Goal: Task Accomplishment & Management: Manage account settings

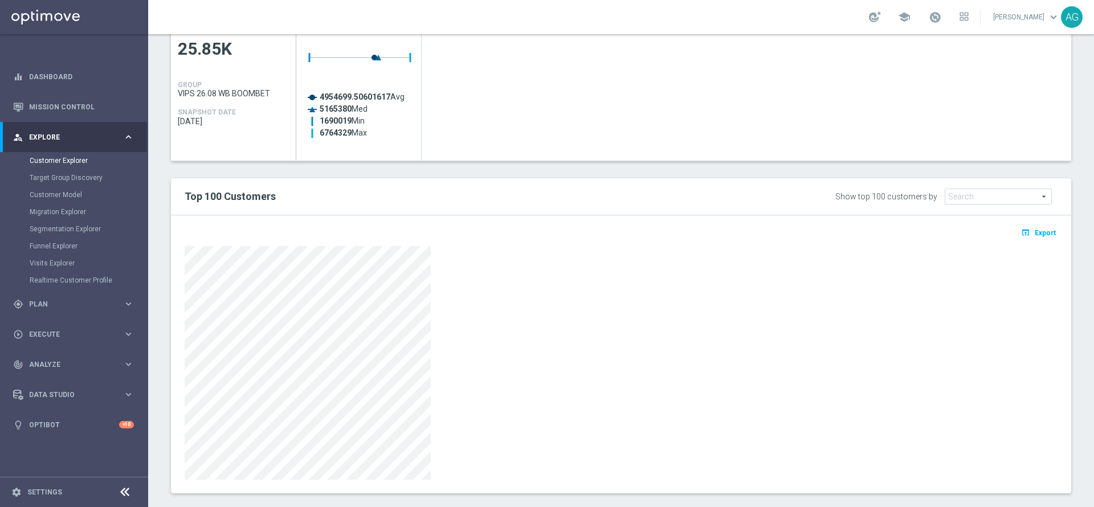
scroll to position [558, 0]
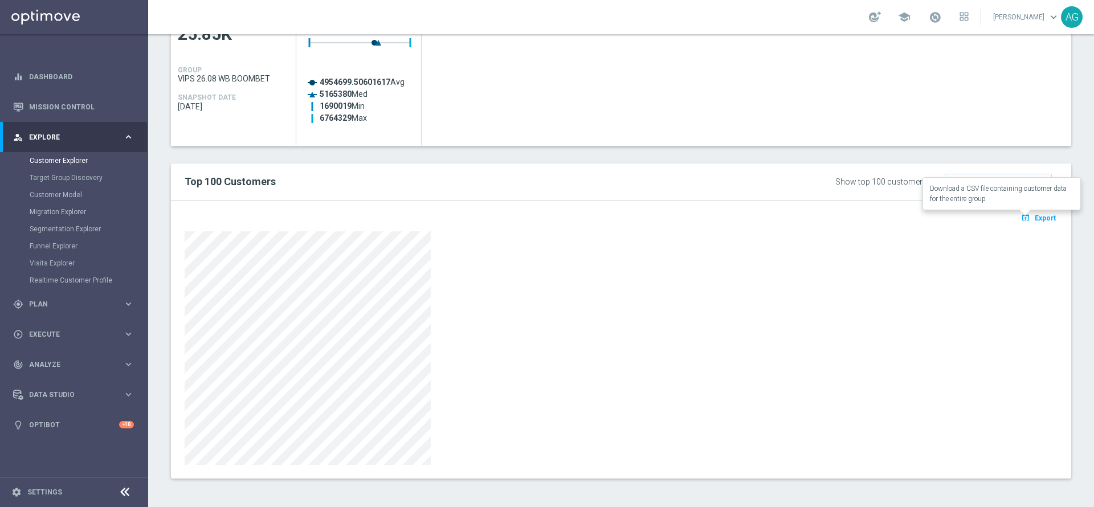
click at [1041, 219] on span "Export" at bounding box center [1044, 218] width 21 height 8
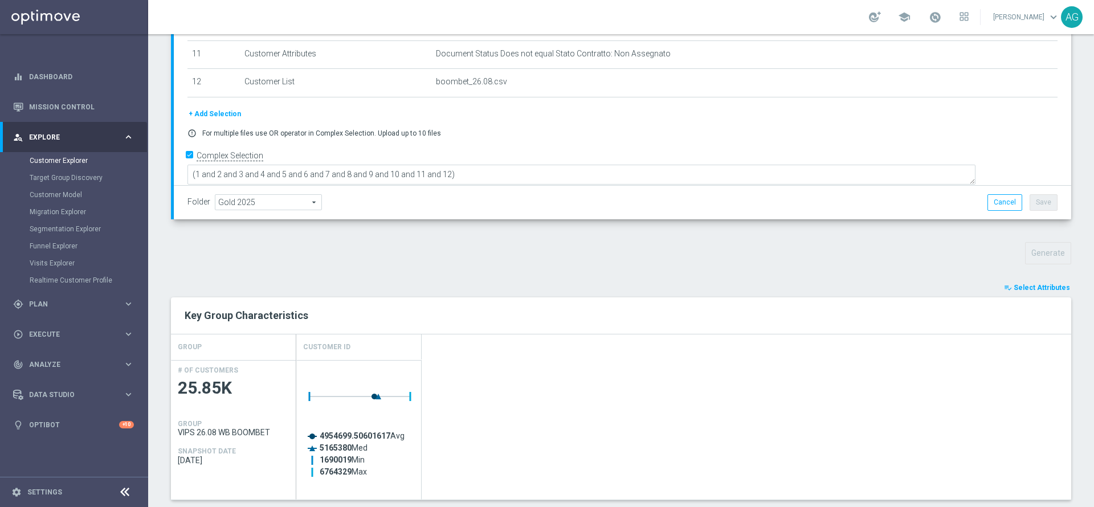
scroll to position [139, 0]
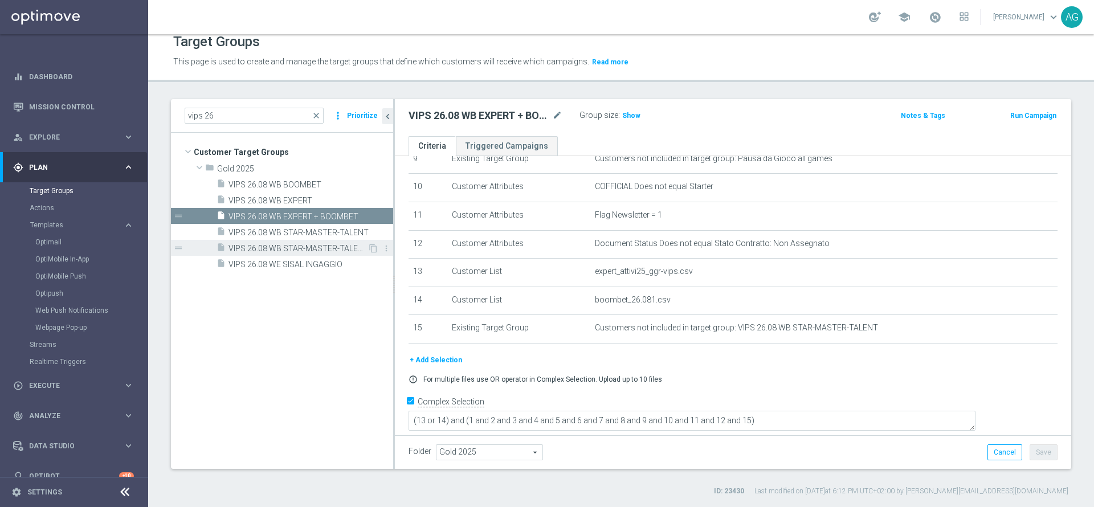
click at [317, 242] on div "insert_drive_file VIPS 26.08 WB STAR-MASTER-TALENT-EXPERT-BOOMBET" at bounding box center [291, 248] width 151 height 16
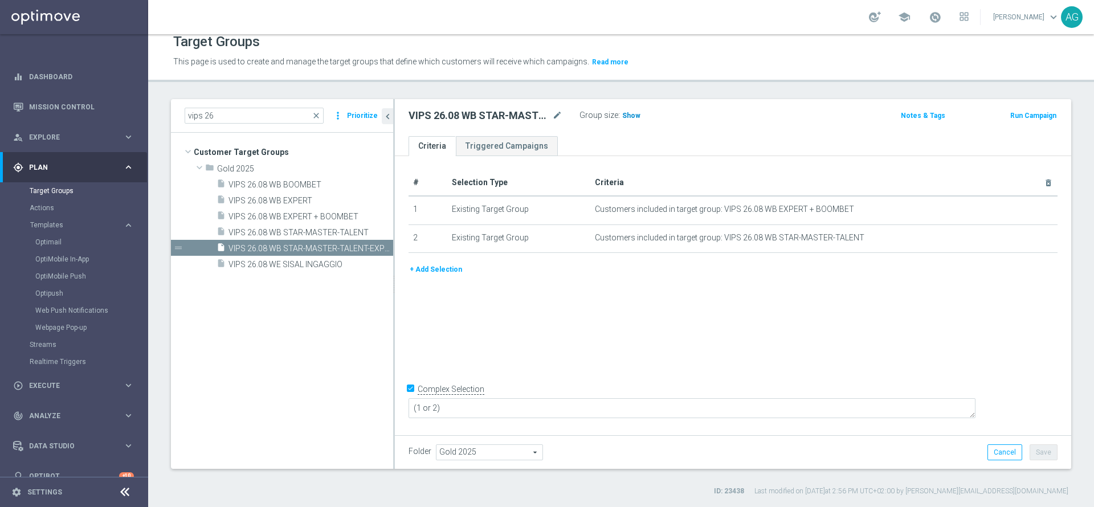
click at [629, 118] on span "Show" at bounding box center [631, 116] width 18 height 8
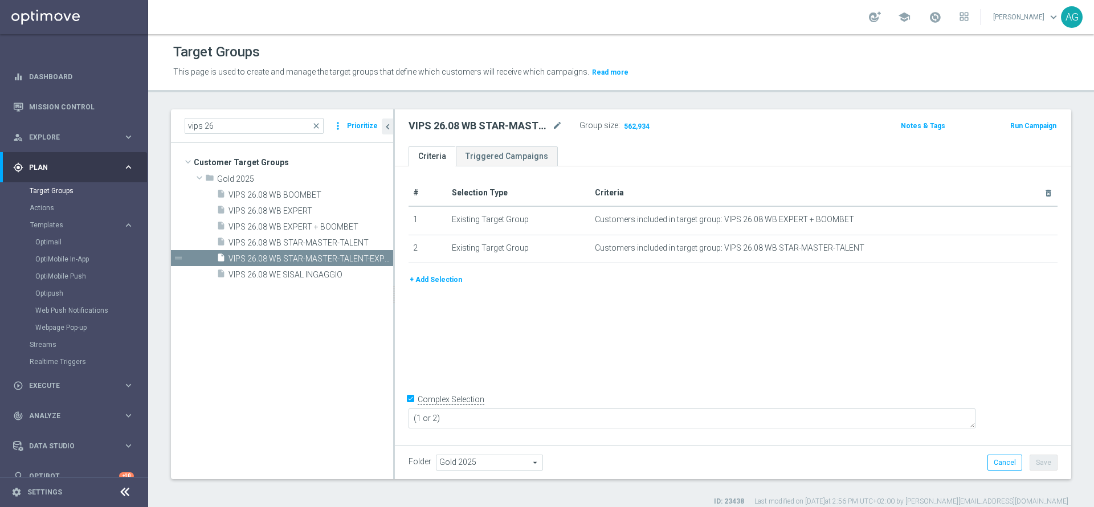
click at [728, 136] on div "VIPS 26.08 WB STAR-MASTER-TALENT-EXPERT-BOOMBET mode_edit Group size : 562,934 …" at bounding box center [733, 127] width 676 height 37
click at [327, 277] on span "VIPS 26.08 WE SISAL INGAGGIO" at bounding box center [296, 275] width 137 height 10
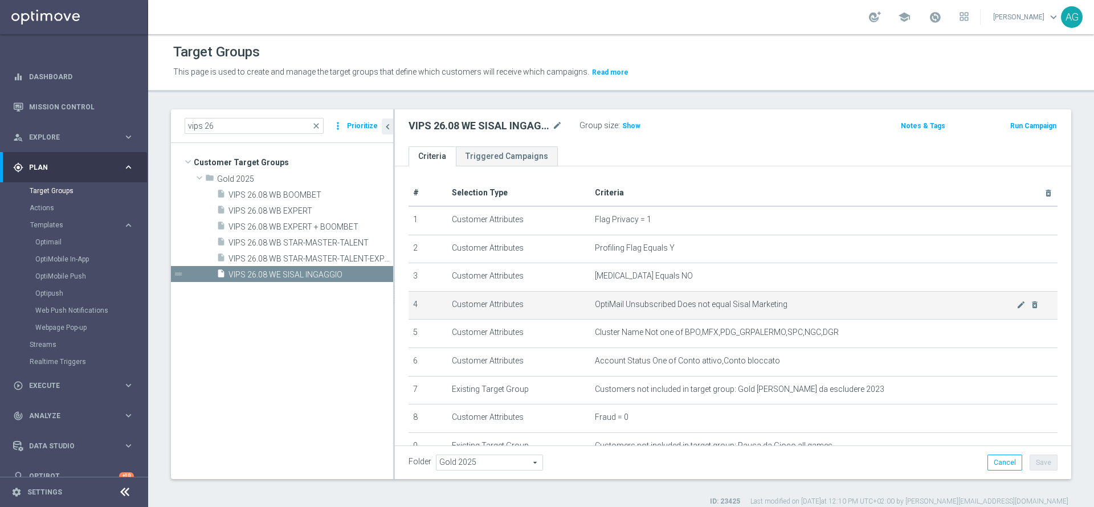
scroll to position [259, 0]
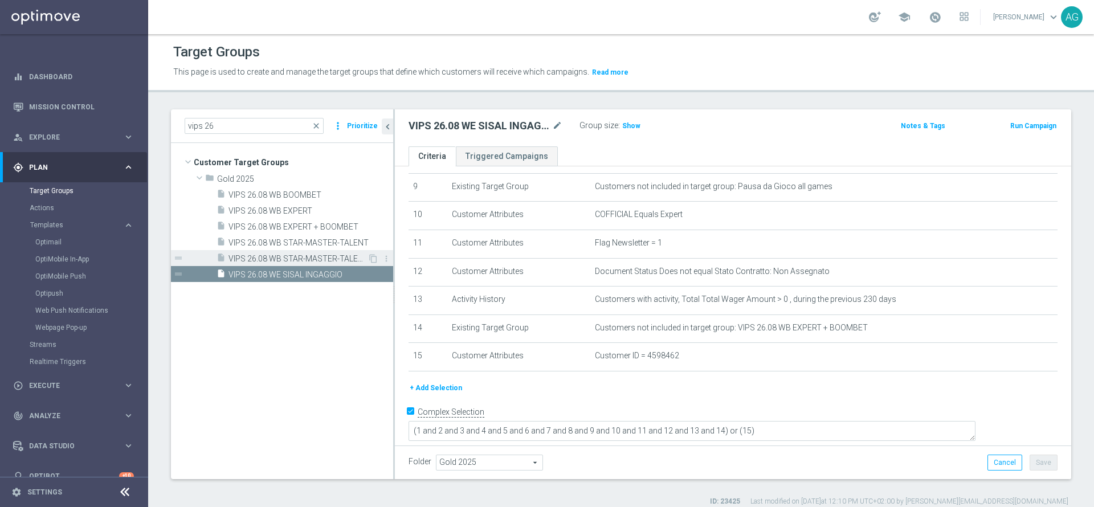
click at [322, 256] on span "VIPS 26.08 WB STAR-MASTER-TALENT-EXPERT-BOOMBET" at bounding box center [297, 259] width 139 height 10
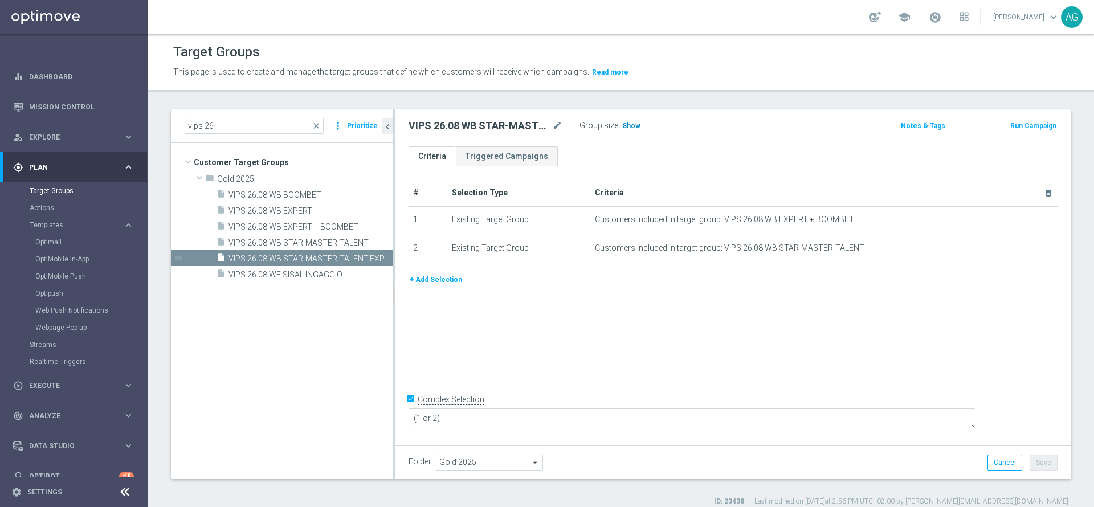
click at [625, 129] on span "Show" at bounding box center [631, 126] width 18 height 8
click at [635, 122] on span "562,934" at bounding box center [637, 127] width 28 height 11
click at [555, 315] on div "# Selection Type Criteria delete_forever 1 Existing Target Group Customers incl…" at bounding box center [733, 304] width 676 height 276
click at [313, 243] on span "VIPS 26.08 WB STAR-MASTER-TALENT" at bounding box center [297, 243] width 139 height 10
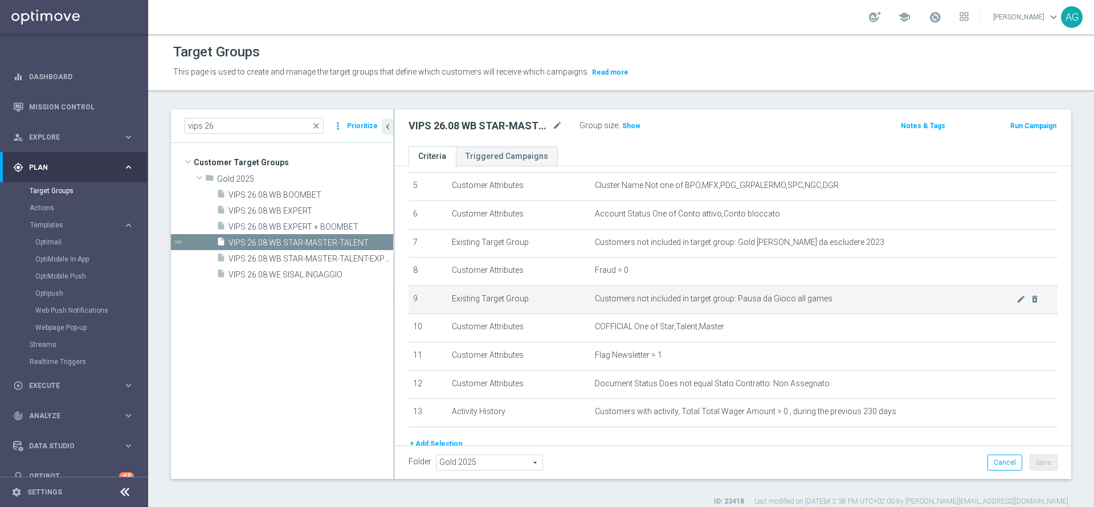
scroll to position [191, 0]
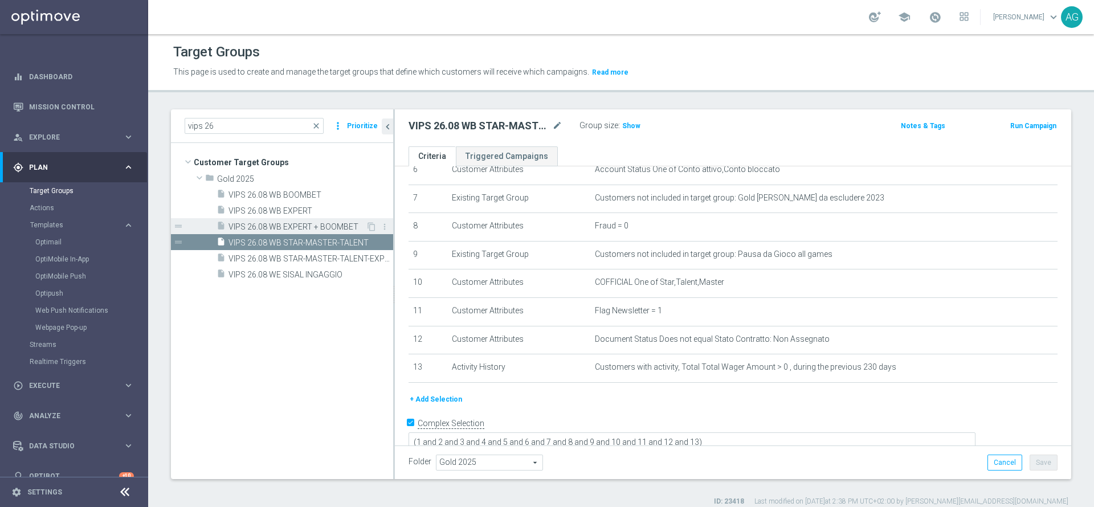
click at [333, 231] on span "VIPS 26.08 WB EXPERT + BOOMBET" at bounding box center [296, 227] width 137 height 10
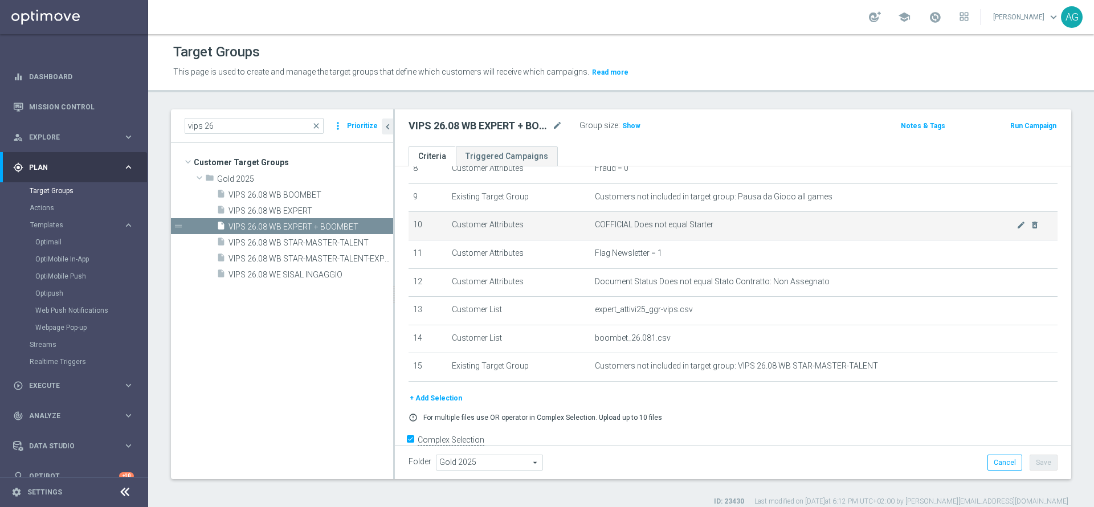
scroll to position [244, 0]
drag, startPoint x: 660, startPoint y: 235, endPoint x: 728, endPoint y: 245, distance: 69.2
click at [728, 245] on td "COFFICIAL Does not equal Starter mode_edit delete_forever" at bounding box center [823, 230] width 467 height 28
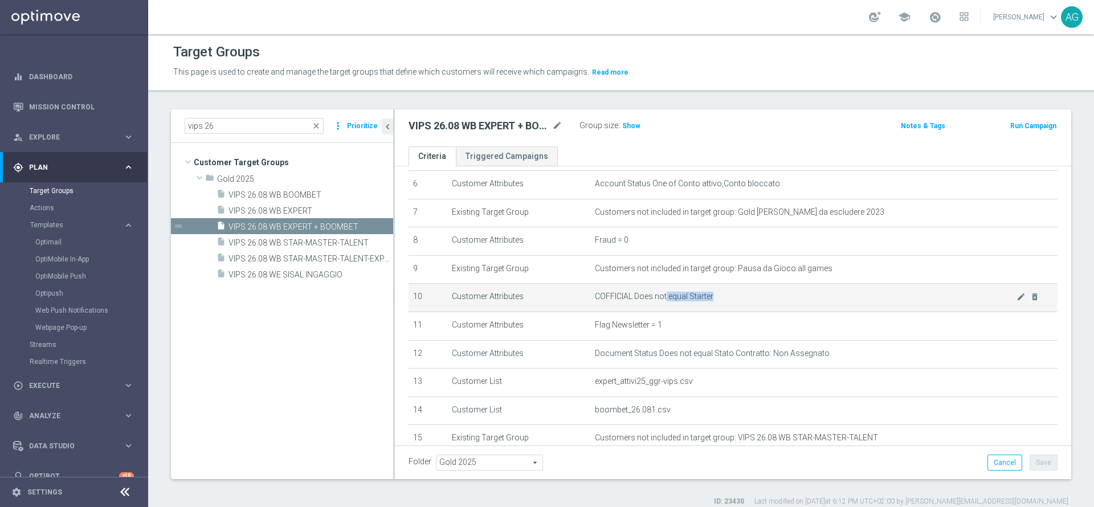
scroll to position [170, 0]
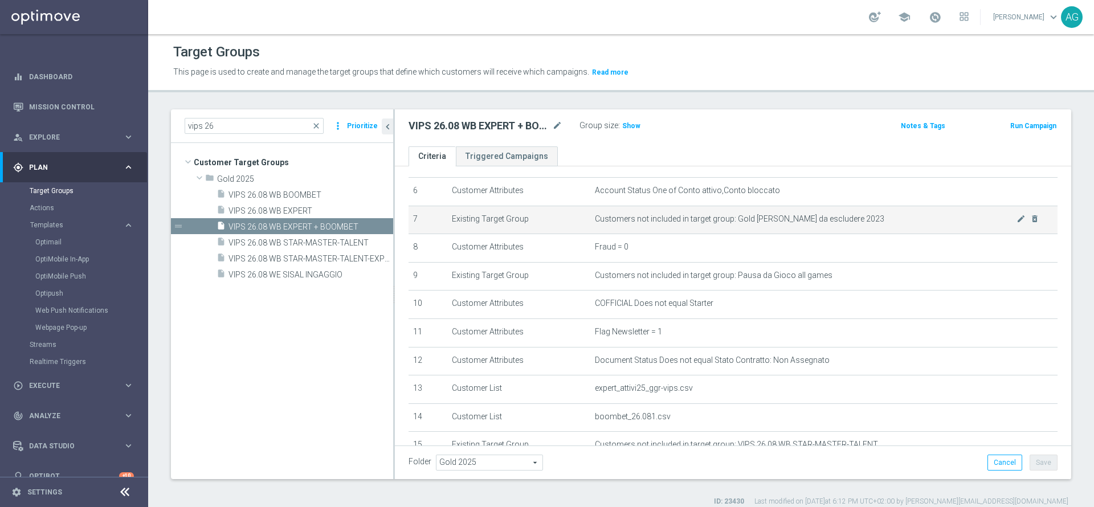
click at [688, 218] on span "Customers not included in target group: Gold conti da escludere 2023" at bounding box center [805, 219] width 421 height 10
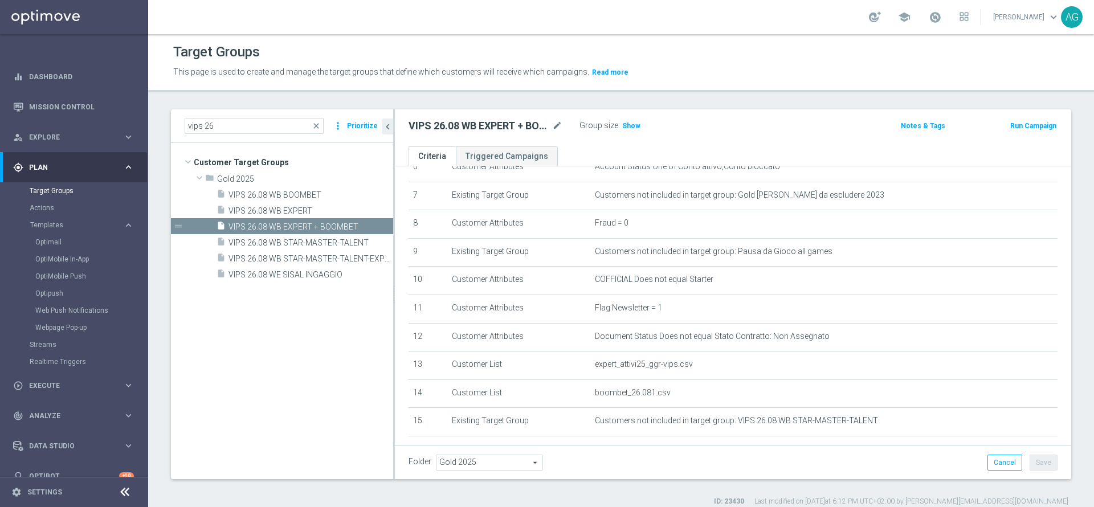
scroll to position [237, 0]
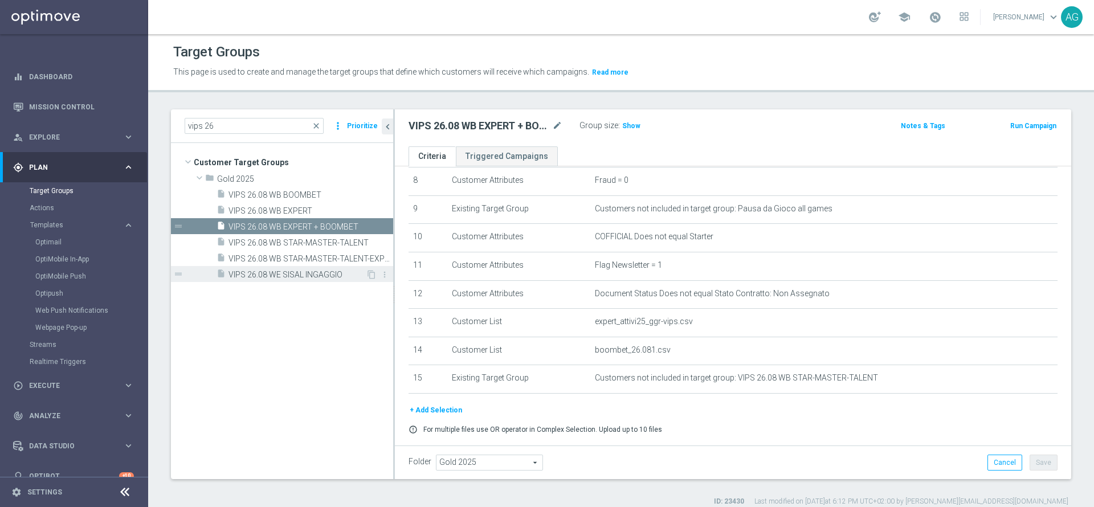
click at [357, 277] on span "VIPS 26.08 WE SISAL INGAGGIO" at bounding box center [296, 275] width 137 height 10
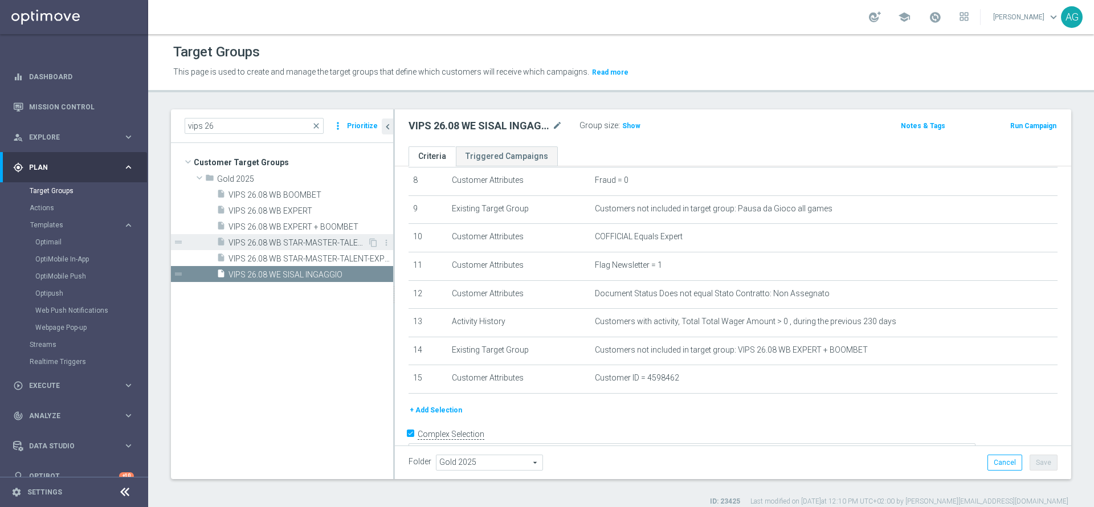
click at [334, 234] on div "insert_drive_file VIPS 26.08 WB STAR-MASTER-TALENT" at bounding box center [291, 242] width 151 height 16
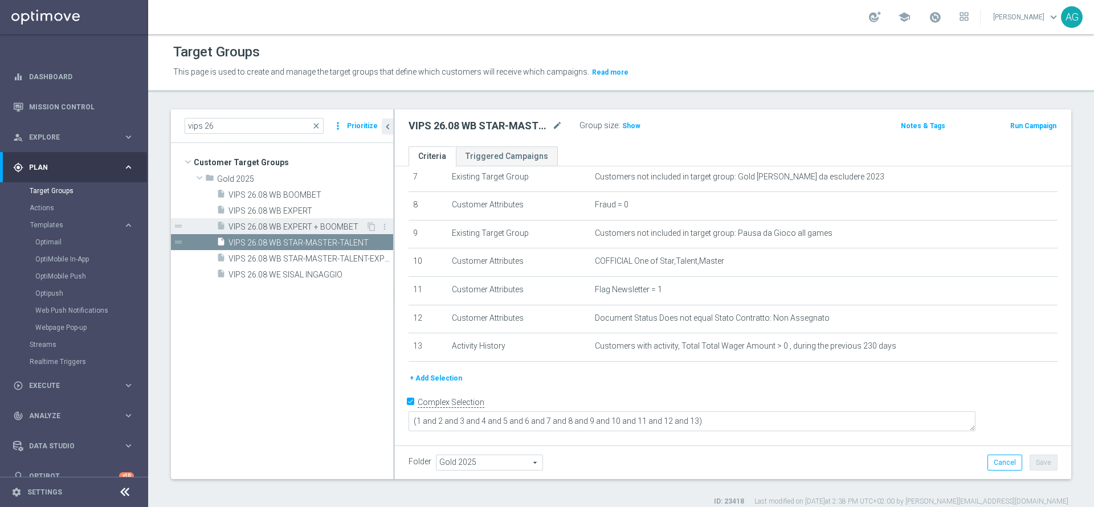
scroll to position [202, 0]
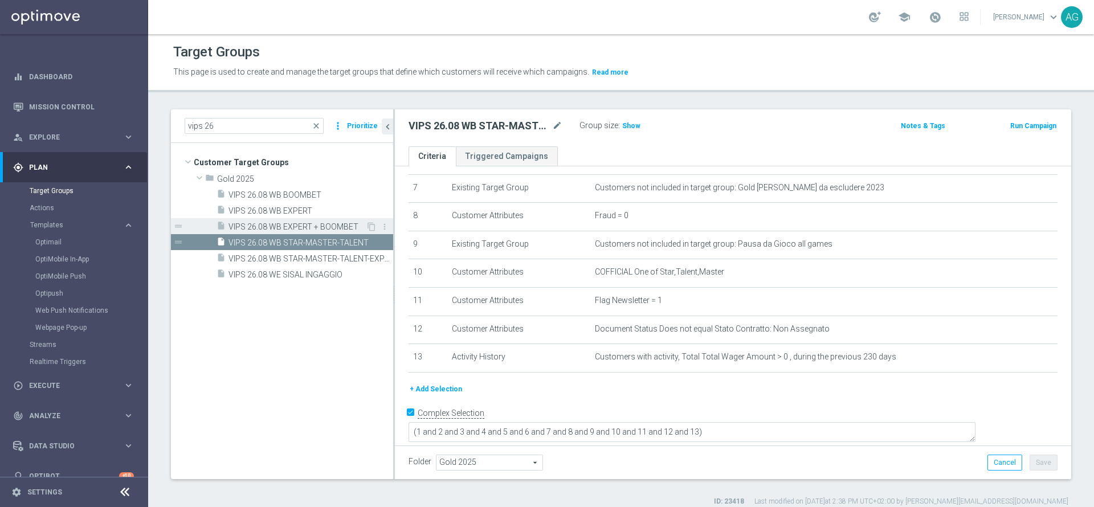
click at [340, 227] on span "VIPS 26.08 WB EXPERT + BOOMBET" at bounding box center [296, 227] width 137 height 10
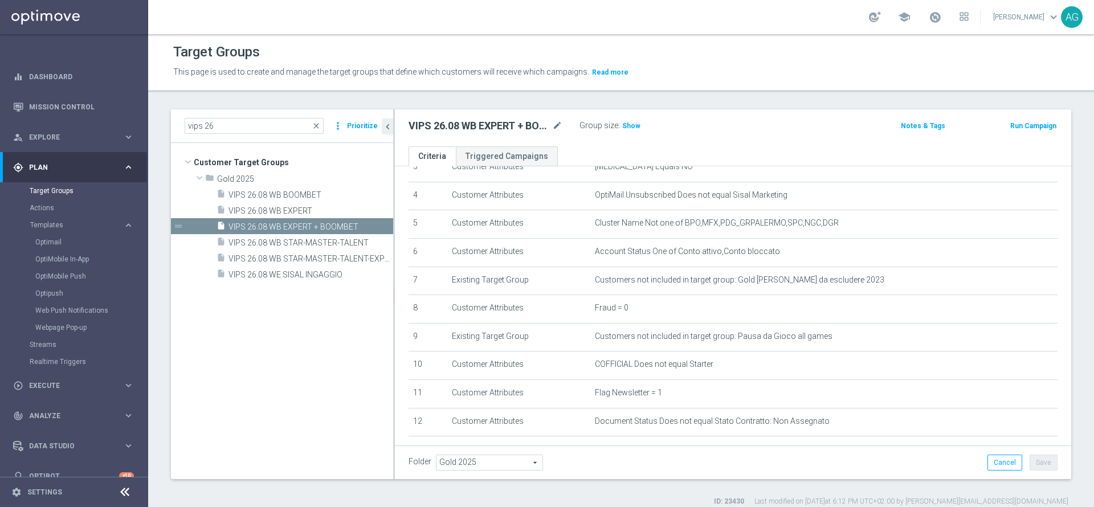
scroll to position [142, 0]
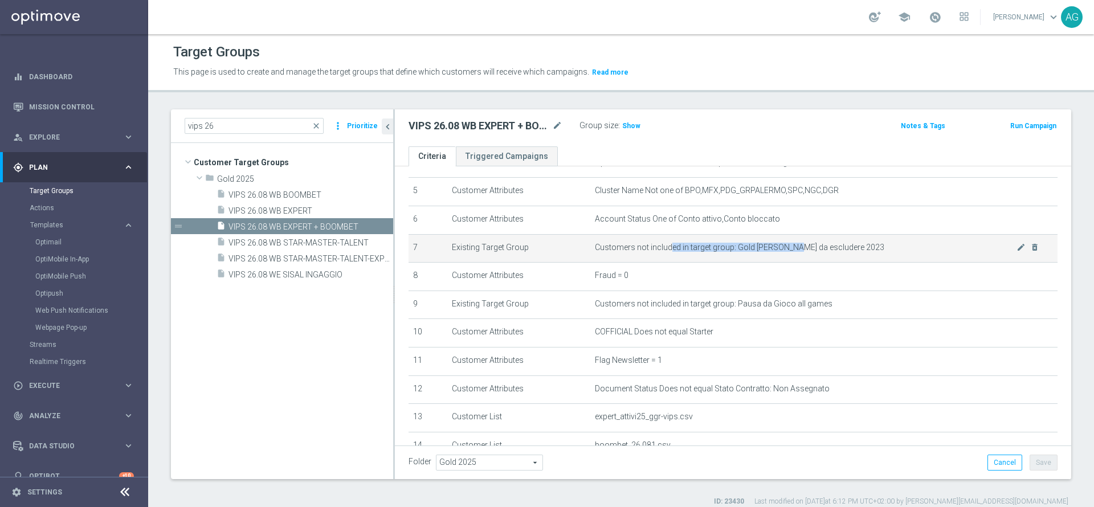
drag, startPoint x: 661, startPoint y: 247, endPoint x: 781, endPoint y: 249, distance: 120.2
click at [781, 249] on span "Customers not included in target group: Gold conti da escludere 2023" at bounding box center [805, 248] width 421 height 10
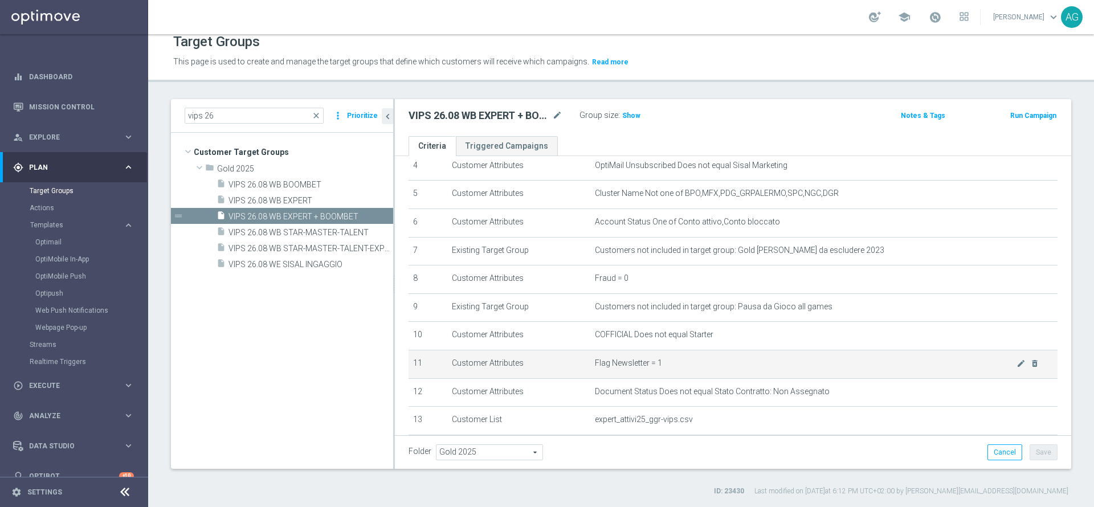
scroll to position [106, 0]
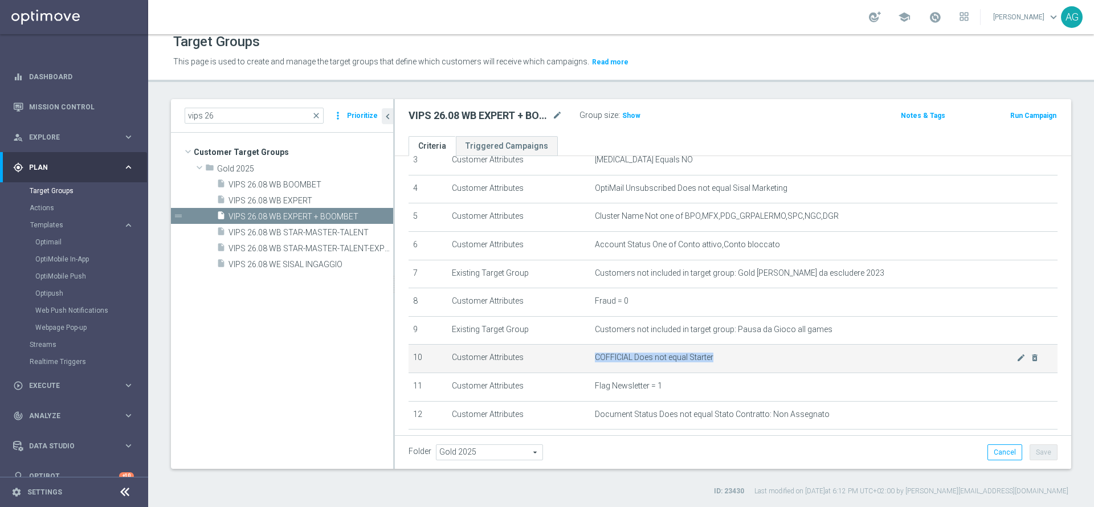
drag, startPoint x: 590, startPoint y: 365, endPoint x: 718, endPoint y: 358, distance: 128.9
click at [718, 358] on span "COFFICIAL Does not equal Starter" at bounding box center [805, 358] width 421 height 10
click at [755, 371] on td "COFFICIAL Does not equal Starter mode_edit delete_forever" at bounding box center [823, 359] width 467 height 28
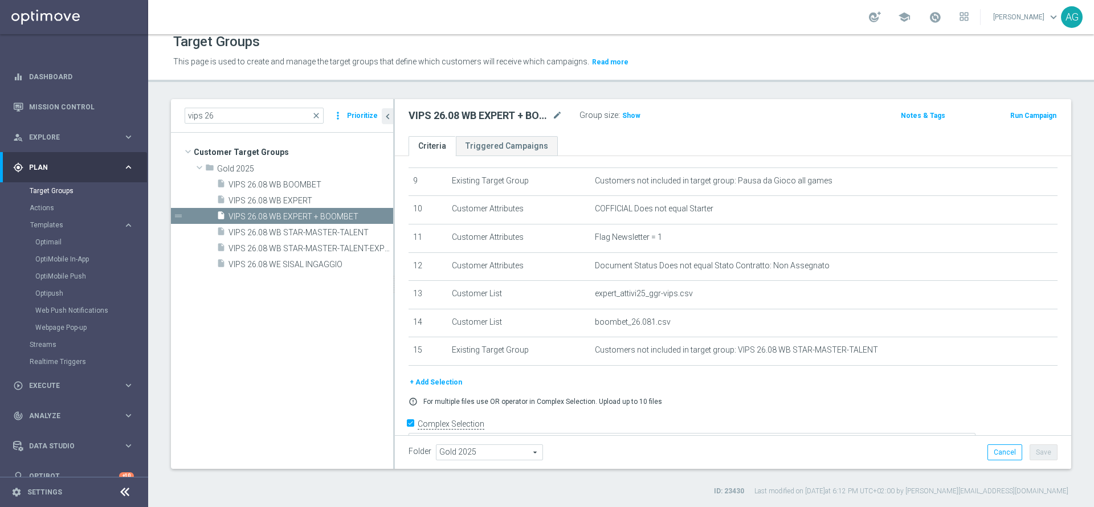
scroll to position [243, 0]
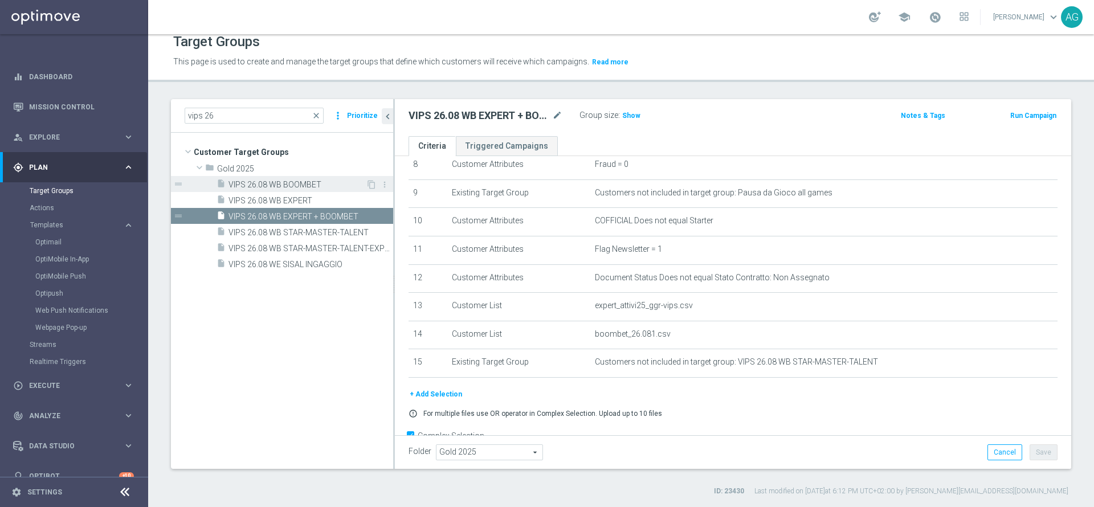
click at [289, 184] on span "VIPS 26.08 WB BOOMBET" at bounding box center [296, 185] width 137 height 10
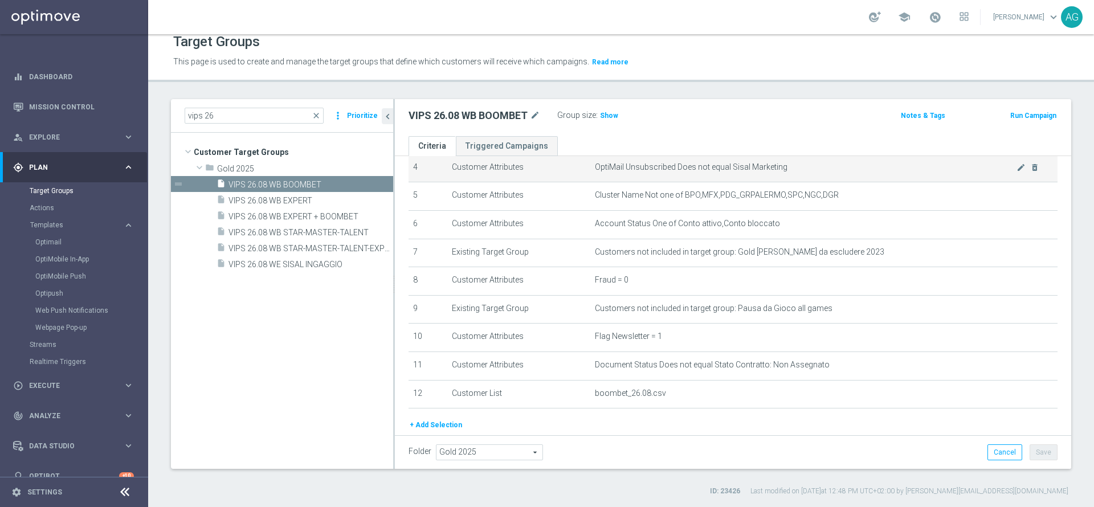
scroll to position [124, 0]
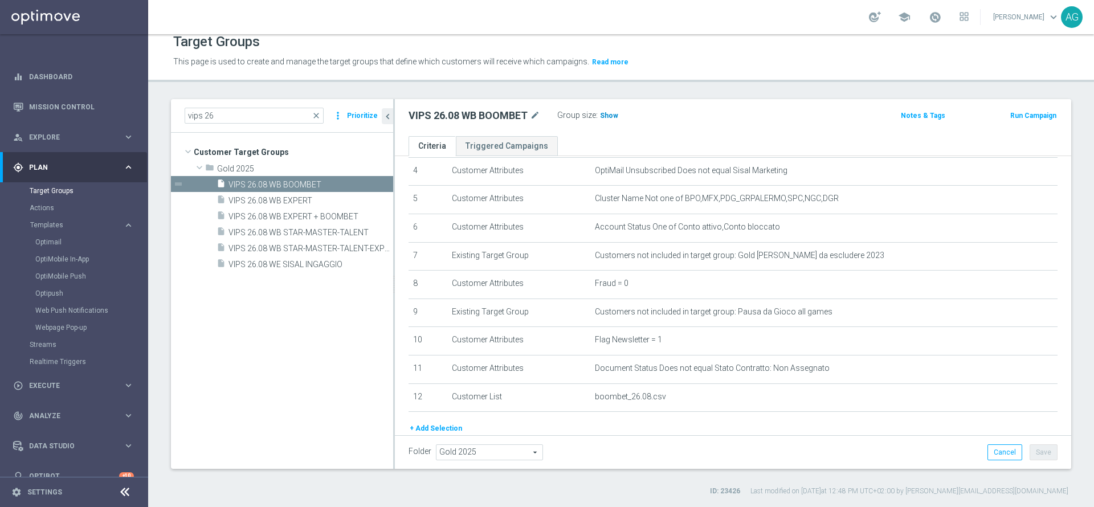
click at [615, 117] on span "Show" at bounding box center [609, 116] width 18 height 8
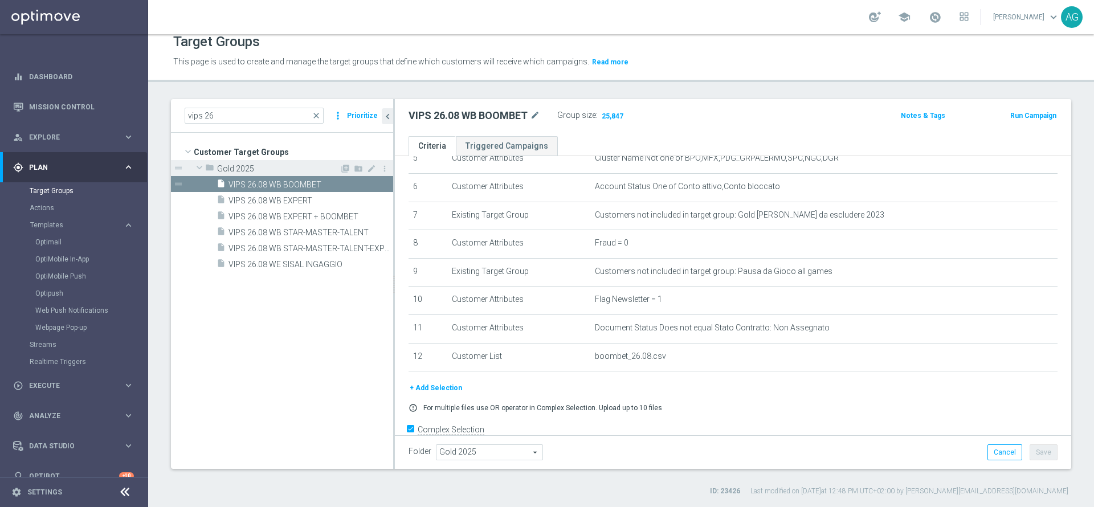
scroll to position [190, 0]
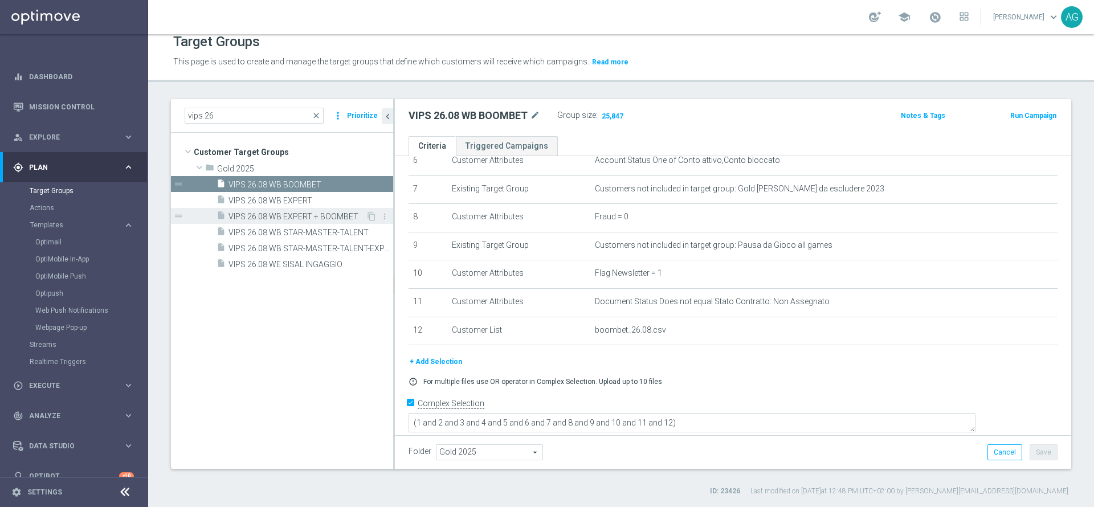
click at [306, 218] on span "VIPS 26.08 WB EXPERT + BOOMBET" at bounding box center [296, 217] width 137 height 10
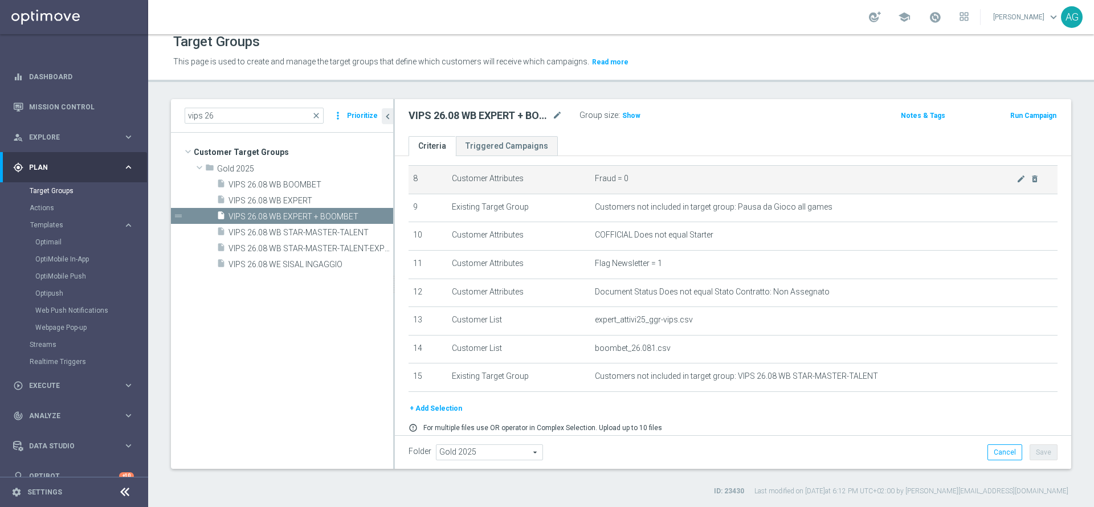
scroll to position [191, 0]
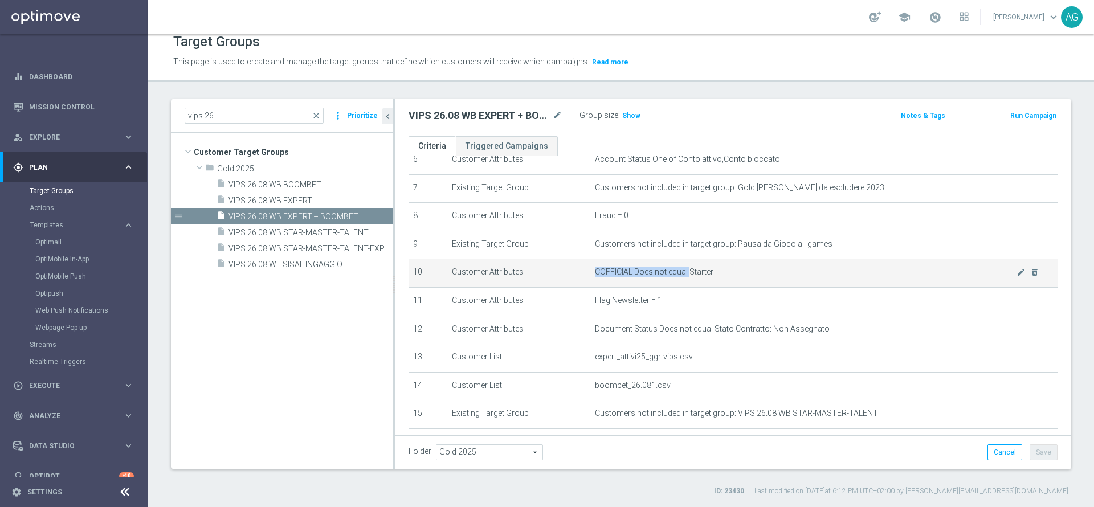
drag, startPoint x: 592, startPoint y: 272, endPoint x: 705, endPoint y: 280, distance: 112.5
click at [683, 275] on span "COFFICIAL Does not equal Starter" at bounding box center [805, 272] width 421 height 10
click at [741, 277] on span "COFFICIAL Does not equal Starter" at bounding box center [805, 272] width 421 height 10
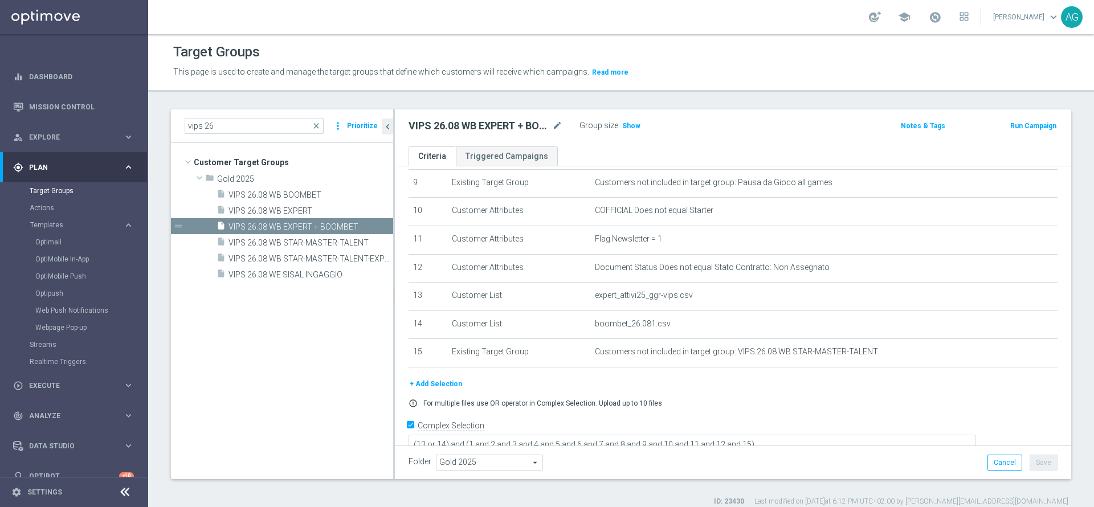
scroll to position [266, 0]
click at [322, 260] on span "VIPS 26.08 WB STAR-MASTER-TALENT-EXPERT-BOOMBET" at bounding box center [297, 259] width 139 height 10
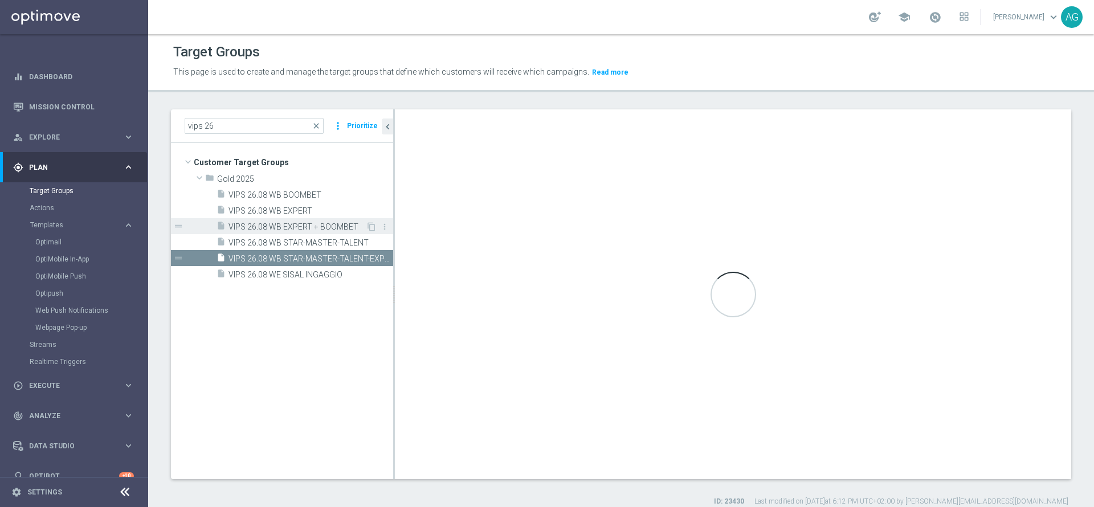
type textarea "(1 or 2)"
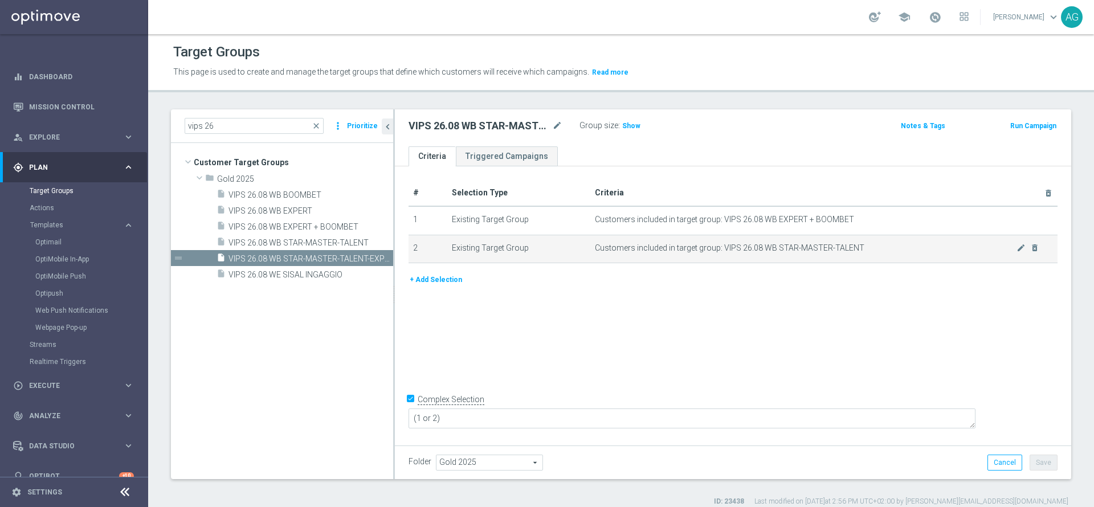
drag, startPoint x: 667, startPoint y: 239, endPoint x: 833, endPoint y: 243, distance: 165.8
click at [833, 243] on td "Customers included in target group: VIPS 26.08 WB STAR-MASTER-TALENT mode_edit …" at bounding box center [823, 249] width 467 height 28
drag, startPoint x: 834, startPoint y: 245, endPoint x: 844, endPoint y: 244, distance: 10.3
click at [841, 245] on span "Customers included in target group: VIPS 26.08 WB STAR-MASTER-TALENT" at bounding box center [805, 248] width 421 height 10
drag, startPoint x: 775, startPoint y: 246, endPoint x: 874, endPoint y: 254, distance: 99.4
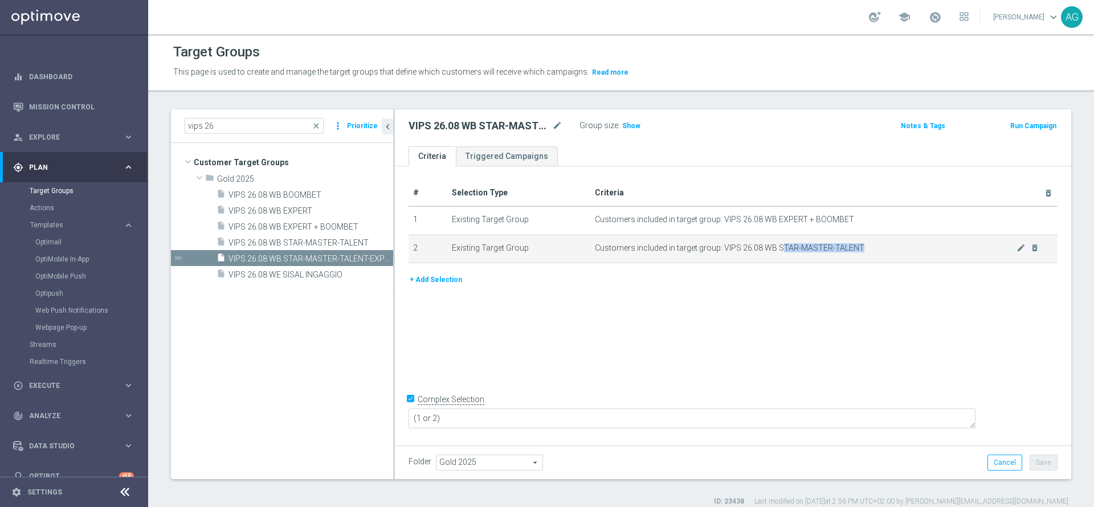
click at [874, 254] on td "Customers included in target group: VIPS 26.08 WB STAR-MASTER-TALENT mode_edit …" at bounding box center [823, 249] width 467 height 28
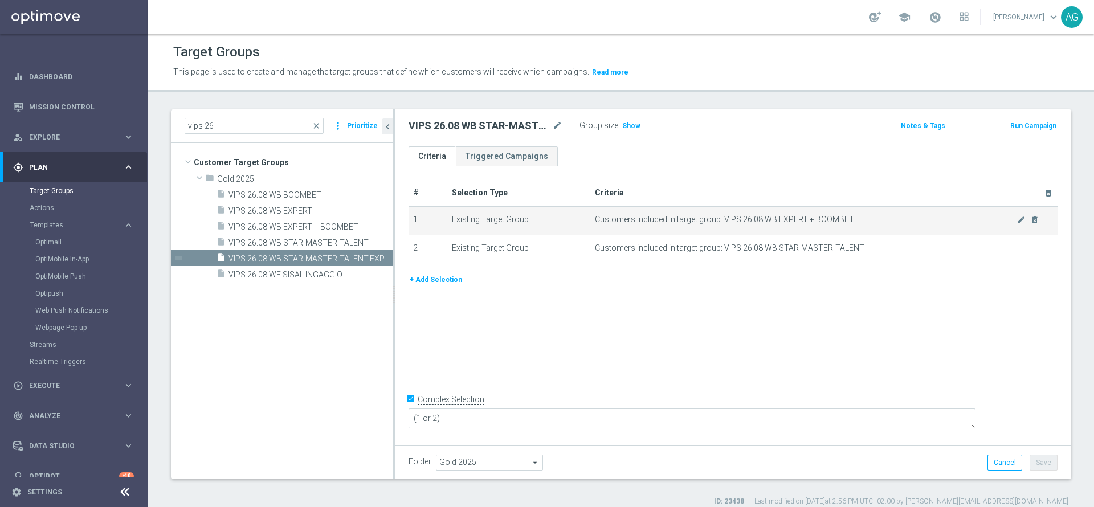
click at [773, 224] on span "Customers included in target group: VIPS 26.08 WB EXPERT + BOOMBET" at bounding box center [805, 220] width 421 height 10
drag, startPoint x: 771, startPoint y: 222, endPoint x: 854, endPoint y: 222, distance: 82.6
click at [854, 222] on span "Customers included in target group: VIPS 26.08 WB EXPERT + BOOMBET" at bounding box center [805, 220] width 421 height 10
click at [793, 215] on span "Customers included in target group: VIPS 26.08 WB EXPERT + BOOMBET" at bounding box center [805, 220] width 421 height 10
drag, startPoint x: 798, startPoint y: 217, endPoint x: 770, endPoint y: 218, distance: 27.9
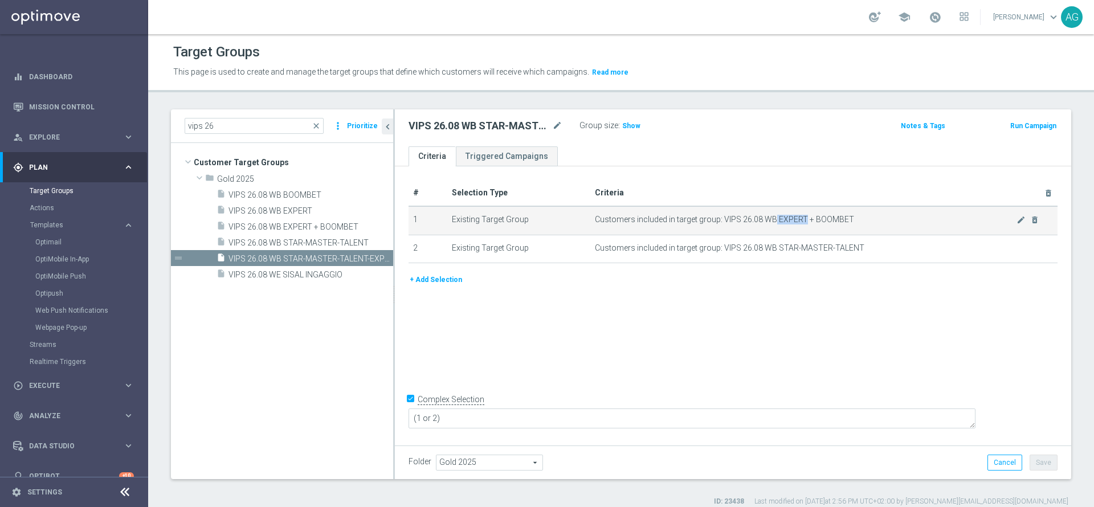
click at [770, 218] on span "Customers included in target group: VIPS 26.08 WB EXPERT + BOOMBET" at bounding box center [805, 220] width 421 height 10
click at [773, 218] on span "Customers included in target group: VIPS 26.08 WB EXPERT + BOOMBET" at bounding box center [805, 220] width 421 height 10
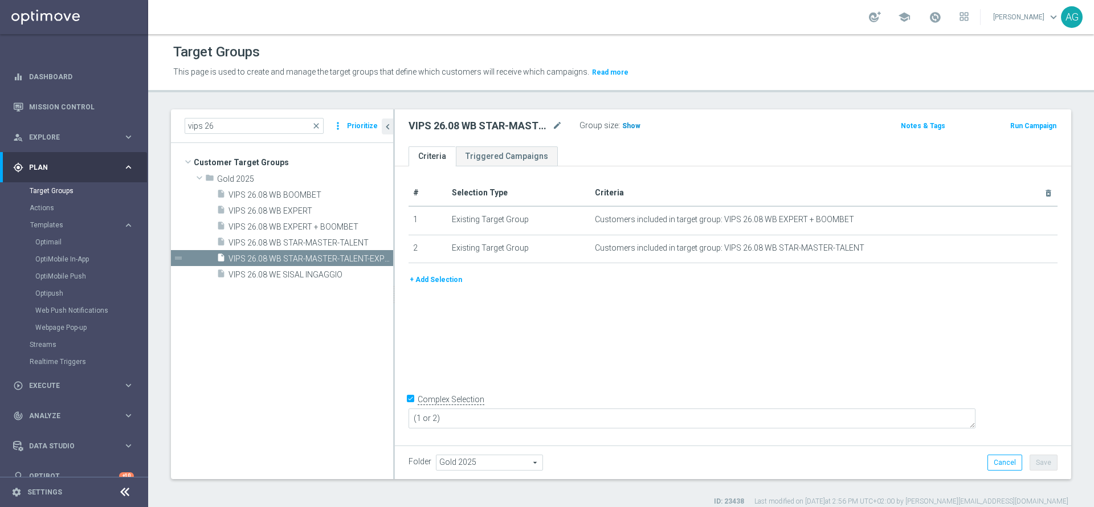
click at [627, 123] on span "Show" at bounding box center [631, 126] width 18 height 8
click at [645, 127] on span "562,934" at bounding box center [637, 127] width 28 height 11
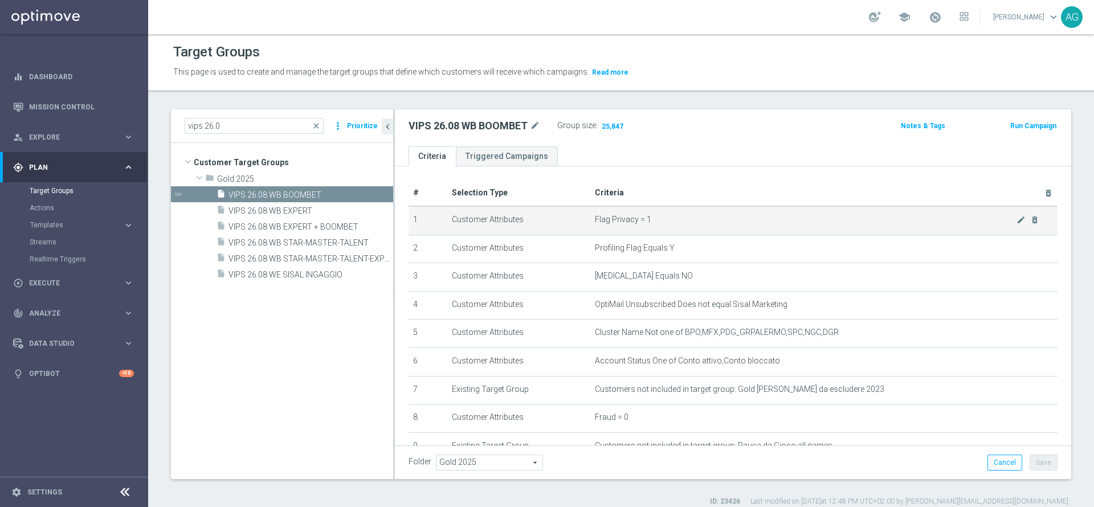
scroll to position [149, 0]
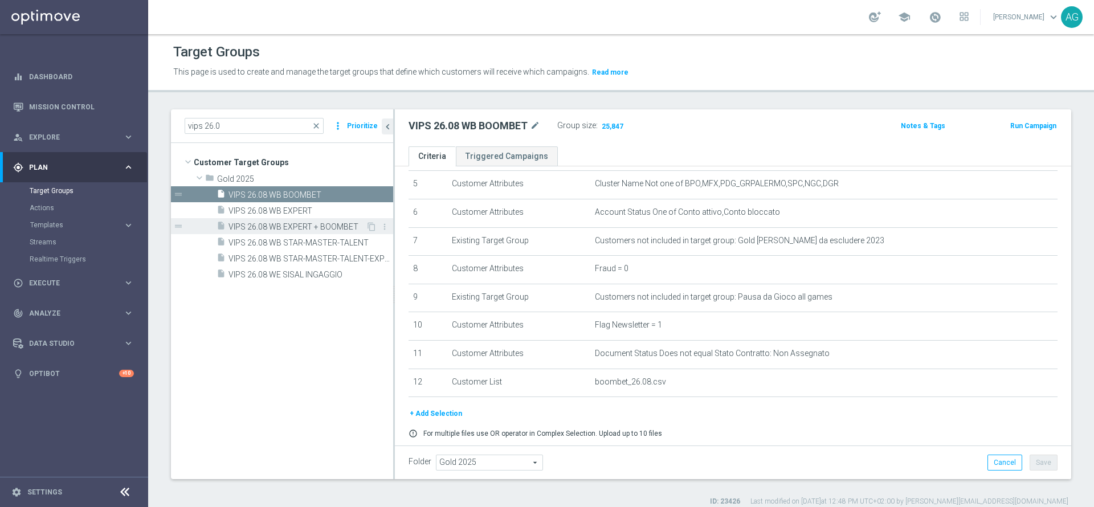
click at [296, 230] on span "VIPS 26.08 WB EXPERT + BOOMBET" at bounding box center [296, 227] width 137 height 10
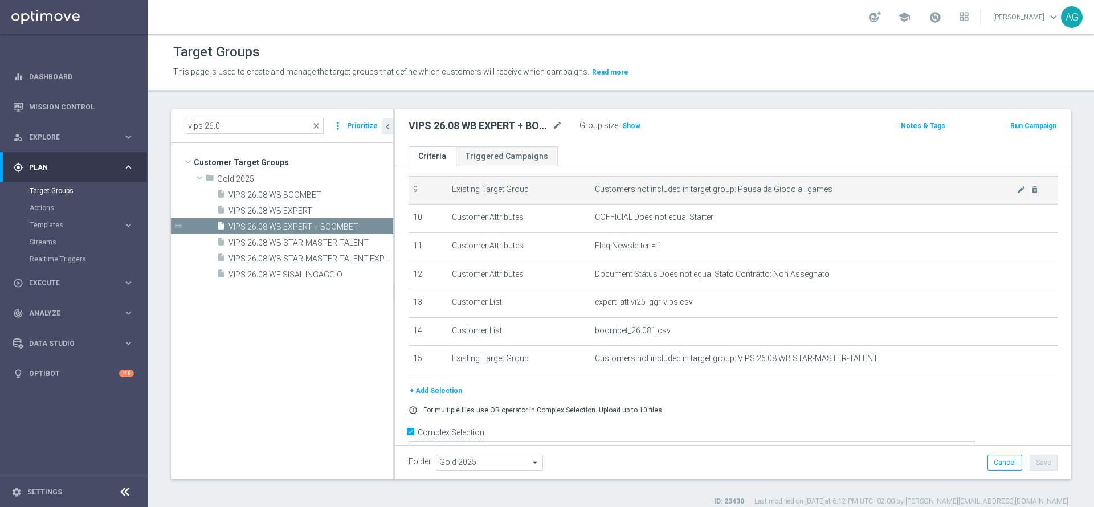
scroll to position [257, 0]
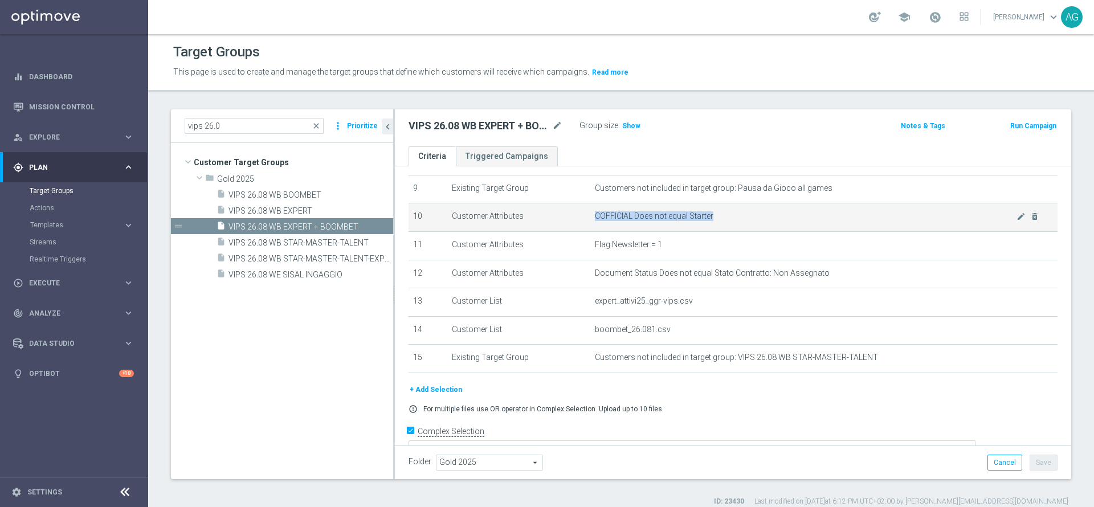
drag, startPoint x: 651, startPoint y: 227, endPoint x: 702, endPoint y: 213, distance: 53.2
click at [702, 213] on td "COFFICIAL Does not equal Starter mode_edit delete_forever" at bounding box center [823, 217] width 467 height 28
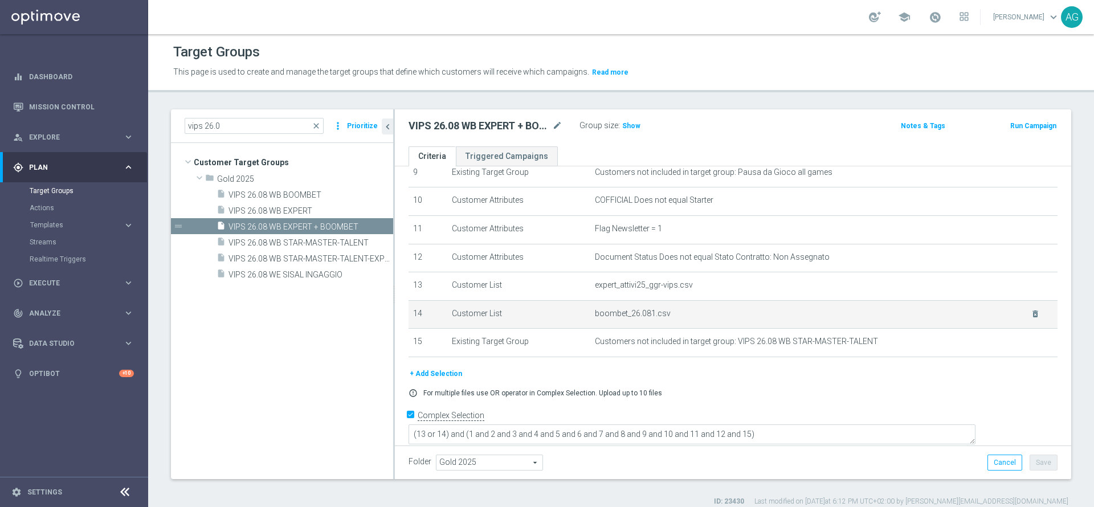
scroll to position [231, 0]
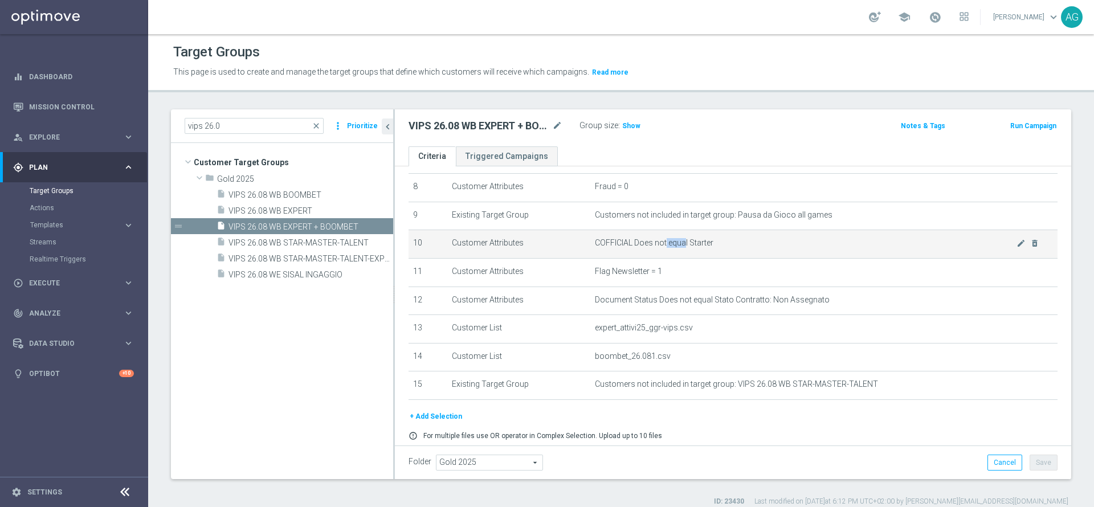
drag, startPoint x: 659, startPoint y: 252, endPoint x: 678, endPoint y: 252, distance: 19.4
click at [678, 248] on span "COFFICIAL Does not equal Starter" at bounding box center [805, 243] width 421 height 10
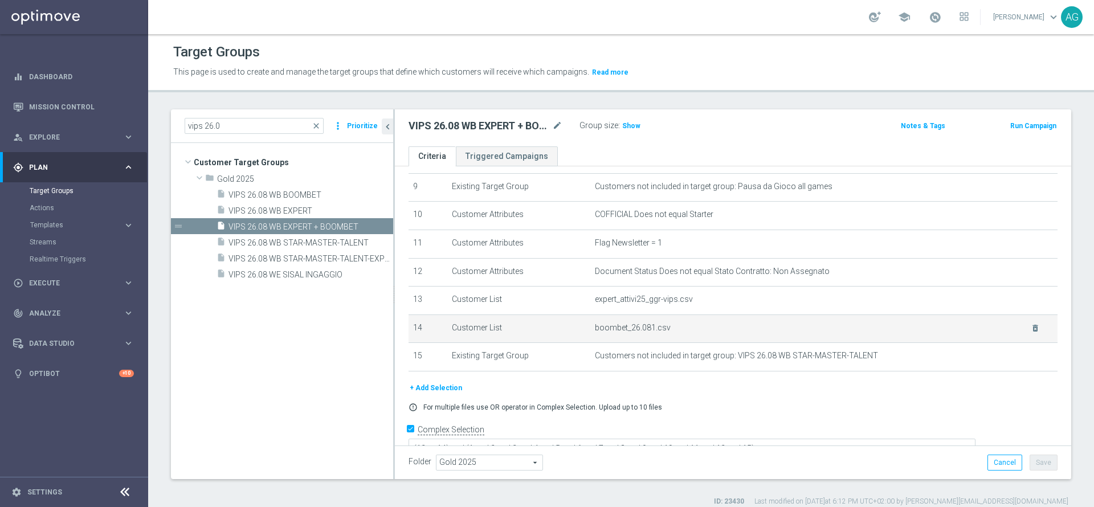
scroll to position [277, 0]
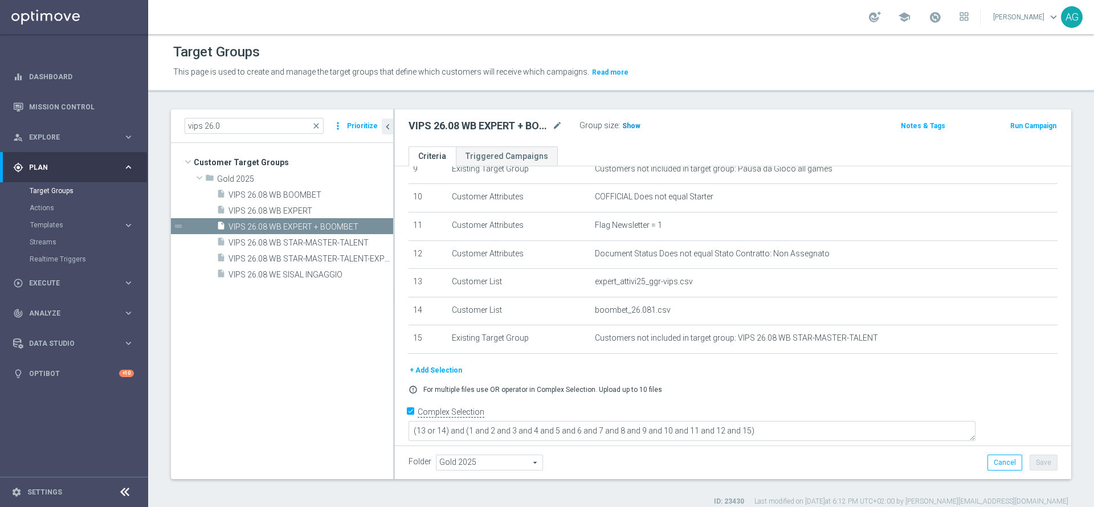
click at [634, 129] on span "Show" at bounding box center [631, 126] width 18 height 8
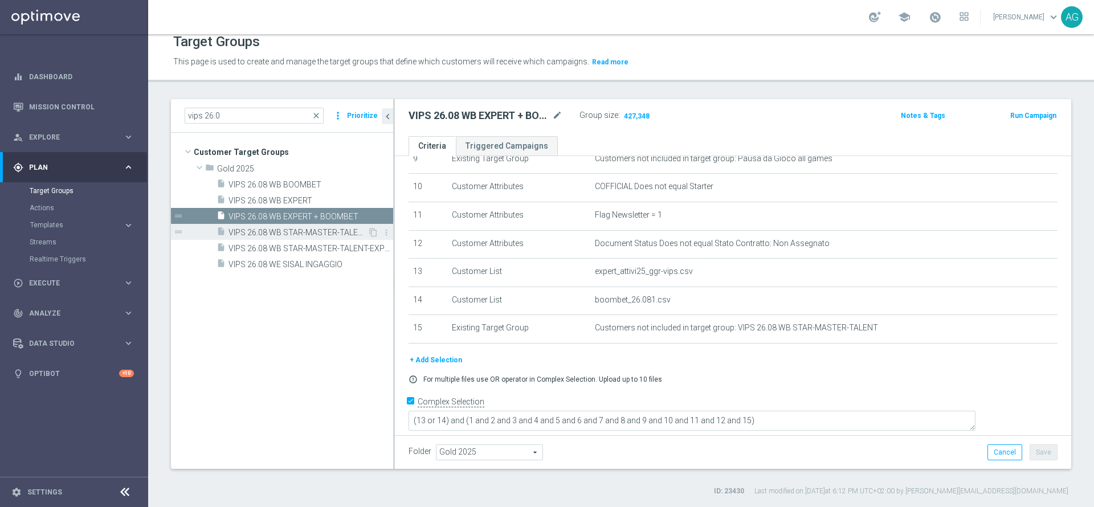
click at [316, 226] on div "insert_drive_file VIPS 26.08 WB STAR-MASTER-TALENT" at bounding box center [291, 232] width 151 height 16
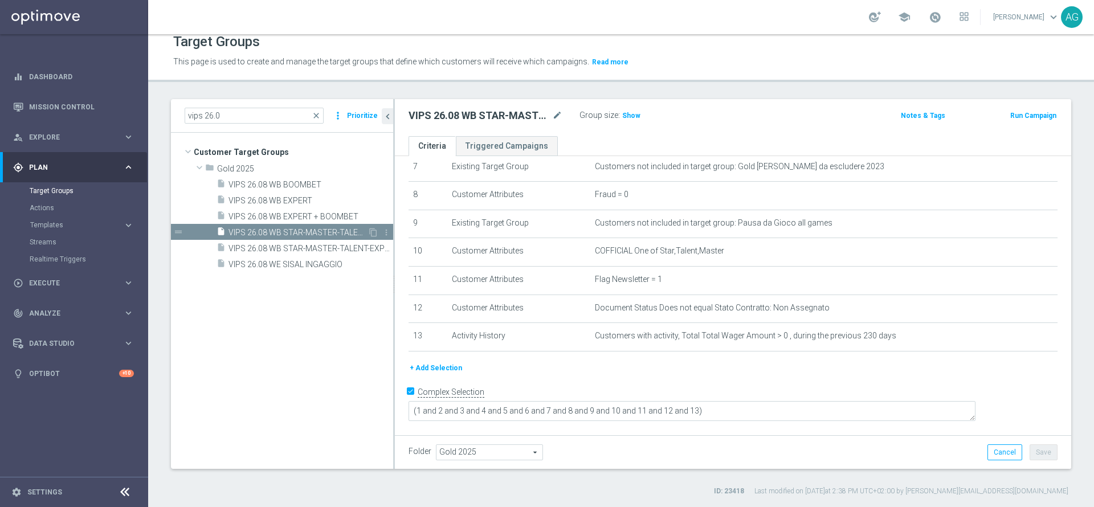
scroll to position [202, 0]
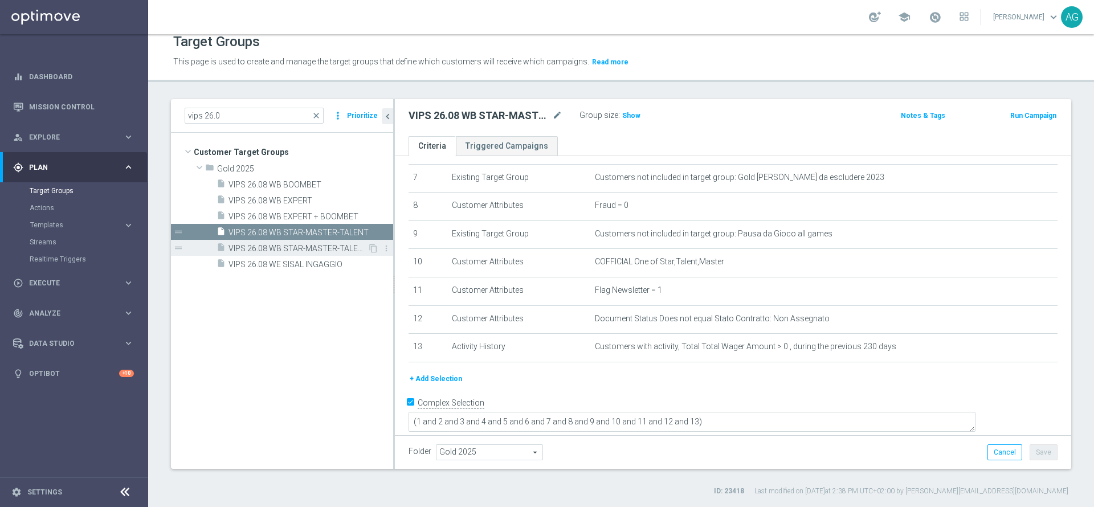
click at [295, 240] on div "insert_drive_file VIPS 26.08 WB STAR-MASTER-TALENT-EXPERT-BOOMBET" at bounding box center [291, 248] width 151 height 16
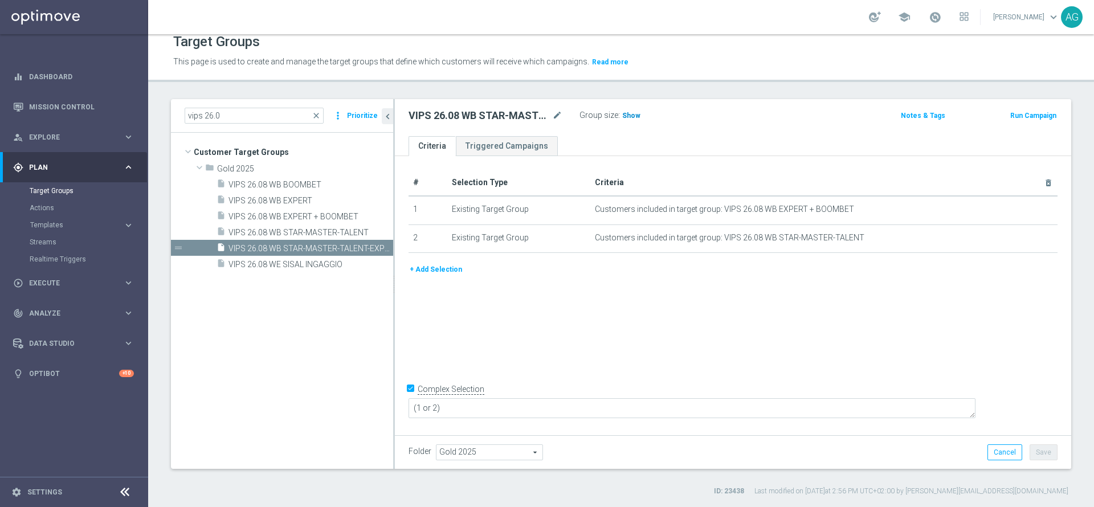
click at [633, 109] on h3 "Show" at bounding box center [631, 115] width 21 height 13
click at [331, 227] on div "insert_drive_file VIPS 26.08 WB STAR-MASTER-TALENT" at bounding box center [291, 232] width 151 height 16
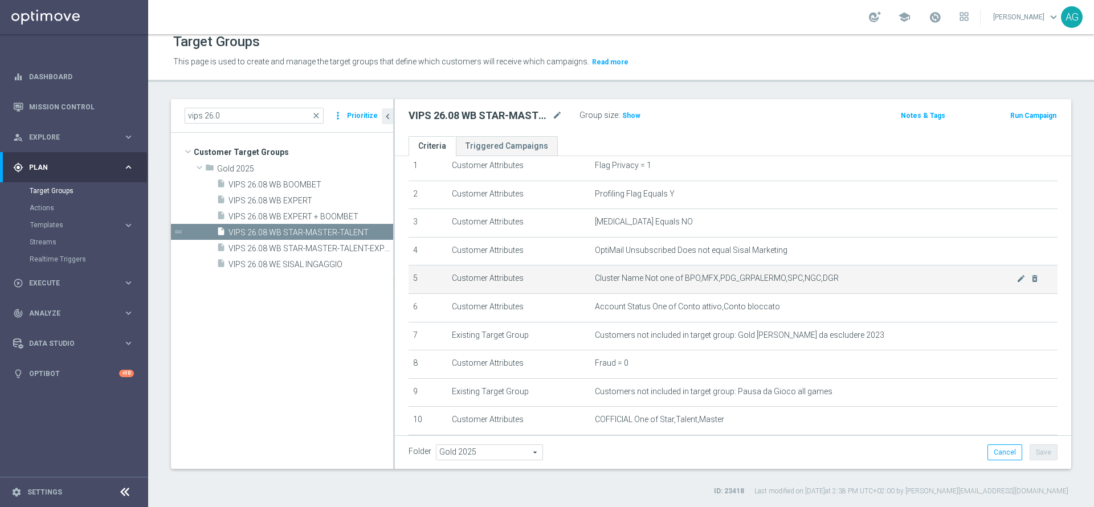
scroll to position [41, 0]
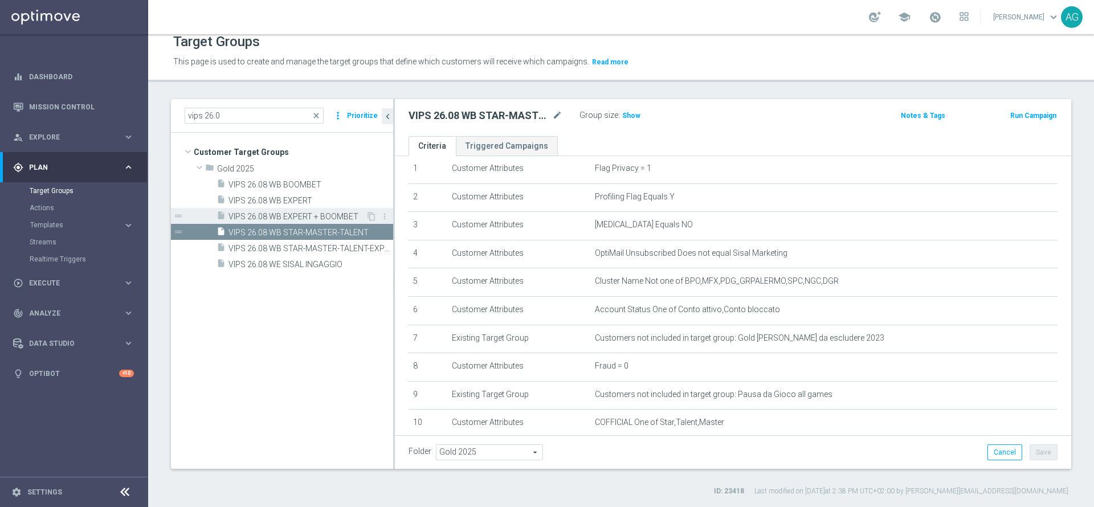
click at [317, 208] on div "insert_drive_file VIPS 26.08 WB EXPERT + BOOMBET" at bounding box center [290, 216] width 149 height 16
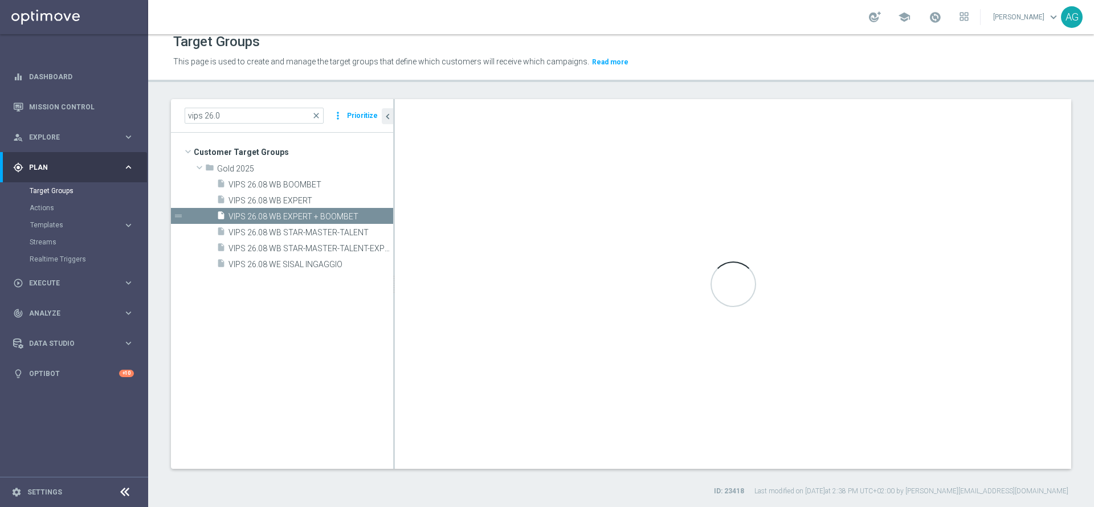
type textarea "(13 or 14) and (1 and 2 and 3 and 4 and 5 and 6 and 7 and 8 and 9 and 10 and 11…"
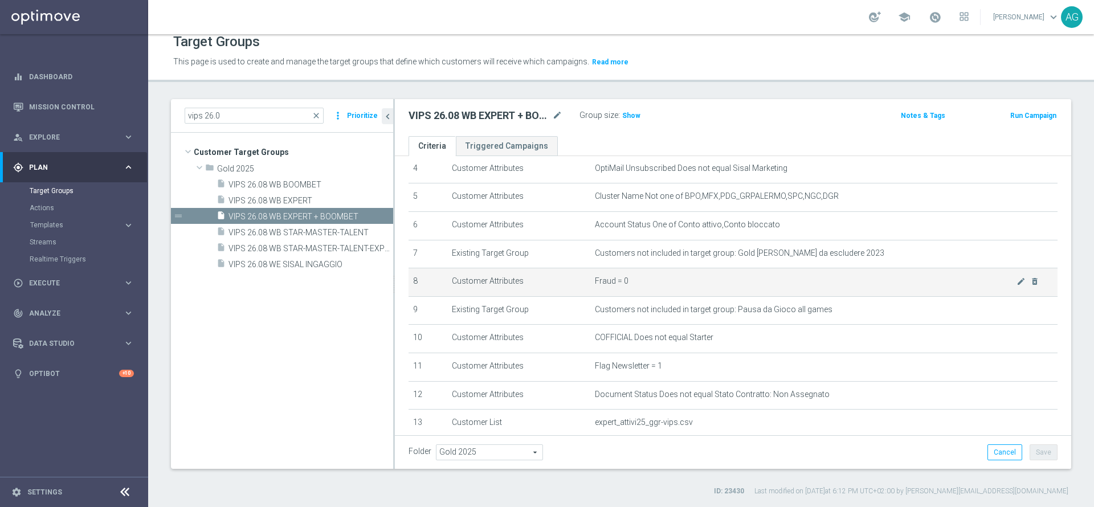
scroll to position [157, 0]
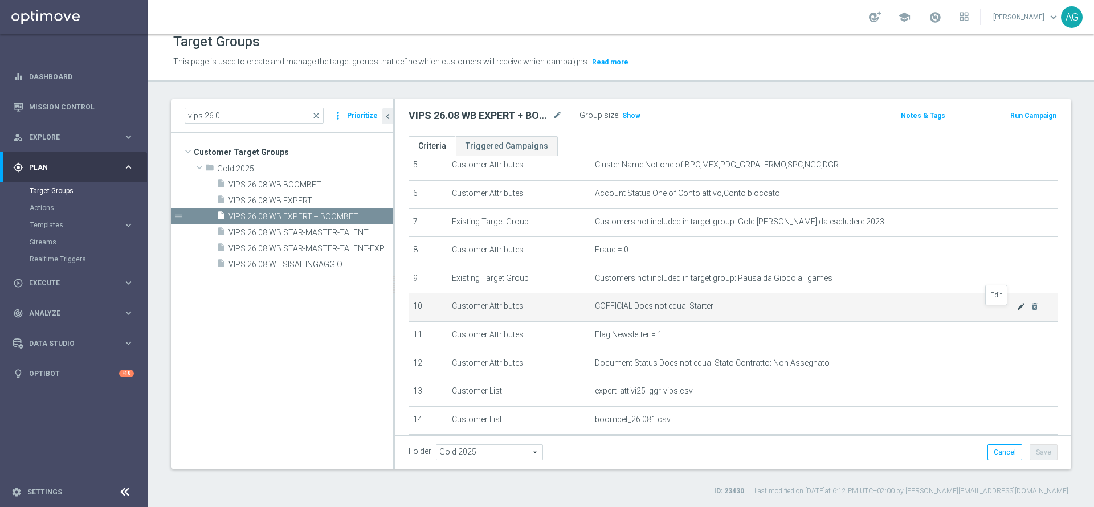
click at [1016, 309] on icon "mode_edit" at bounding box center [1020, 306] width 9 height 9
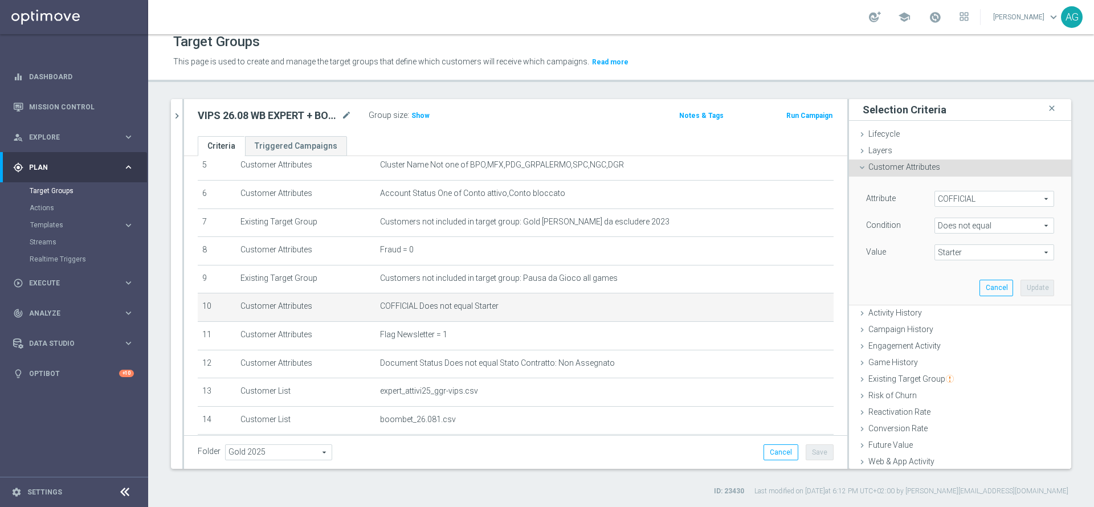
click at [953, 219] on span "Does not equal" at bounding box center [994, 225] width 118 height 15
click at [864, 275] on div "Attribute COFFICIAL COFFICIAL arrow_drop_down search Condition Does not equal D…" at bounding box center [959, 241] width 205 height 128
click at [949, 223] on span "Does not equal" at bounding box center [994, 225] width 118 height 15
click at [580, 124] on div "VIPS 26.08 WB EXPERT + BOOMBET mode_edit Group size : Show Notes & Tags Run Cam…" at bounding box center [515, 117] width 663 height 37
click at [763, 450] on button "Cancel" at bounding box center [780, 452] width 35 height 16
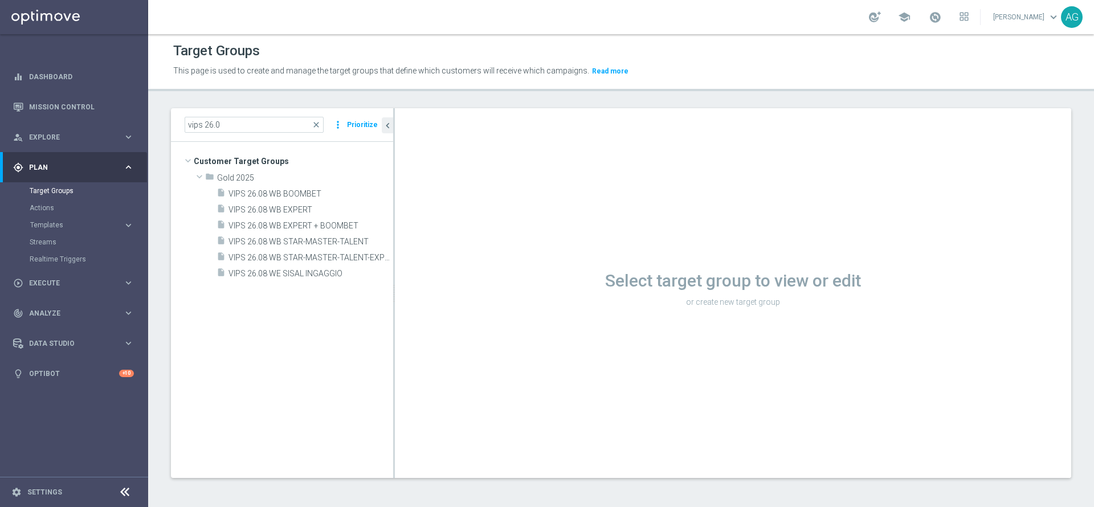
scroll to position [1, 0]
click at [323, 226] on span "VIPS 26.08 WB EXPERT + BOOMBET" at bounding box center [296, 226] width 137 height 10
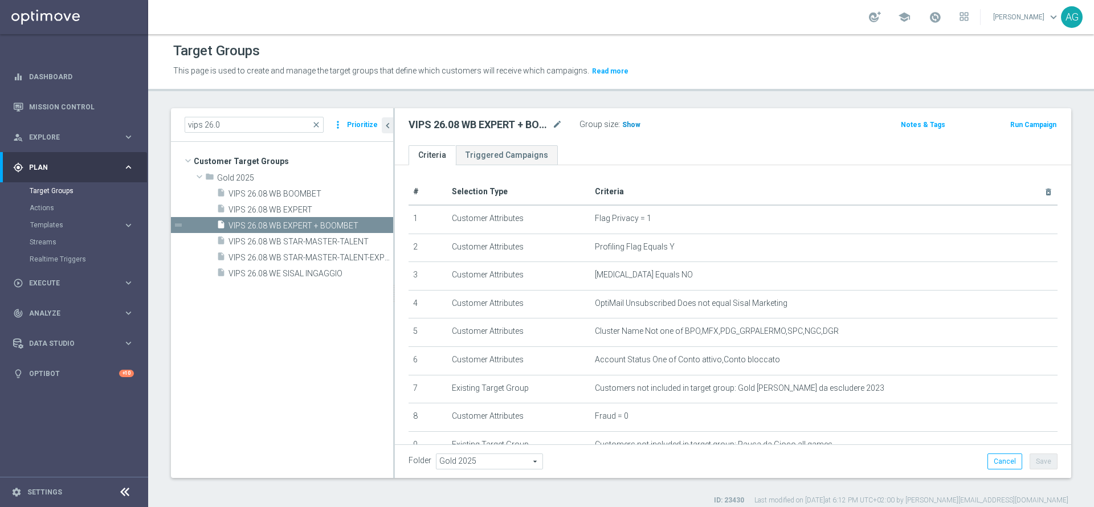
drag, startPoint x: 628, startPoint y: 117, endPoint x: 631, endPoint y: 124, distance: 6.7
click at [631, 124] on div "Group size : Show" at bounding box center [636, 124] width 114 height 14
click at [631, 124] on span "Show" at bounding box center [631, 125] width 18 height 8
drag, startPoint x: 679, startPoint y: 123, endPoint x: 673, endPoint y: 136, distance: 14.5
click at [673, 136] on div "VIPS 26.08 WB EXPERT + BOOMBET mode_edit Group size : 427,348 Notes & Tags Run …" at bounding box center [733, 126] width 676 height 37
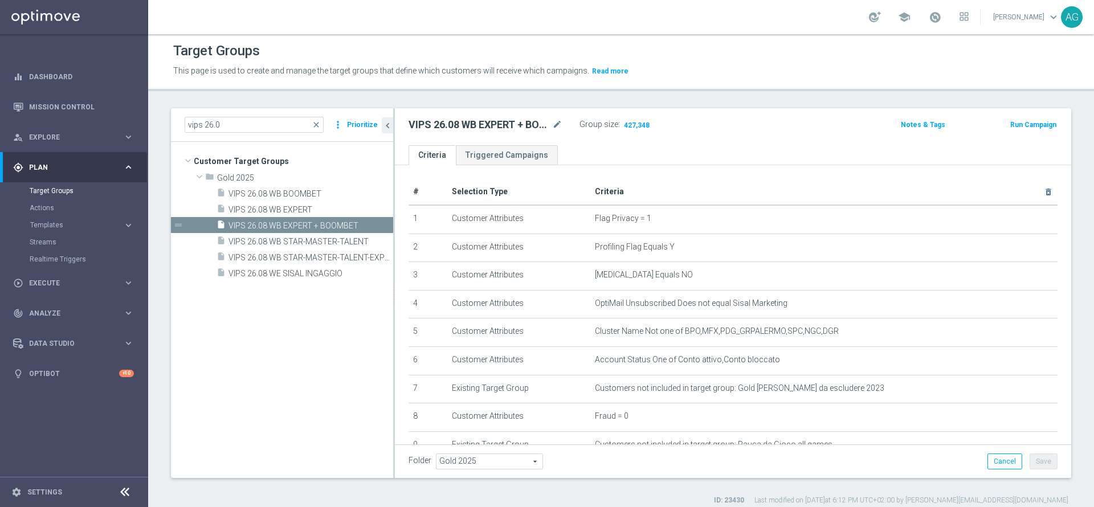
click at [673, 136] on div "VIPS 26.08 WB EXPERT + BOOMBET mode_edit Group size : 427,348 Notes & Tags Run …" at bounding box center [733, 126] width 676 height 37
drag, startPoint x: 597, startPoint y: 124, endPoint x: 682, endPoint y: 122, distance: 84.9
click at [682, 122] on div "Group size : 427,348" at bounding box center [636, 124] width 114 height 14
drag, startPoint x: 578, startPoint y: 128, endPoint x: 671, endPoint y: 129, distance: 92.8
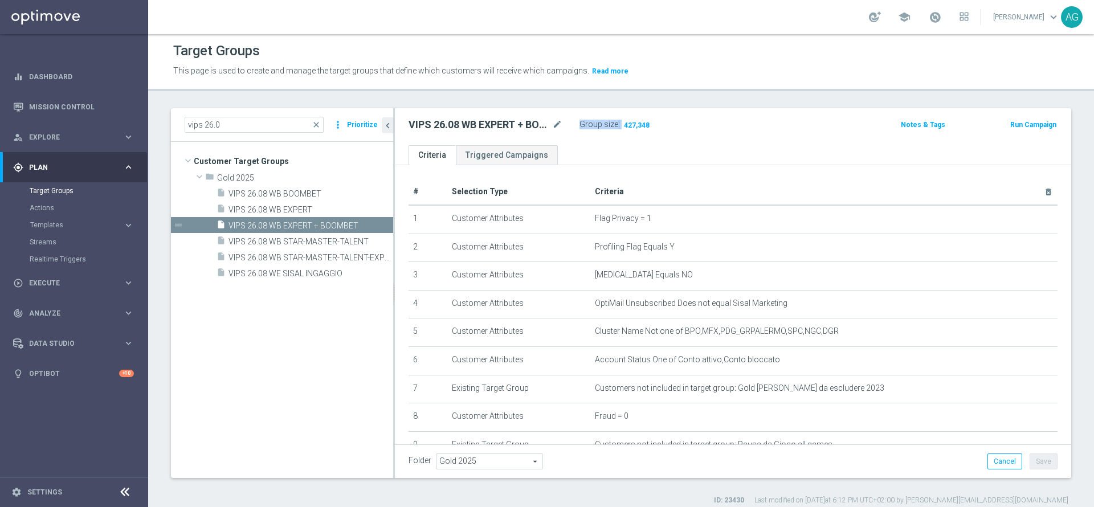
click at [671, 129] on div "VIPS 26.08 WB EXPERT + BOOMBET mode_edit Group size : 427,348" at bounding box center [622, 125] width 444 height 16
click at [671, 129] on div "Group size : 427,348" at bounding box center [636, 124] width 114 height 14
click at [779, 131] on div "VIPS 26.08 WB EXPERT + BOOMBET mode_edit Group size : 427,348" at bounding box center [622, 125] width 444 height 16
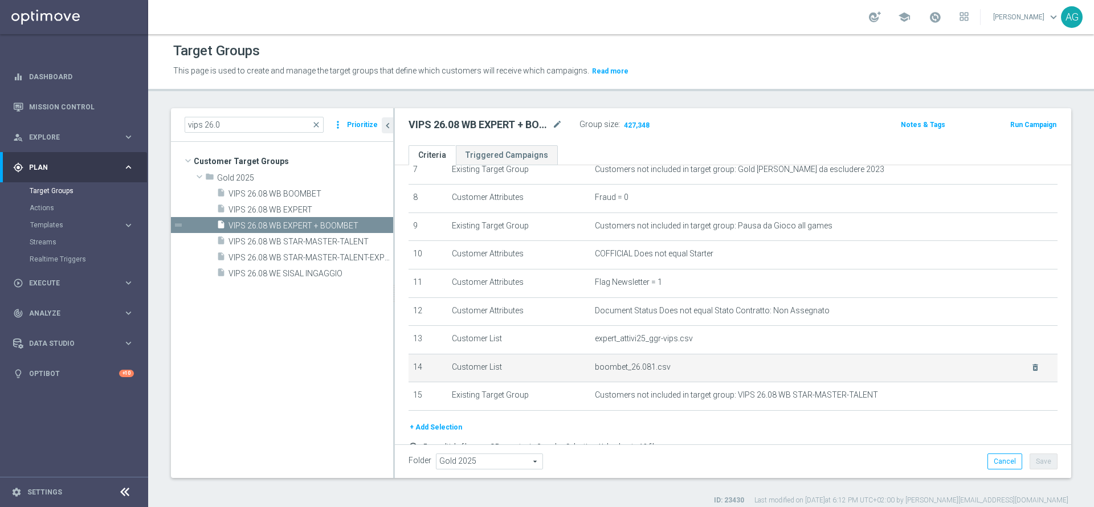
scroll to position [197, 0]
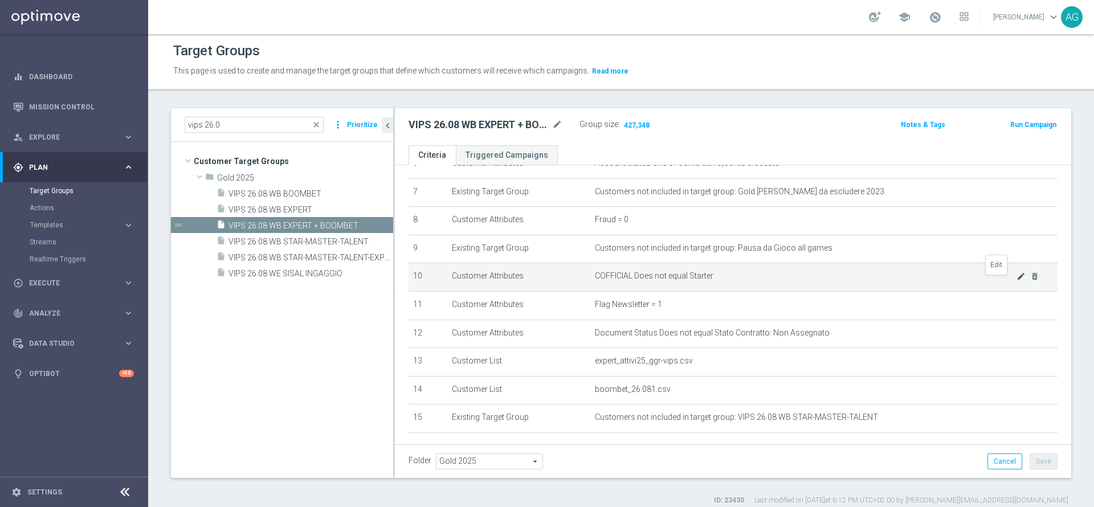
click at [1016, 281] on icon "mode_edit" at bounding box center [1020, 276] width 9 height 9
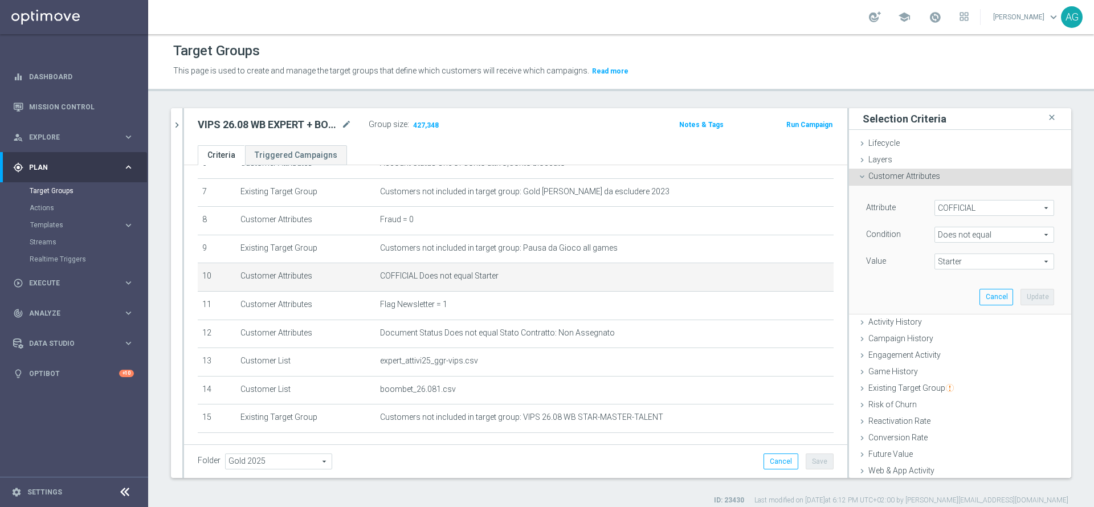
click at [959, 239] on span "Does not equal" at bounding box center [994, 234] width 118 height 15
click at [964, 378] on label "One of" at bounding box center [994, 385] width 120 height 15
click at [939, 261] on span "Starter" at bounding box center [994, 261] width 118 height 15
click at [891, 272] on div "Attribute COFFICIAL COFFICIAL arrow_drop_down search Condition One of One of ar…" at bounding box center [959, 250] width 205 height 128
click at [943, 240] on span "One of" at bounding box center [994, 234] width 118 height 15
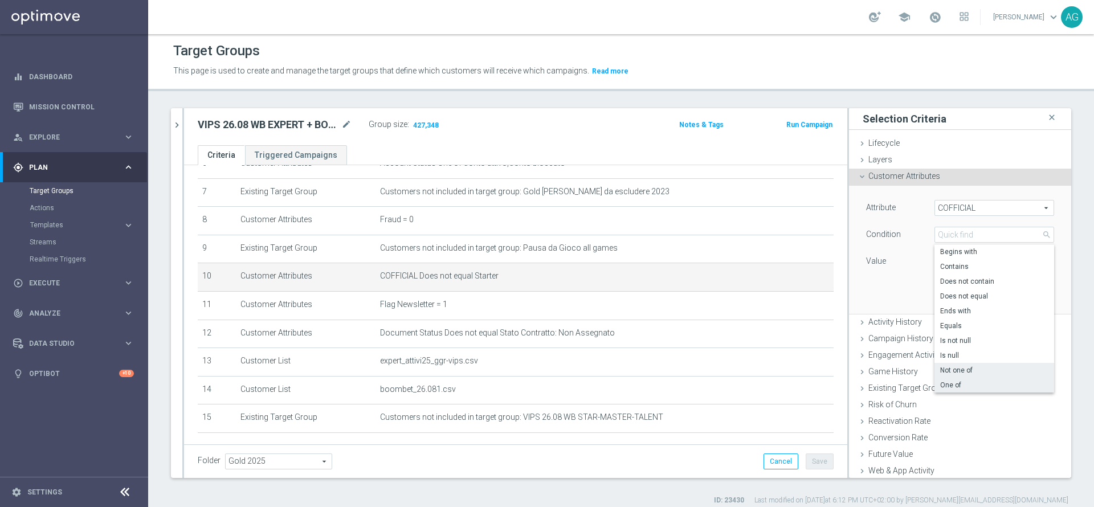
click at [954, 368] on span "Not one of" at bounding box center [994, 370] width 108 height 9
type input "Not one of"
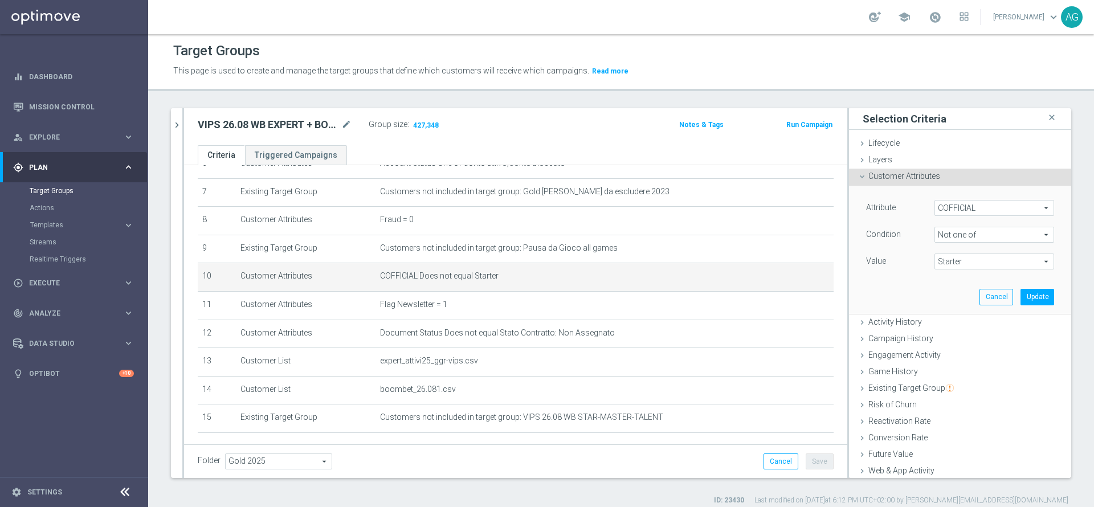
click at [959, 256] on span "Starter" at bounding box center [994, 261] width 118 height 15
click at [897, 287] on div "Attribute COFFICIAL COFFICIAL arrow_drop_down search Condition Not one of Not o…" at bounding box center [959, 250] width 205 height 128
click at [1020, 297] on button "Update" at bounding box center [1037, 297] width 34 height 16
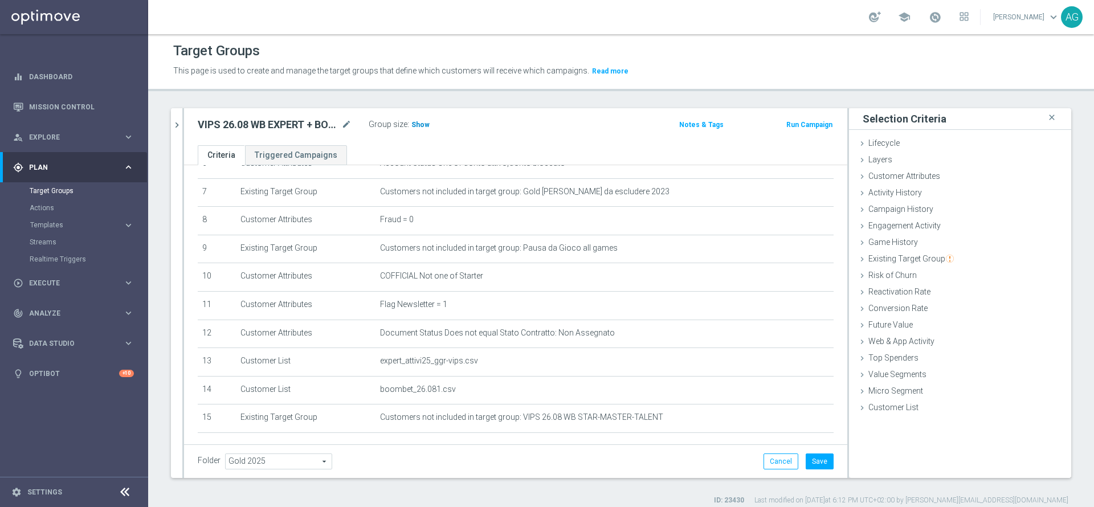
click at [416, 130] on h3 "Show" at bounding box center [420, 124] width 21 height 13
click at [793, 280] on icon "mode_edit" at bounding box center [797, 276] width 9 height 9
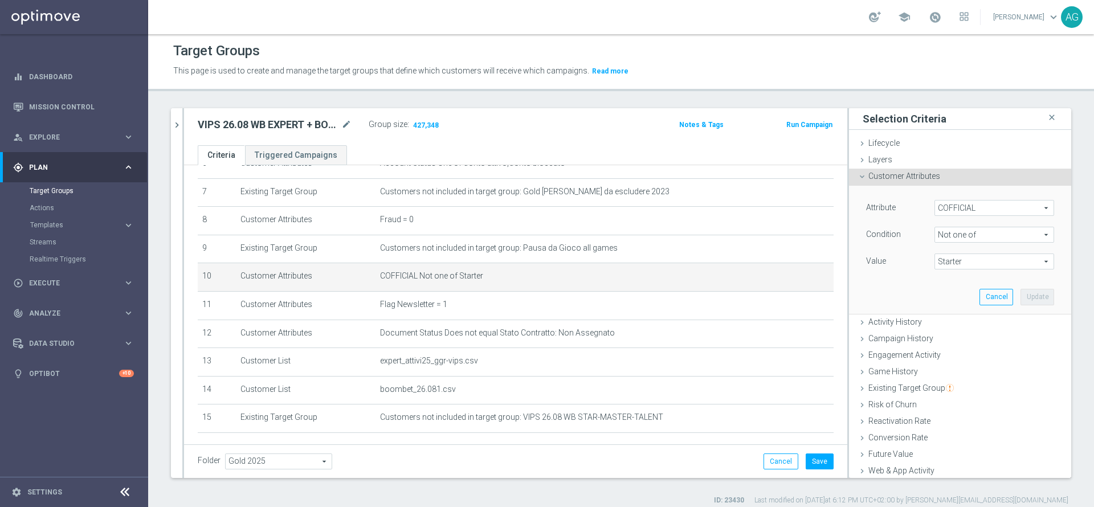
click at [935, 257] on span "Starter" at bounding box center [994, 261] width 118 height 15
click at [935, 239] on span "Not one of" at bounding box center [994, 234] width 118 height 15
click at [940, 298] on span "Does not equal" at bounding box center [994, 296] width 108 height 9
type input "Does not equal"
click at [936, 260] on span at bounding box center [994, 261] width 118 height 15
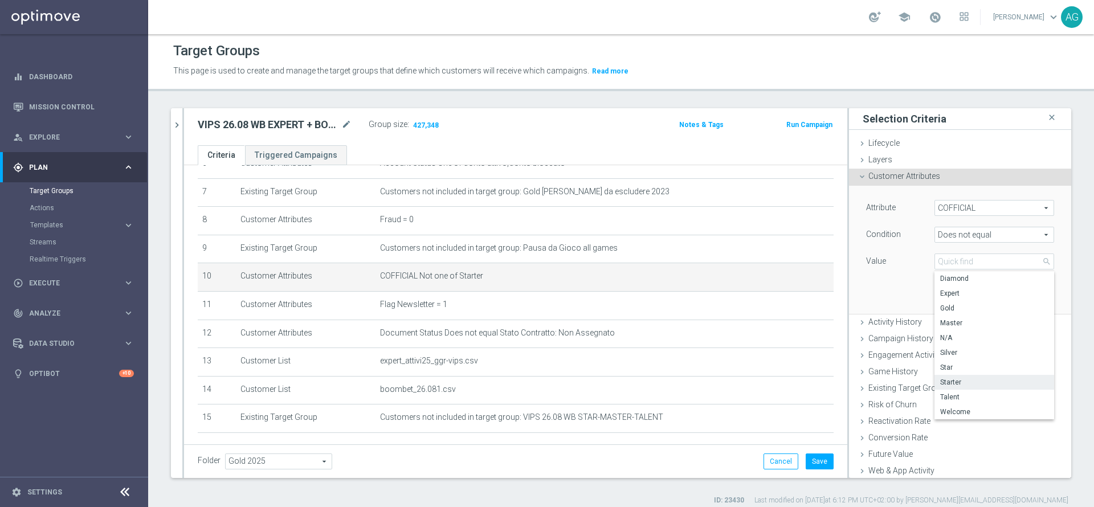
click at [940, 382] on span "Starter" at bounding box center [994, 382] width 108 height 9
type input "Starter"
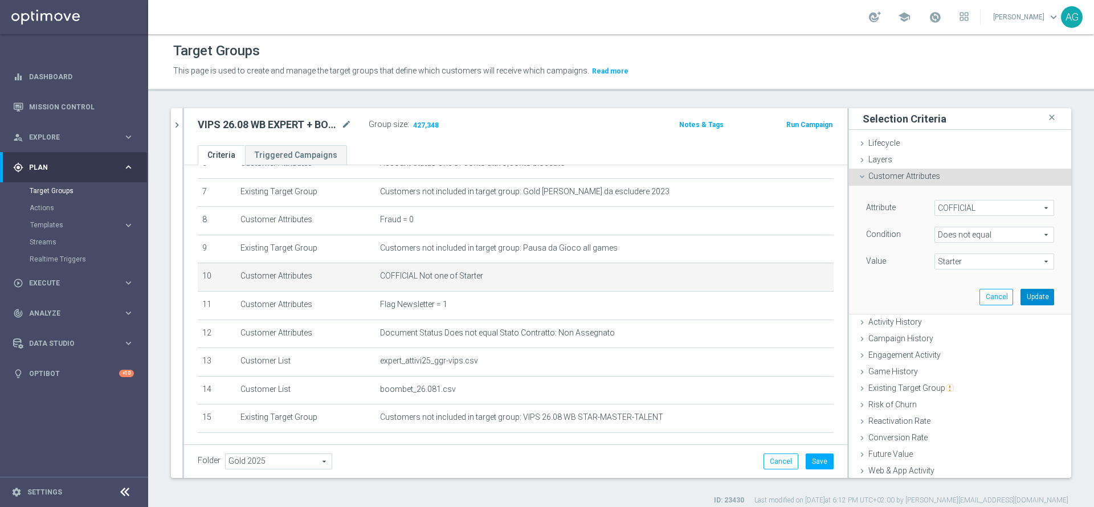
click at [1020, 292] on button "Update" at bounding box center [1037, 297] width 34 height 16
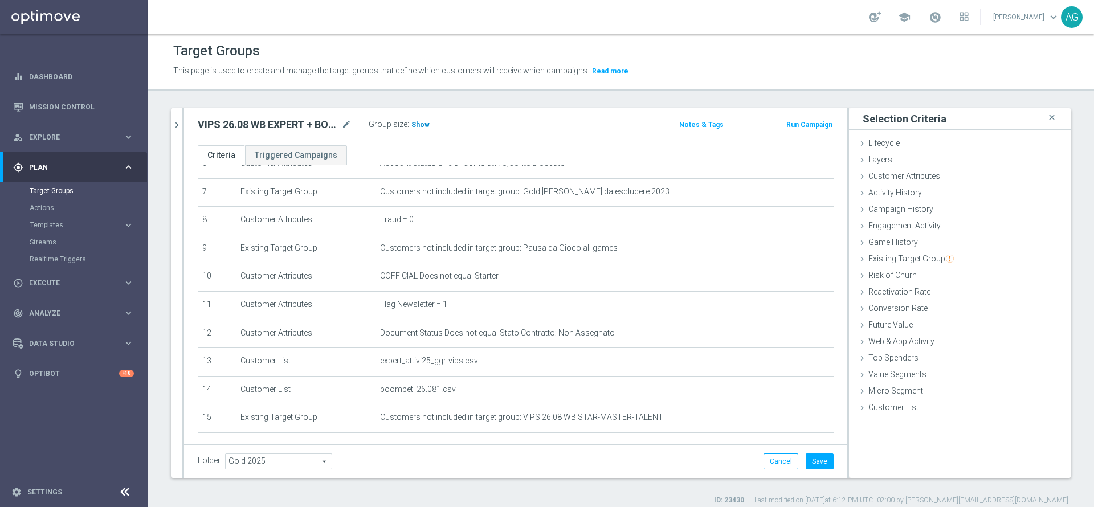
click at [415, 121] on span "Show" at bounding box center [420, 125] width 18 height 8
click at [682, 32] on div "school Alessandro Giannotta keyboard_arrow_down AG" at bounding box center [620, 17] width 945 height 34
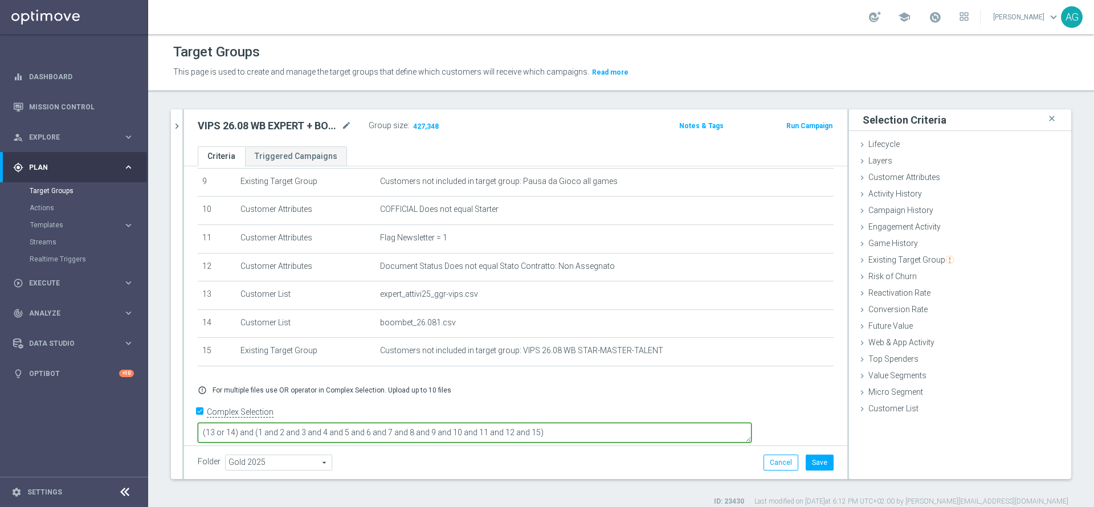
scroll to position [265, 0]
drag, startPoint x: 650, startPoint y: 422, endPoint x: 297, endPoint y: 419, distance: 352.6
click at [297, 421] on textarea "(13 or 14) and (1 and 2 and 3 and 4 and 5 and 6 and 7 and 8 and 9 and 10 and 11…" at bounding box center [475, 431] width 554 height 20
click at [635, 421] on textarea "(13 or 14) and (1 and 2 and 3 and 4 and 5 and 6 and 7 and 8 and 9 and 10 and 11…" at bounding box center [475, 431] width 554 height 20
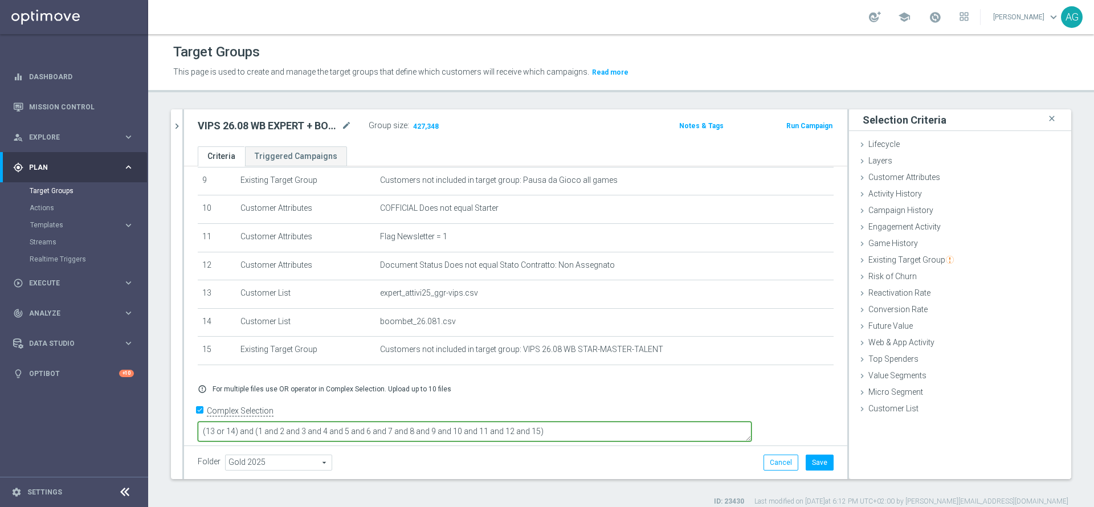
click at [633, 421] on textarea "(13 or 14) and (1 and 2 and 3 and 4 and 5 and 6 and 7 and 8 and 9 and 10 and 11…" at bounding box center [475, 431] width 554 height 20
click at [420, 421] on textarea "(13 or 14) and (1 and 2 and 3 and 4 and 5 and 6 and 7 and 8 and 9 and 10 and 11…" at bounding box center [475, 431] width 554 height 20
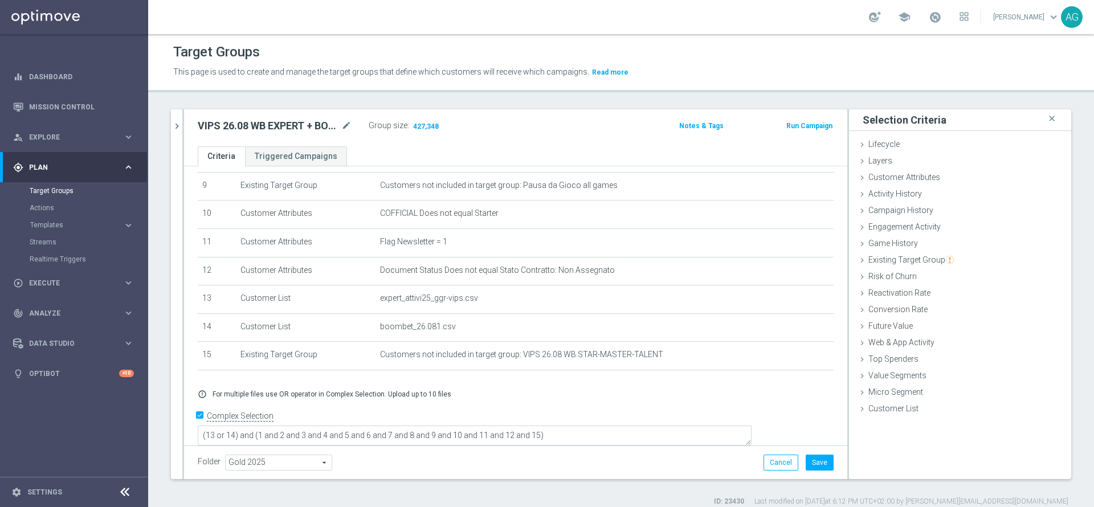
click at [513, 380] on div "# Selection Type Criteria delete_forever 1 Customer Attributes Flag Privacy = 1…" at bounding box center [515, 150] width 653 height 461
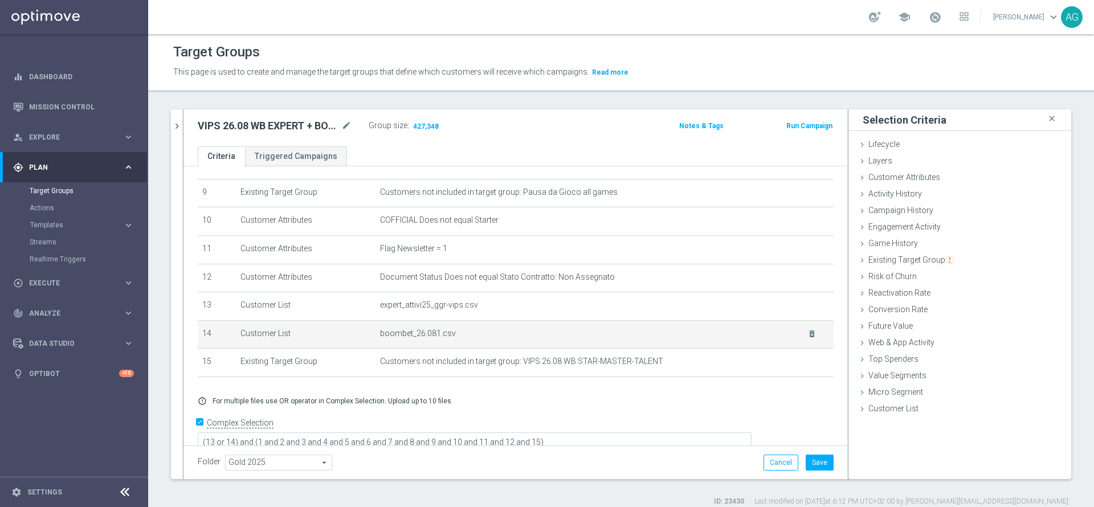
scroll to position [264, 0]
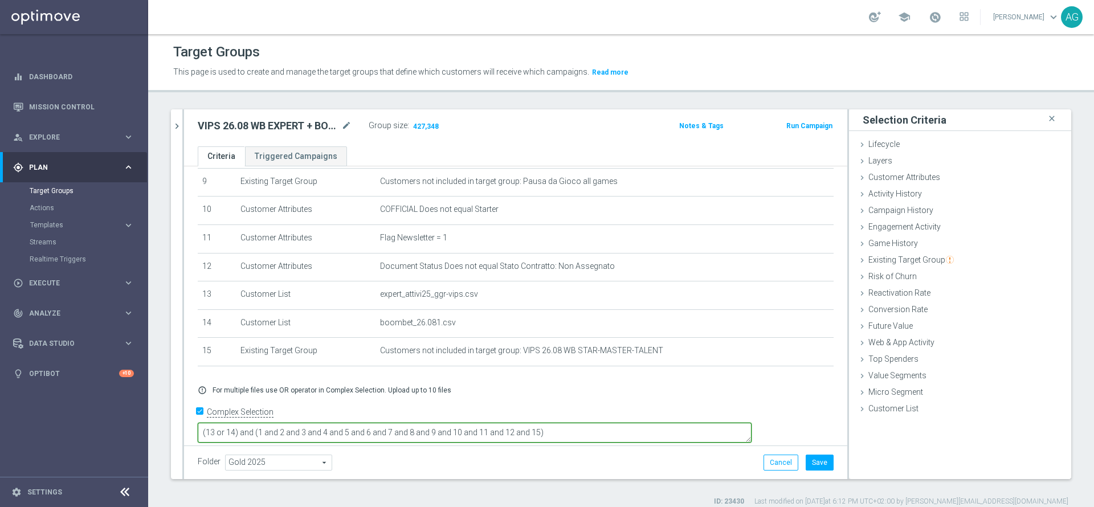
drag, startPoint x: 288, startPoint y: 424, endPoint x: 294, endPoint y: 422, distance: 6.5
click at [294, 423] on textarea "(13 or 14) and (1 and 2 and 3 and 4 and 5 and 6 and 7 and 8 and 9 and 10 and 11…" at bounding box center [475, 433] width 554 height 20
drag, startPoint x: 304, startPoint y: 422, endPoint x: 320, endPoint y: 421, distance: 16.0
click at [320, 423] on textarea "(13 or 14) and (1 and 2 and 3 and 4 and 5 and 6 and 7 and 8 and 9 and 10 and 11…" at bounding box center [475, 433] width 554 height 20
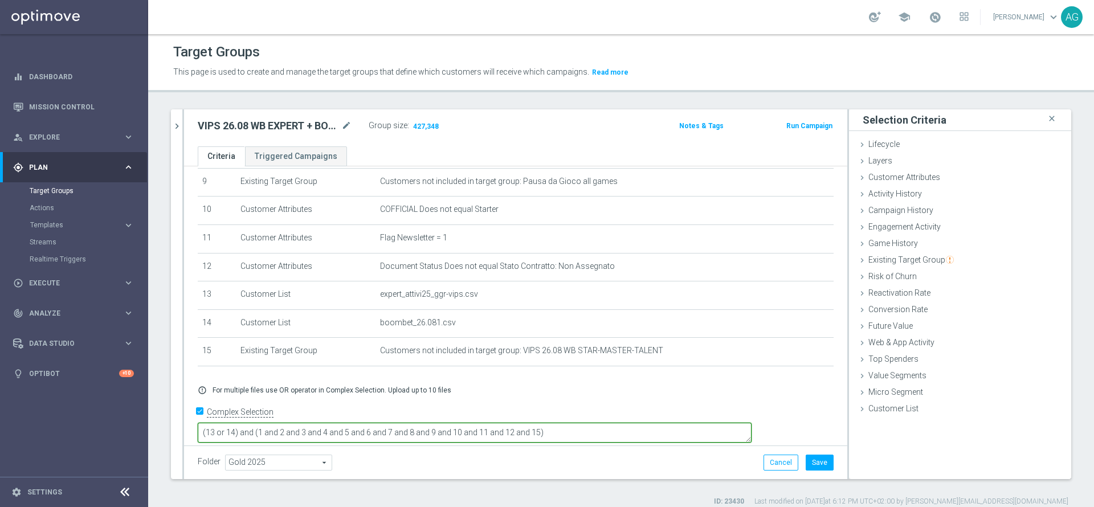
drag, startPoint x: 326, startPoint y: 421, endPoint x: 378, endPoint y: 424, distance: 52.5
click at [378, 424] on textarea "(13 or 14) and (1 and 2 and 3 and 4 and 5 and 6 and 7 and 8 and 9 and 10 and 11…" at bounding box center [475, 433] width 554 height 20
click at [359, 424] on textarea "(13 or 14) and (1 and 2 and 3 and 4 and 5 and 6 and 7 and 8 and 9 and 10 and 11…" at bounding box center [475, 433] width 554 height 20
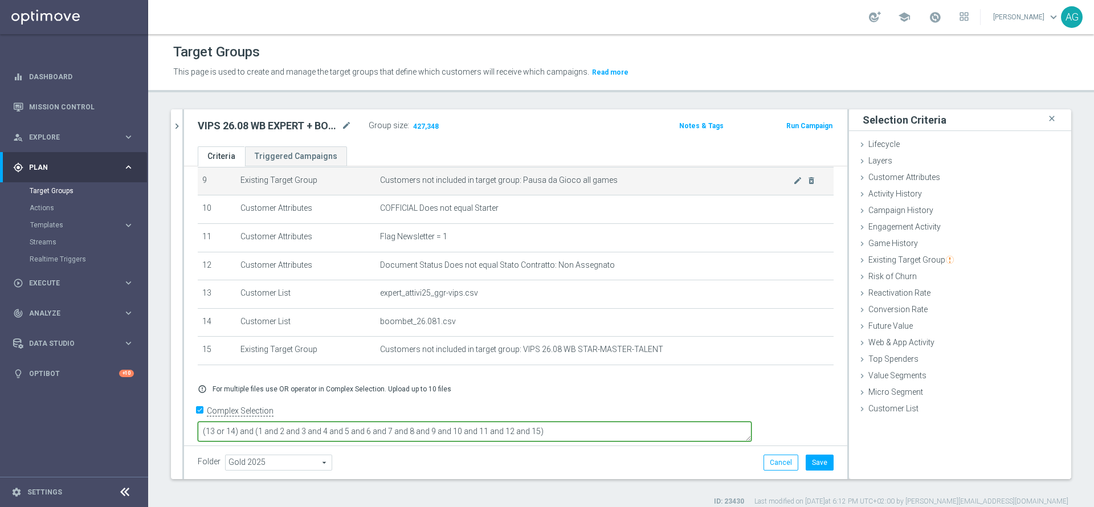
scroll to position [180, 0]
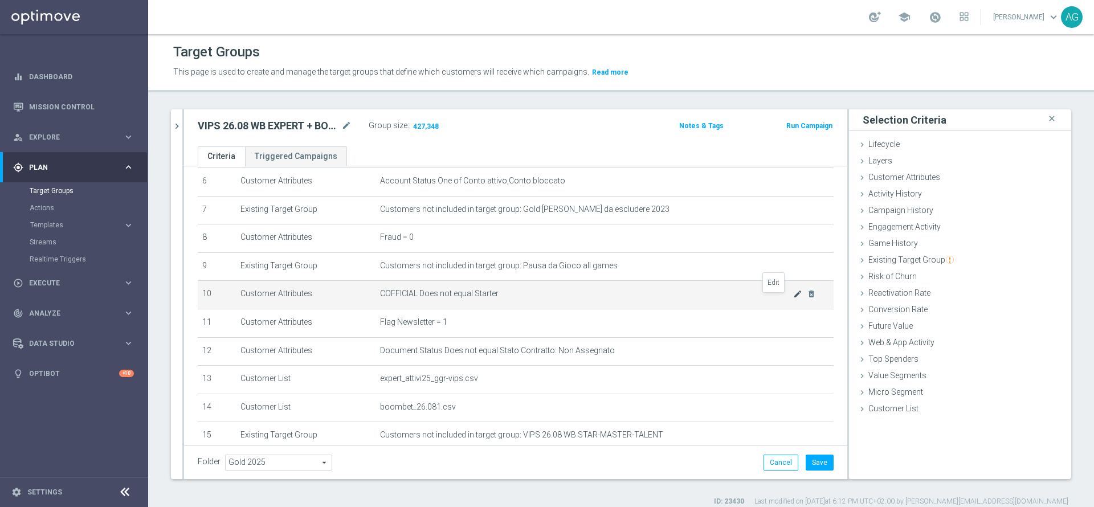
click at [793, 297] on icon "mode_edit" at bounding box center [797, 293] width 9 height 9
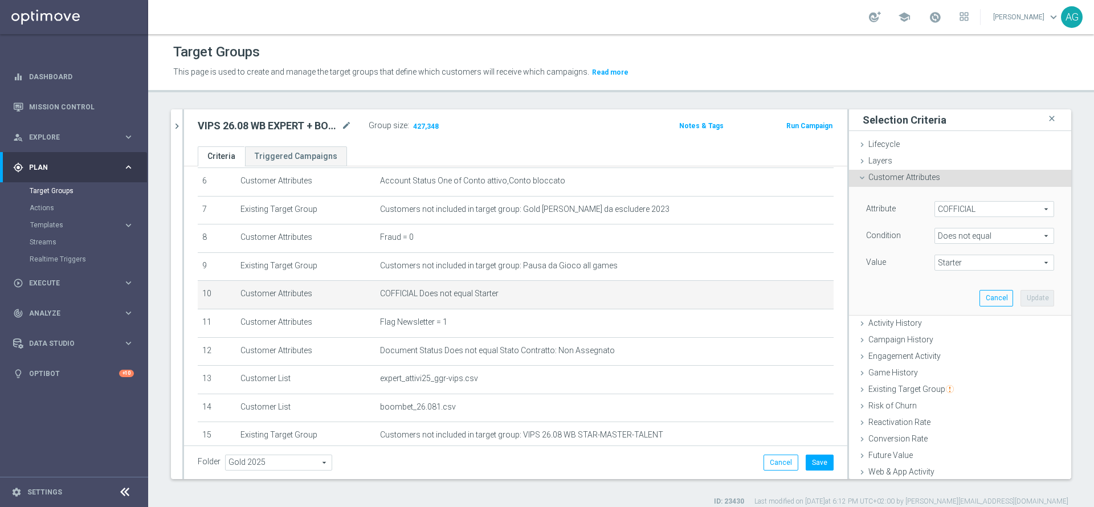
click at [935, 234] on span "Does not equal" at bounding box center [994, 235] width 118 height 15
click at [894, 251] on div "Attribute COFFICIAL COFFICIAL arrow_drop_down search Condition Does not equal D…" at bounding box center [960, 237] width 188 height 72
click at [935, 268] on span "Starter" at bounding box center [994, 262] width 118 height 15
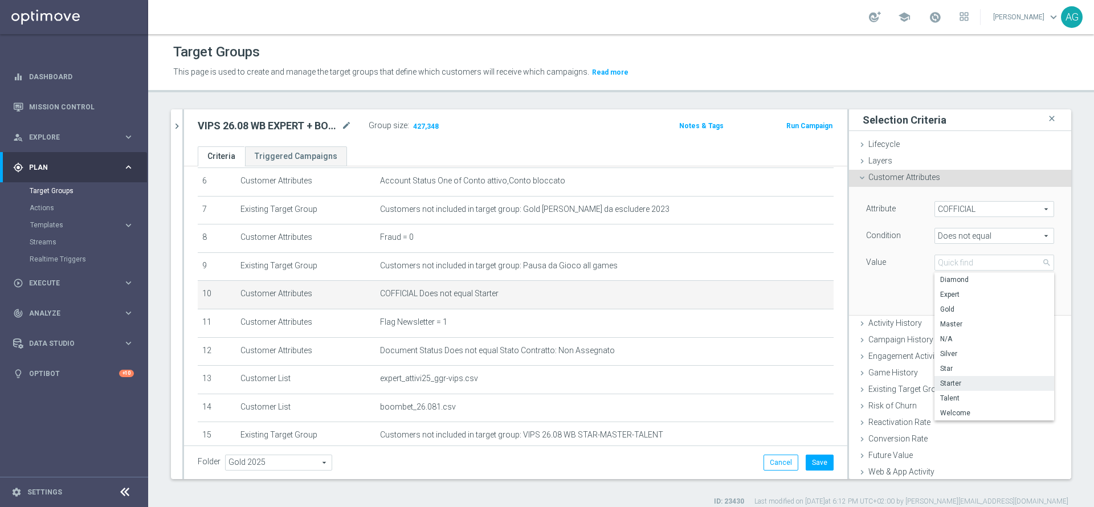
click at [906, 273] on div "Attribute COFFICIAL COFFICIAL arrow_drop_down search Condition Does not equal D…" at bounding box center [959, 251] width 205 height 128
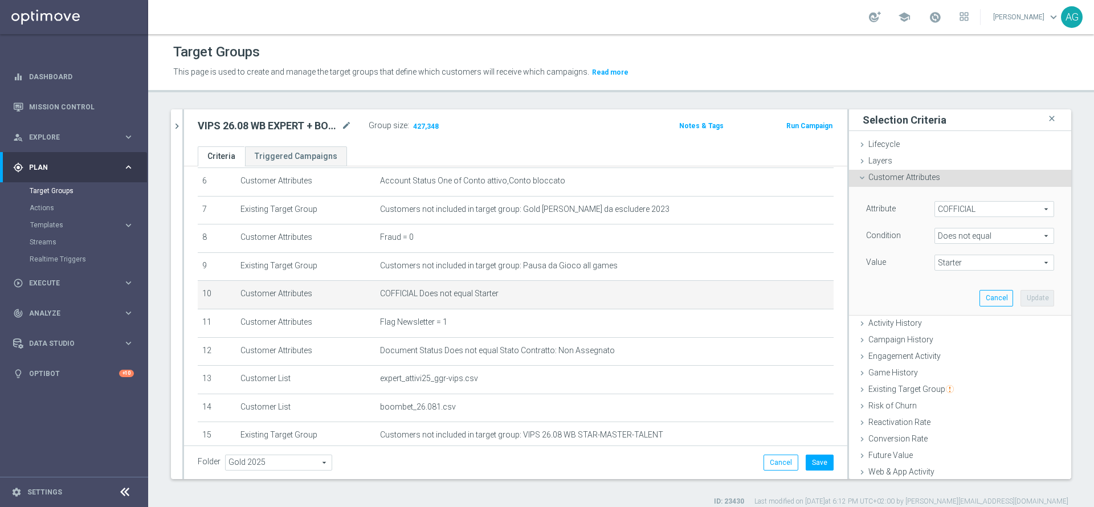
click at [943, 231] on span "Does not equal" at bounding box center [994, 235] width 118 height 15
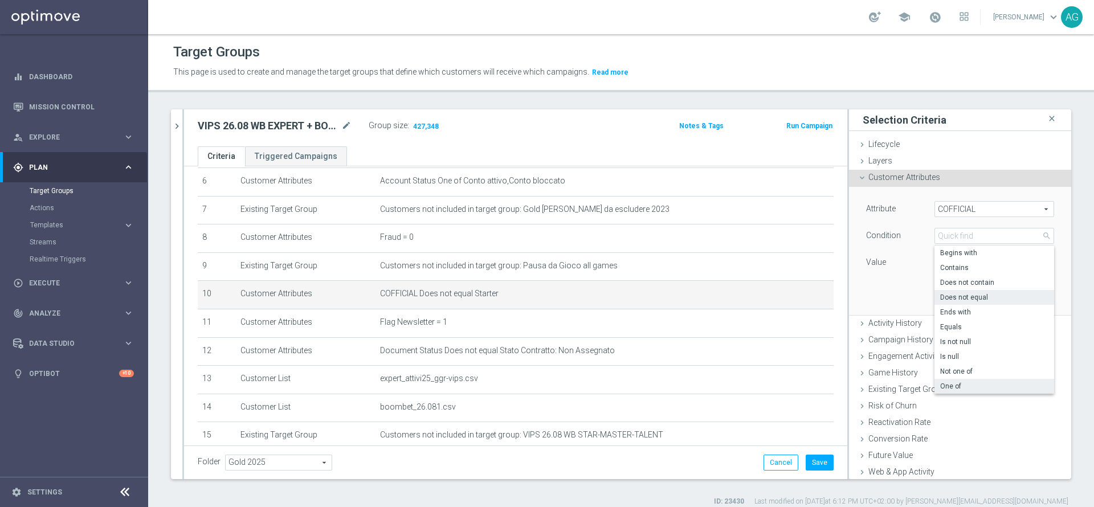
click at [940, 388] on span "One of" at bounding box center [994, 386] width 108 height 9
type input "One of"
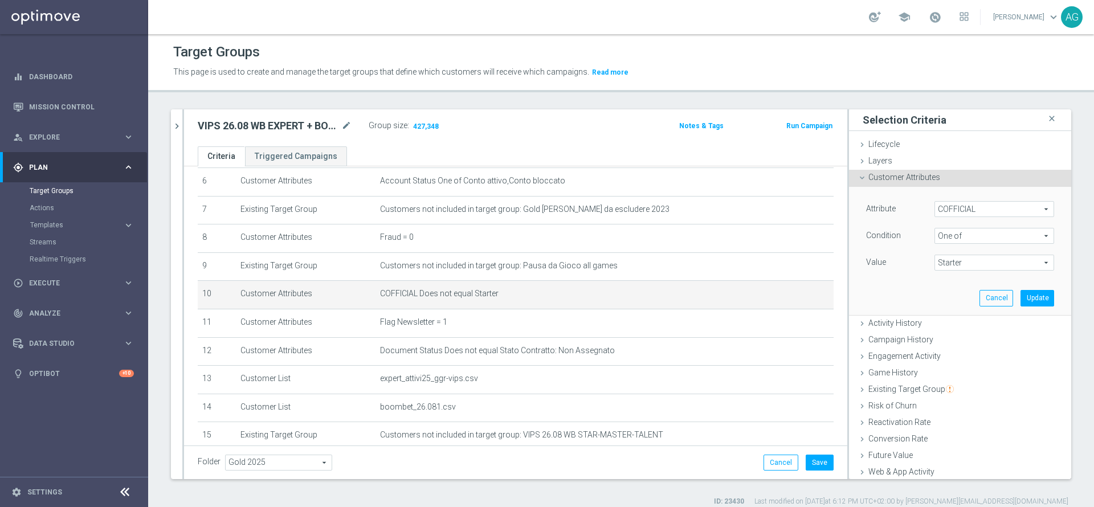
click at [936, 259] on span "Starter" at bounding box center [994, 262] width 118 height 15
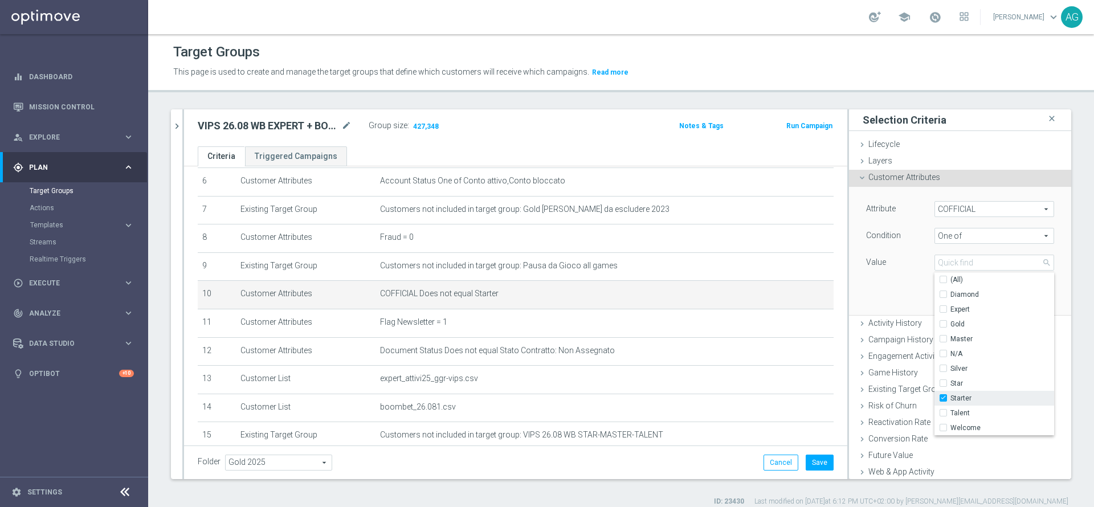
click at [943, 401] on input "Starter" at bounding box center [946, 398] width 7 height 7
checkbox input "false"
type input "Select"
click at [950, 351] on label "N/A" at bounding box center [1002, 353] width 104 height 15
click at [943, 351] on input "N/A" at bounding box center [946, 353] width 7 height 7
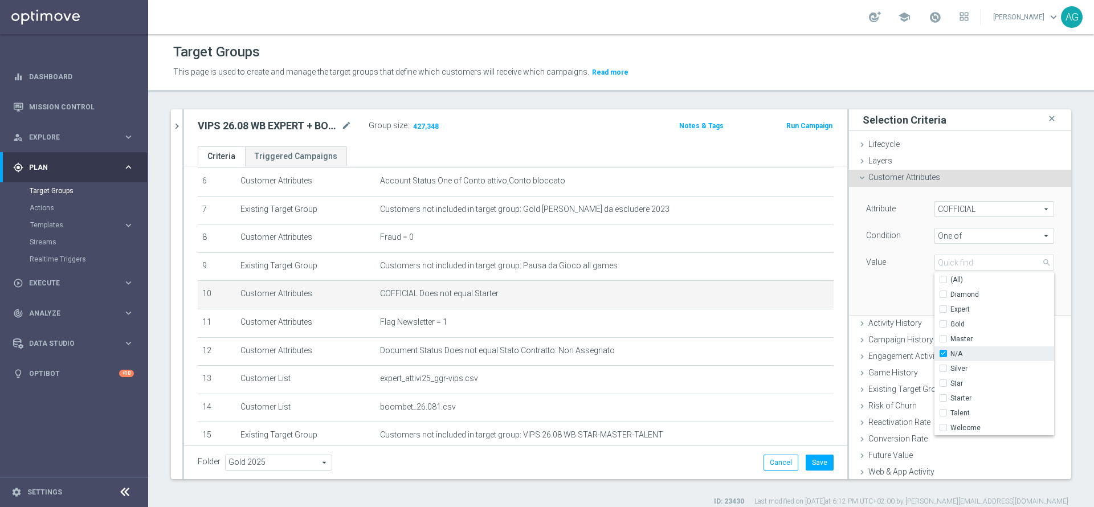
checkbox input "true"
type input "N/A"
click at [943, 308] on input "Expert" at bounding box center [946, 309] width 7 height 7
checkbox input "true"
type input "Selected 2 of 10"
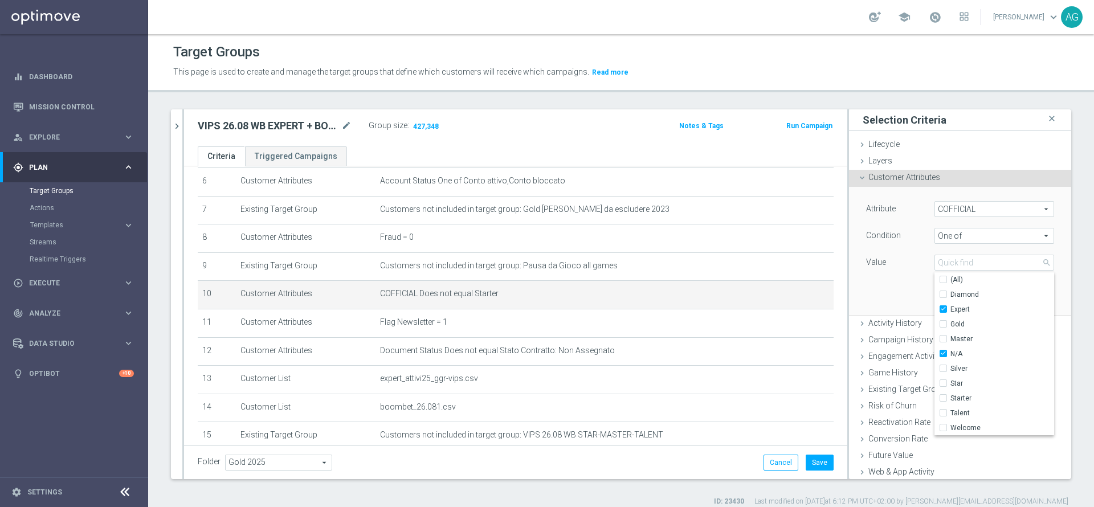
click at [885, 294] on div "Attribute COFFICIAL COFFICIAL arrow_drop_down search Condition One of One of ar…" at bounding box center [959, 251] width 205 height 128
click at [1020, 300] on button "Update" at bounding box center [1037, 298] width 34 height 16
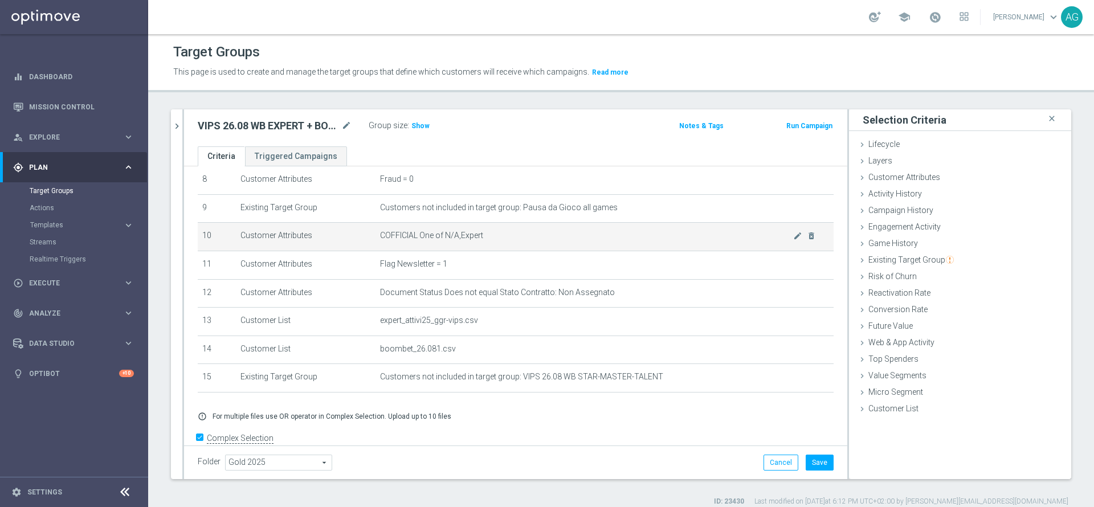
scroll to position [264, 0]
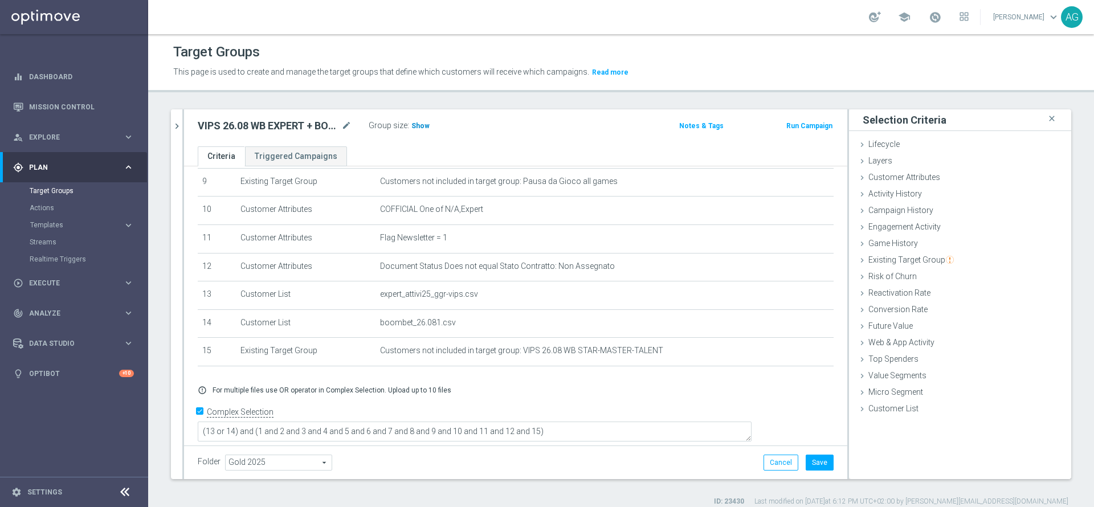
click at [413, 120] on h3 "Show" at bounding box center [420, 126] width 21 height 13
click at [575, 132] on div "VIPS 26.08 WB EXPERT + BOOMBET mode_edit Group size : Show Calculating…" at bounding box center [406, 126] width 435 height 16
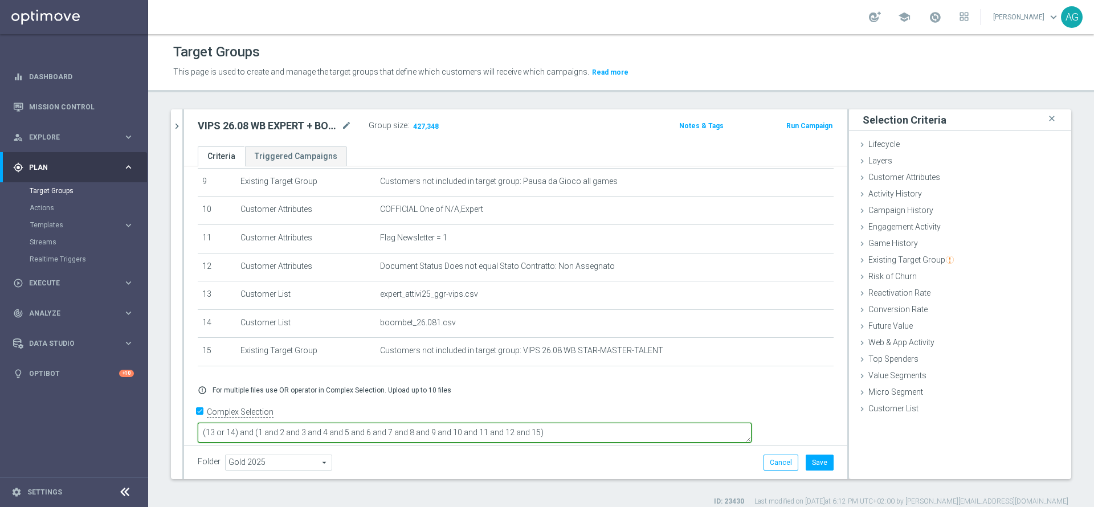
drag, startPoint x: 316, startPoint y: 420, endPoint x: 350, endPoint y: 425, distance: 35.1
click at [350, 425] on textarea "(13 or 14) and (1 and 2 and 3 and 4 and 5 and 6 and 7 and 8 and 9 and 10 and 11…" at bounding box center [475, 433] width 554 height 20
click at [474, 428] on textarea "(13 or 14) and (1 and 2 and 3 and 4 and 5 and 6 and 7 and 8 and 9 and 10 and 11…" at bounding box center [475, 433] width 554 height 20
click at [640, 424] on textarea "(13 or 14) and (1 and 2 and 3 and 4 and 5 and 6 and 7 and 8 and 9 and 10 and 11…" at bounding box center [475, 433] width 554 height 20
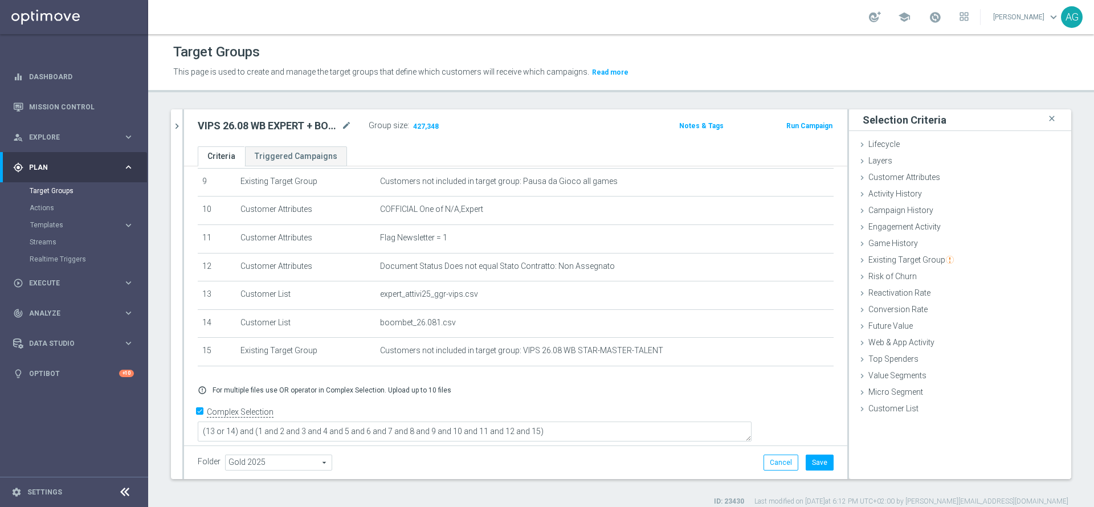
click at [534, 386] on div "+ Add Selection error_outline For multiple files use OR operator in Complex Sel…" at bounding box center [515, 389] width 653 height 27
click at [483, 138] on div "VIPS 26.08 WB EXPERT + BOOMBET mode_edit Group size : 427,348 Notes & Tags Run …" at bounding box center [515, 127] width 663 height 37
click at [177, 134] on button "chevron_right" at bounding box center [176, 126] width 11 height 34
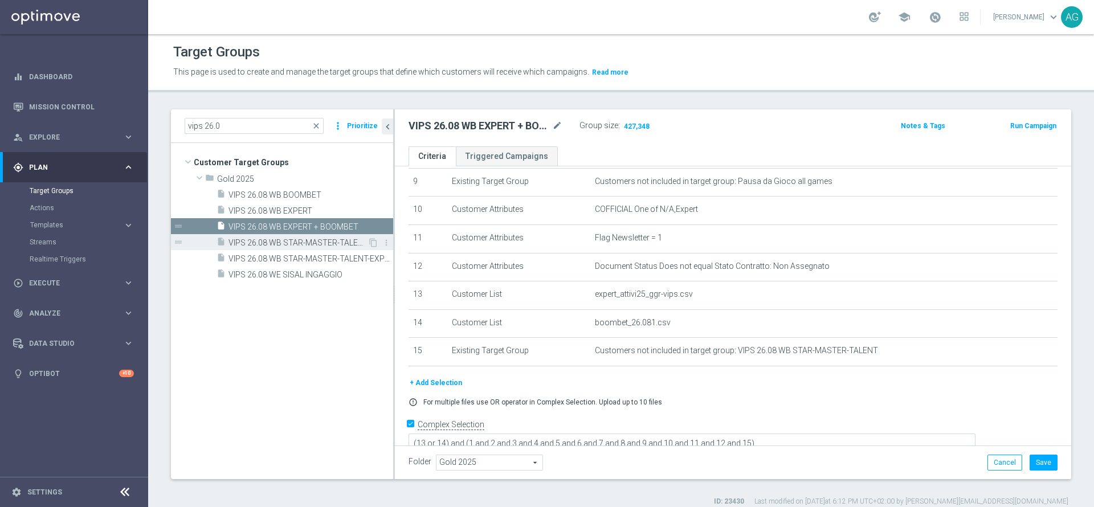
click at [333, 244] on span "VIPS 26.08 WB STAR-MASTER-TALENT" at bounding box center [297, 243] width 139 height 10
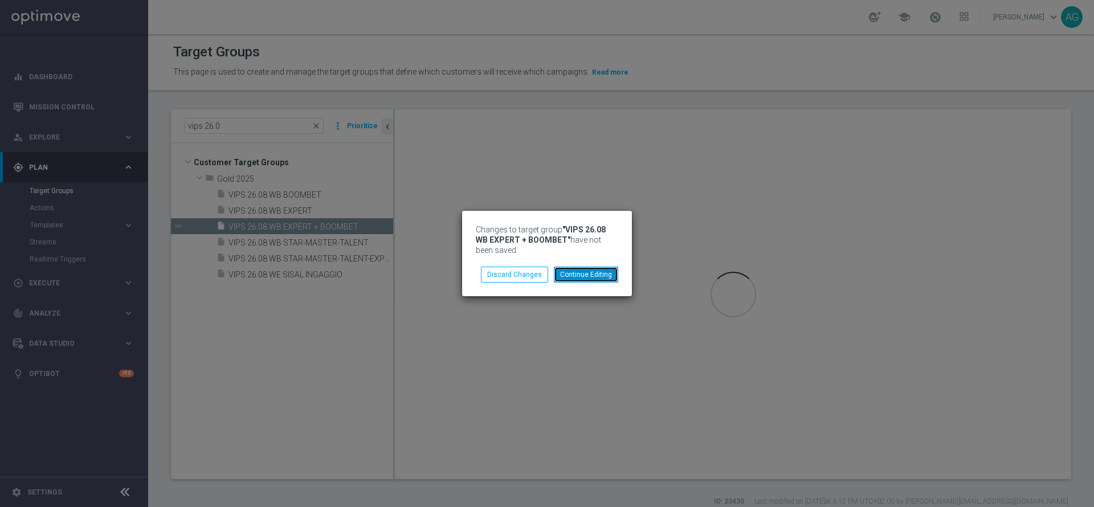
click at [579, 280] on button "Continue Editing" at bounding box center [586, 275] width 64 height 16
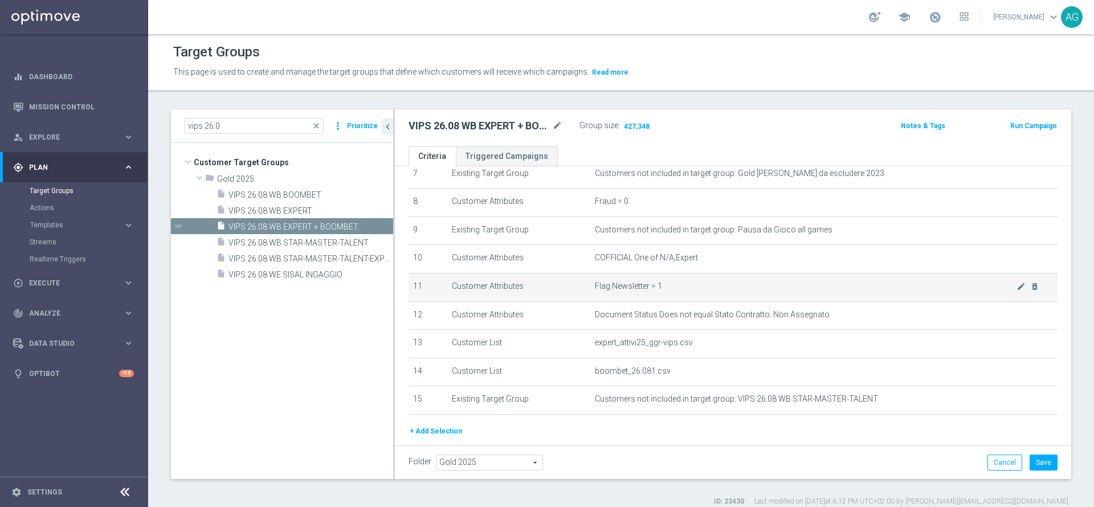
scroll to position [277, 0]
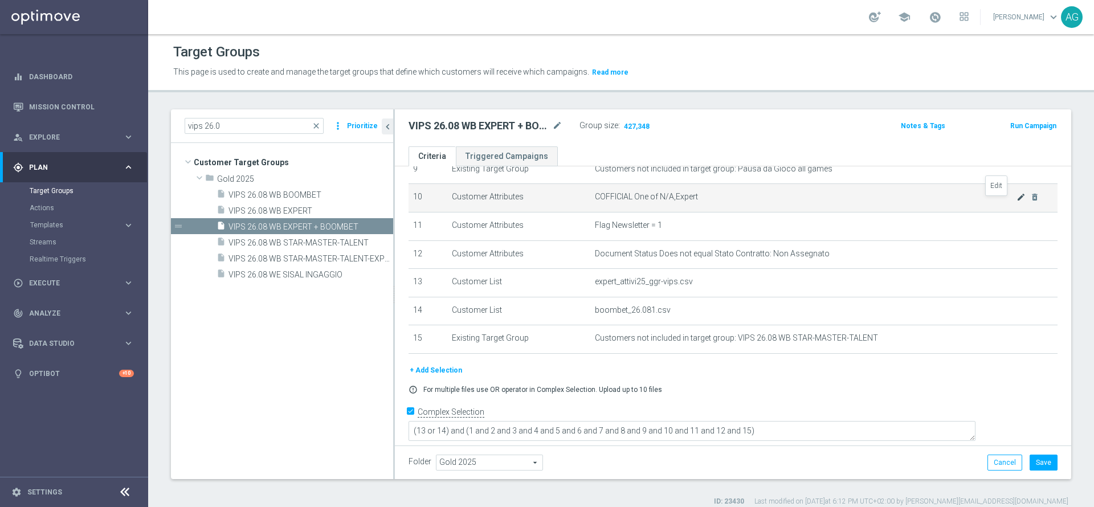
click at [1016, 201] on icon "mode_edit" at bounding box center [1020, 197] width 9 height 9
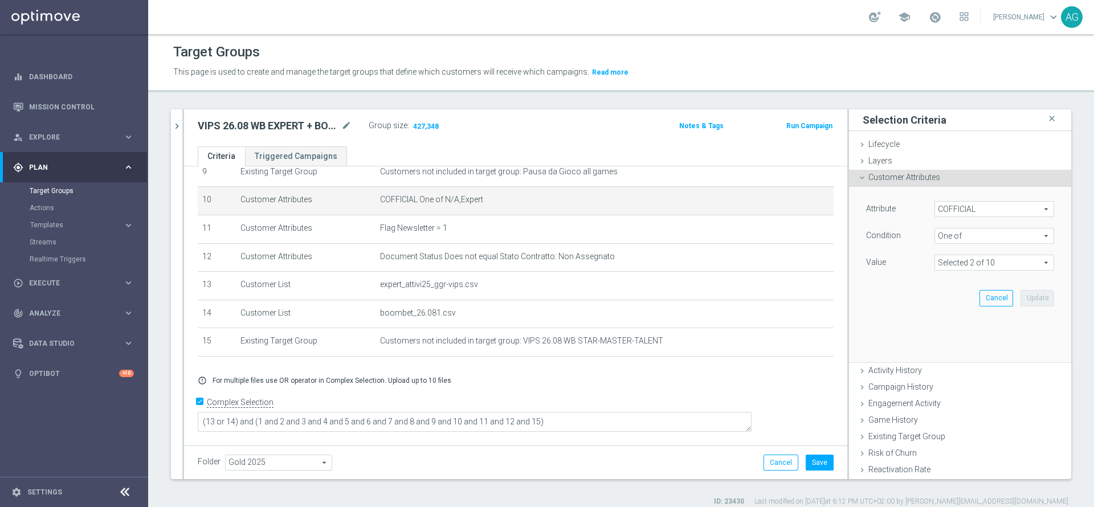
scroll to position [264, 0]
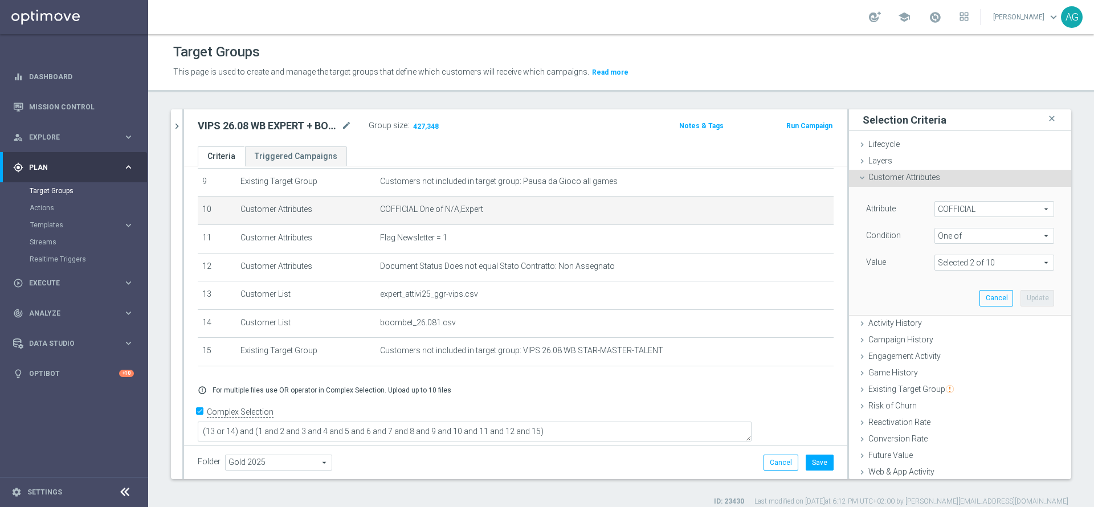
click at [954, 231] on span "One of" at bounding box center [994, 235] width 118 height 15
click at [954, 296] on span "Does not equal" at bounding box center [994, 297] width 108 height 9
type input "Does not equal"
click at [952, 265] on span at bounding box center [994, 262] width 118 height 15
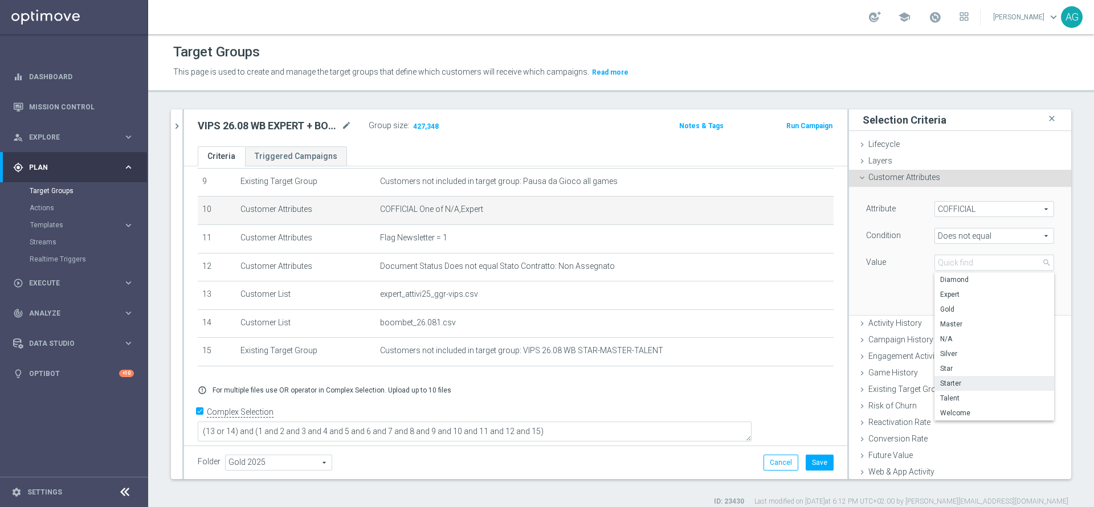
click at [942, 379] on span "Starter" at bounding box center [994, 383] width 108 height 9
type input "Starter"
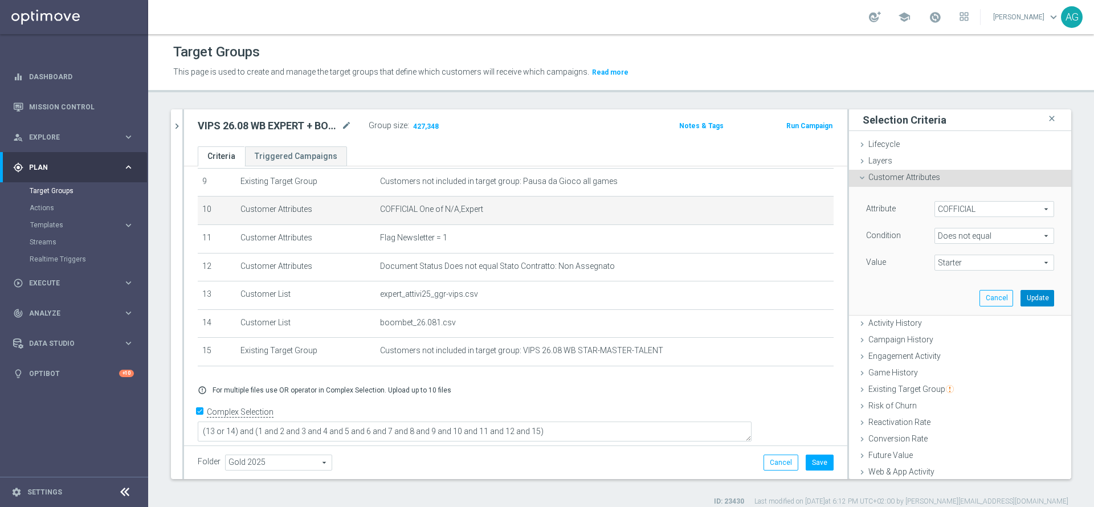
click at [1020, 296] on button "Update" at bounding box center [1037, 298] width 34 height 16
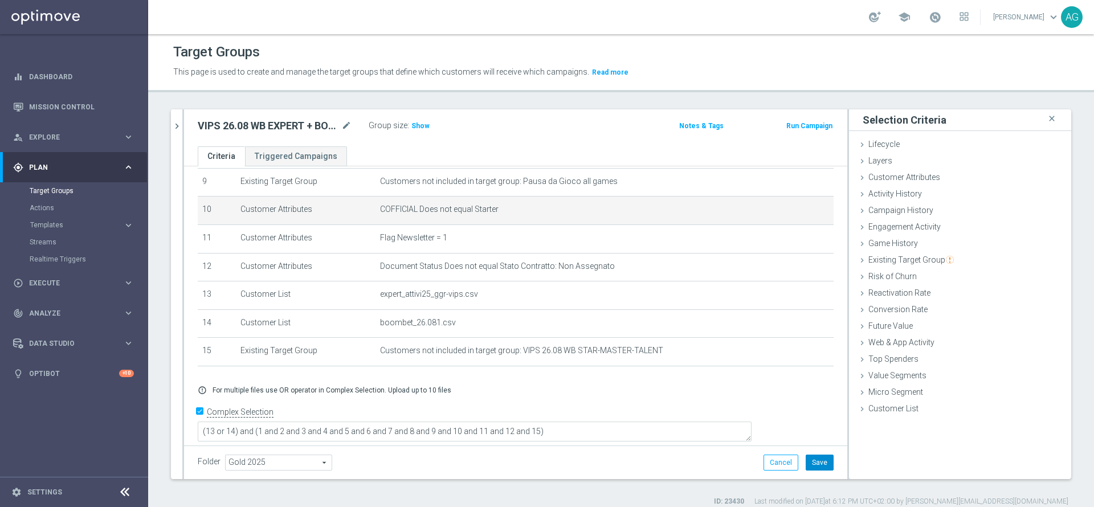
click at [816, 461] on button "Save" at bounding box center [819, 463] width 28 height 16
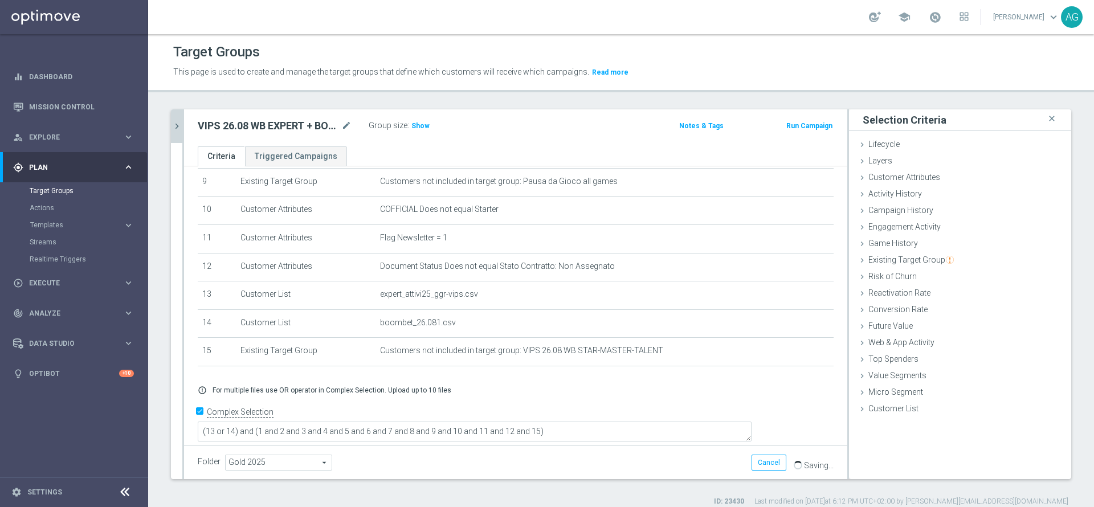
click at [174, 121] on icon "chevron_right" at bounding box center [176, 126] width 11 height 11
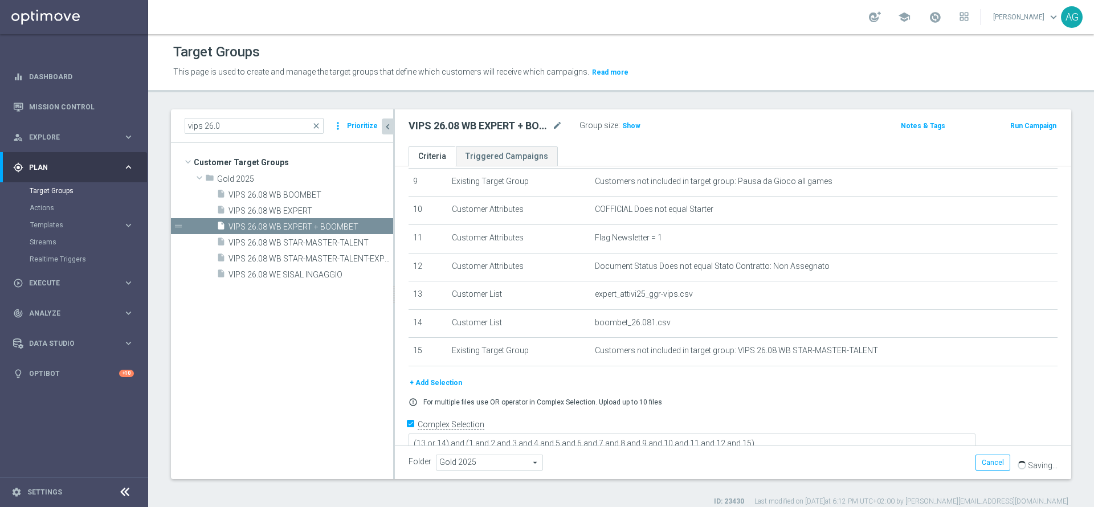
scroll to position [277, 0]
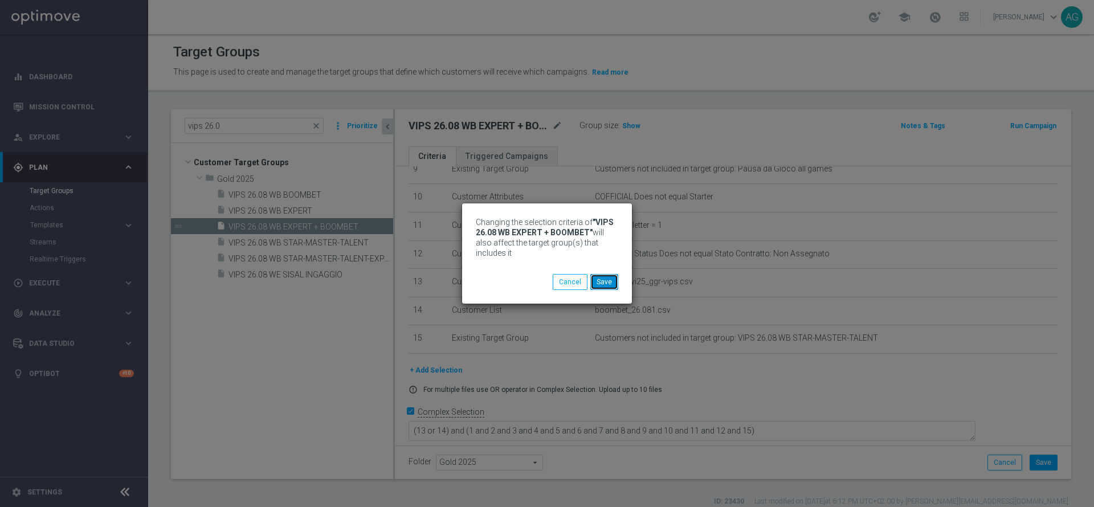
click at [605, 285] on button "Save" at bounding box center [604, 282] width 28 height 16
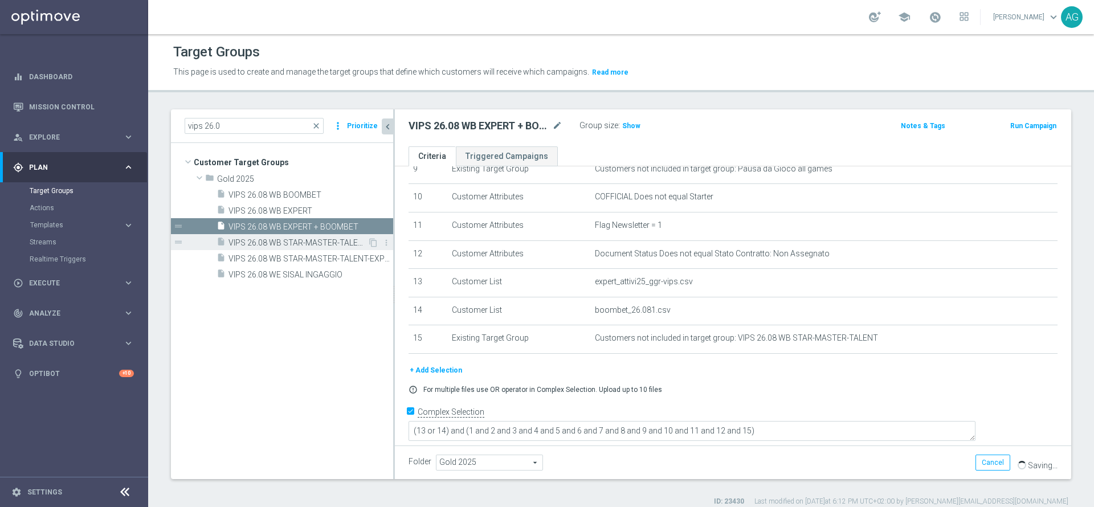
click at [334, 238] on span "VIPS 26.08 WB STAR-MASTER-TALENT" at bounding box center [297, 243] width 139 height 10
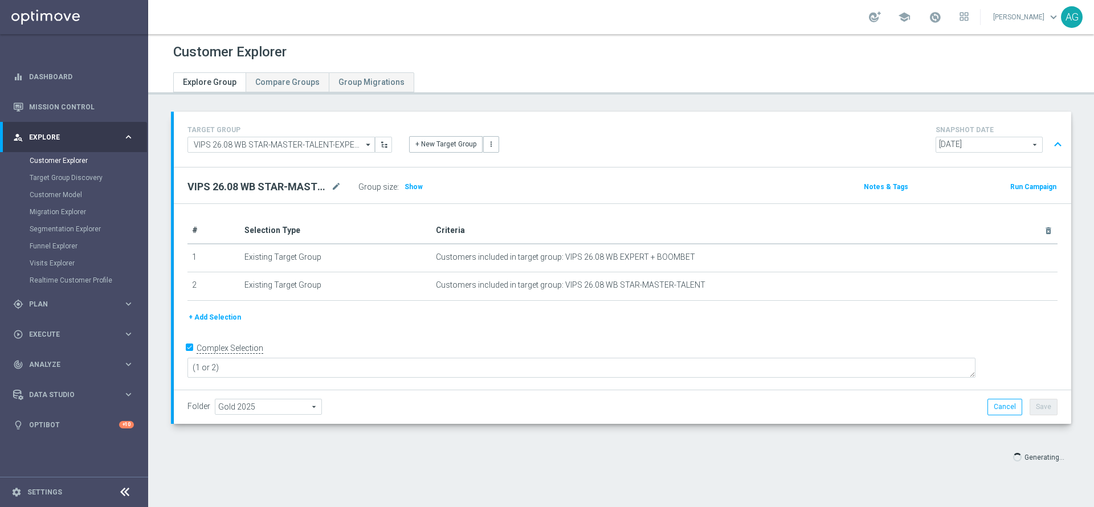
click at [1051, 456] on span "Generating..." at bounding box center [1038, 457] width 65 height 21
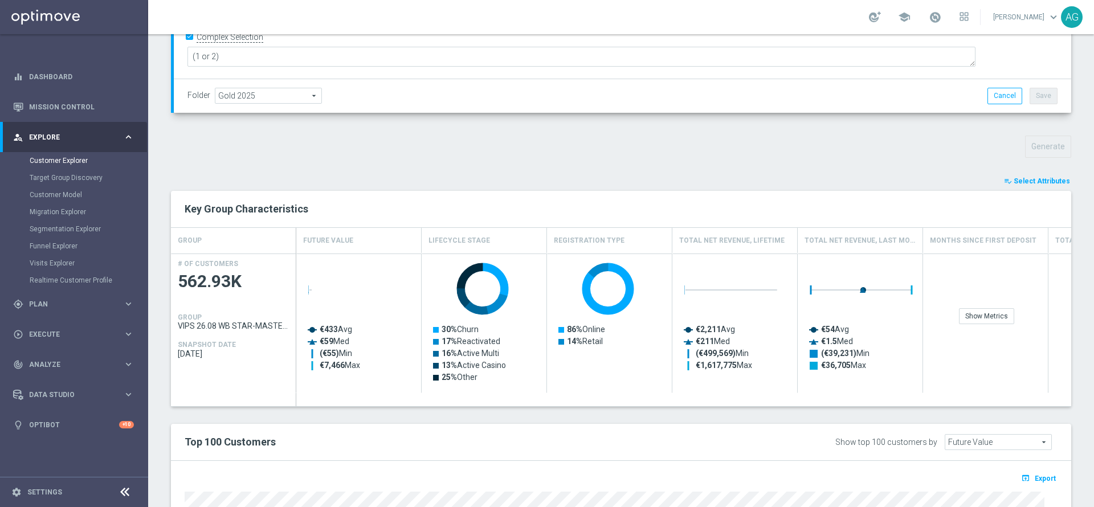
scroll to position [306, 0]
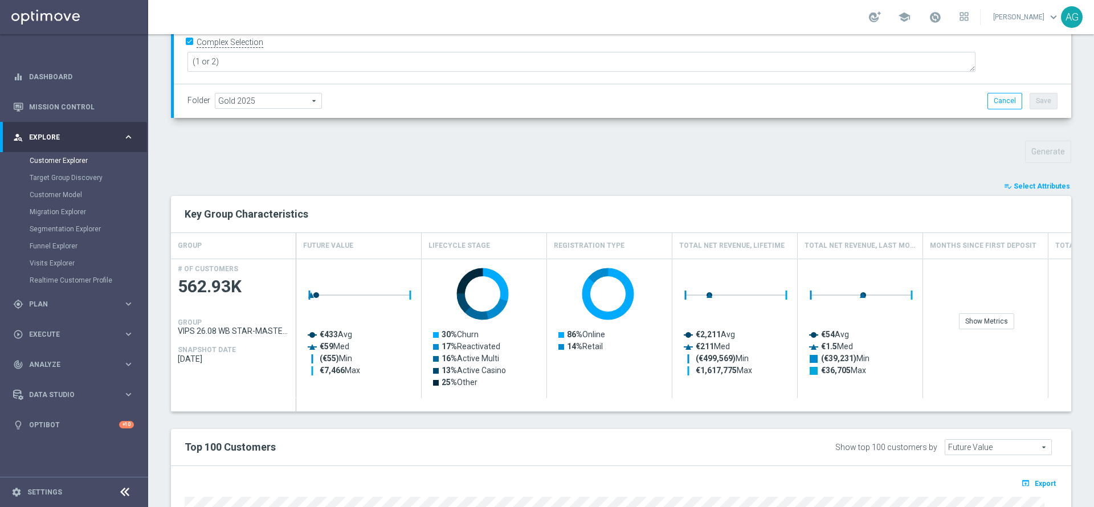
click at [1029, 188] on span "Select Attributes" at bounding box center [1041, 186] width 56 height 8
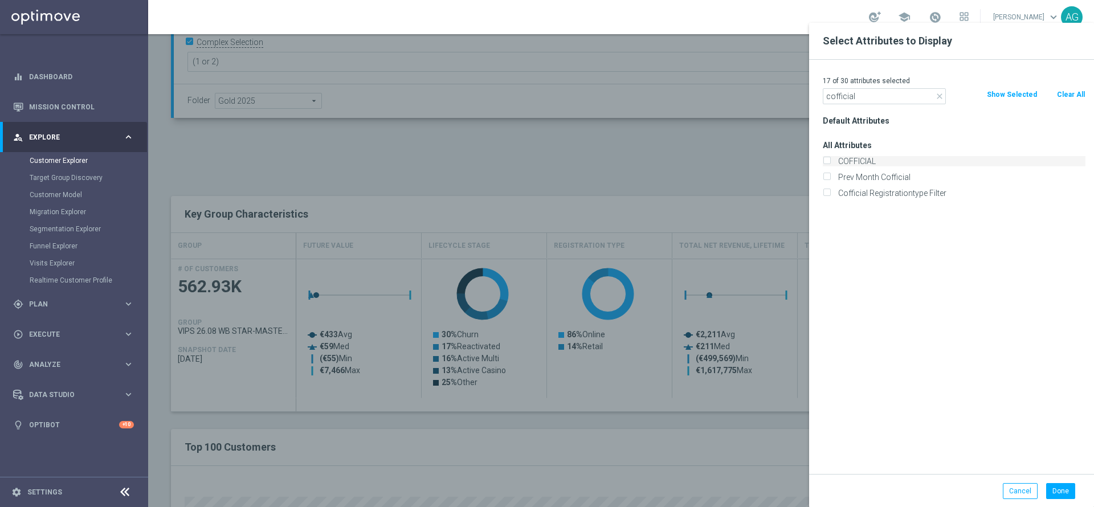
type input "cofficial"
click at [833, 158] on div "COFFICIAL" at bounding box center [953, 161] width 263 height 10
click at [834, 158] on label "COFFICIAL" at bounding box center [959, 161] width 251 height 10
click at [828, 159] on input "COFFICIAL" at bounding box center [825, 162] width 7 height 7
checkbox input "true"
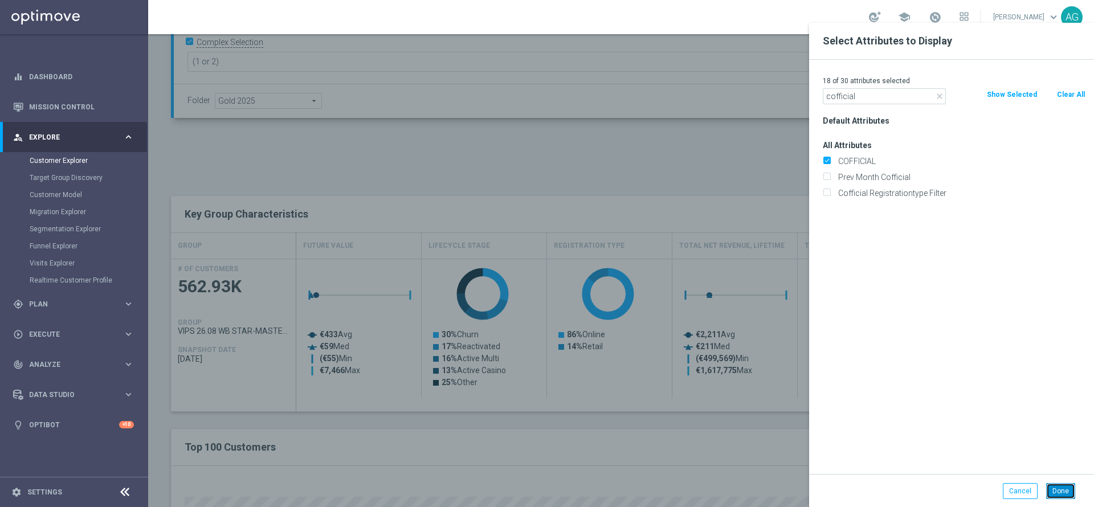
click at [1056, 496] on button "Done" at bounding box center [1060, 491] width 29 height 16
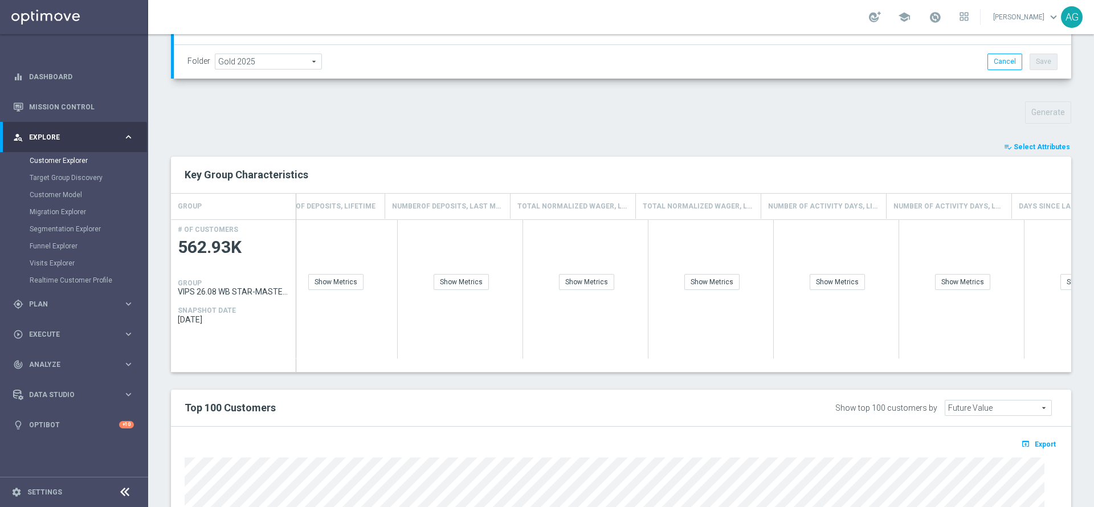
scroll to position [0, 1478]
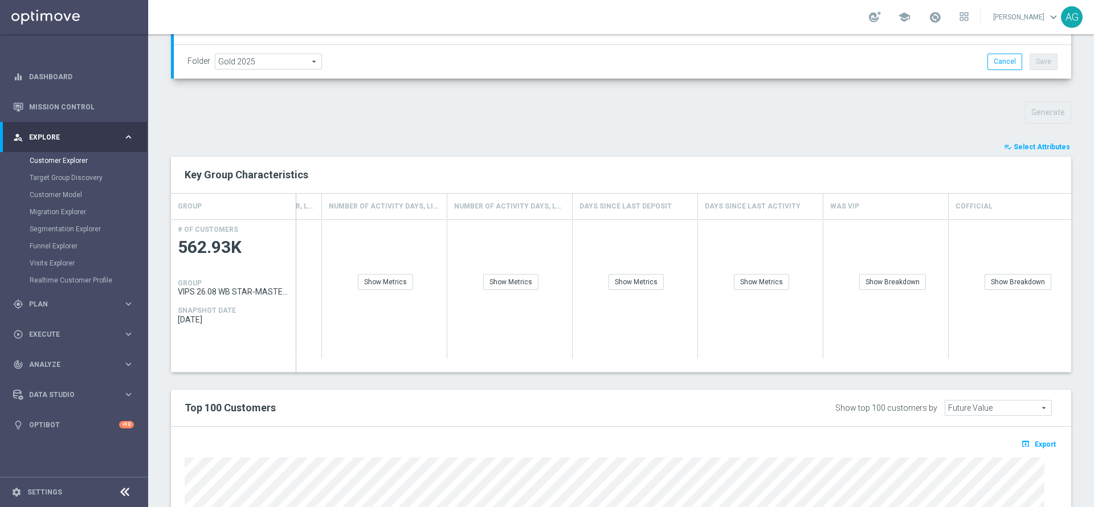
click at [1037, 146] on span "Select Attributes" at bounding box center [1041, 147] width 56 height 8
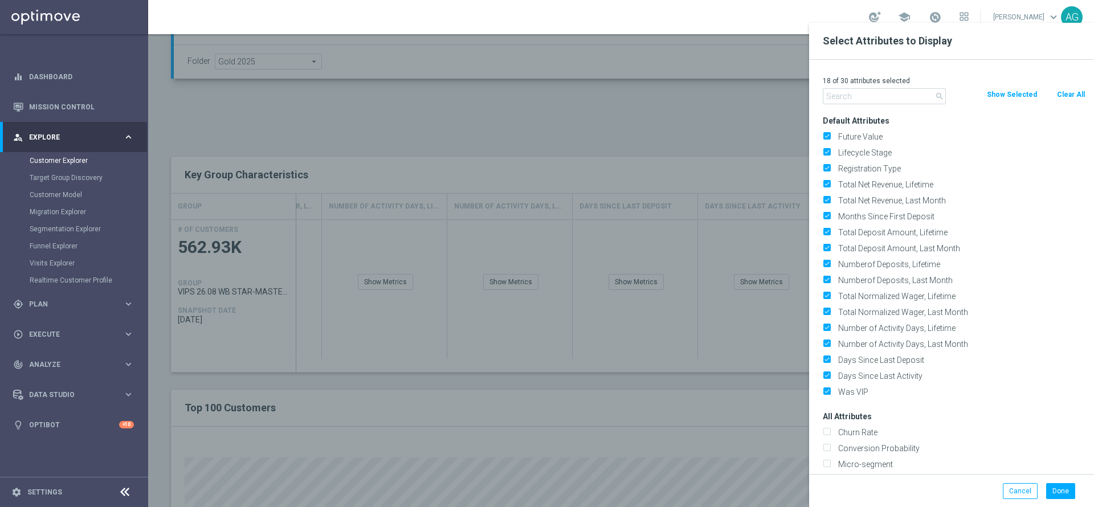
click at [1074, 94] on button "Clear All" at bounding box center [1070, 94] width 30 height 13
checkbox input "false"
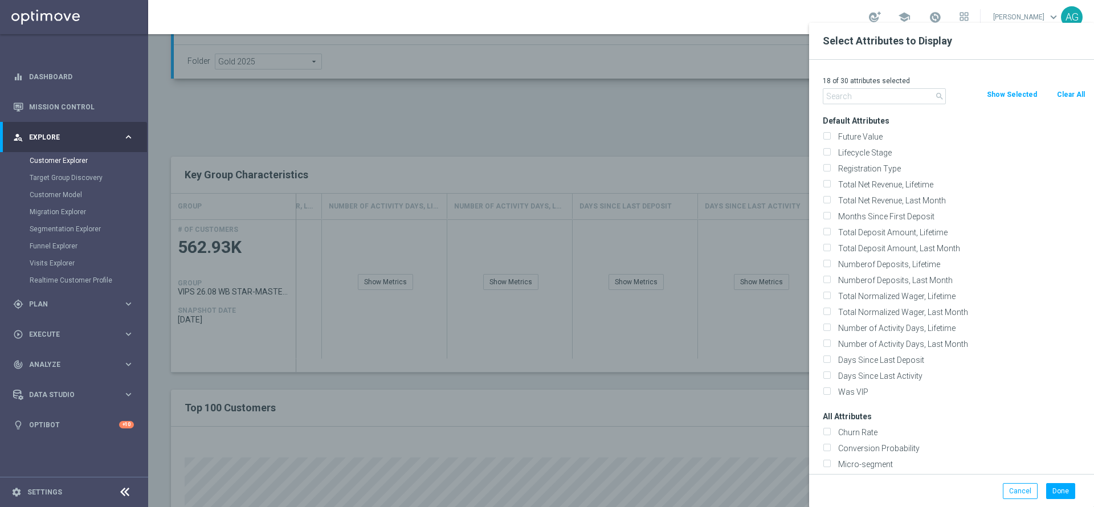
checkbox input "false"
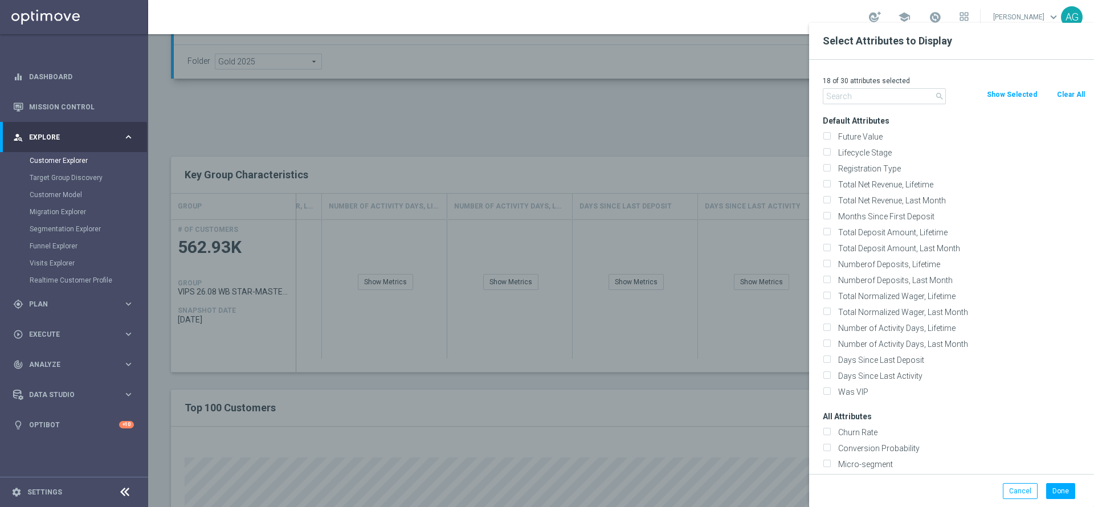
checkbox input "false"
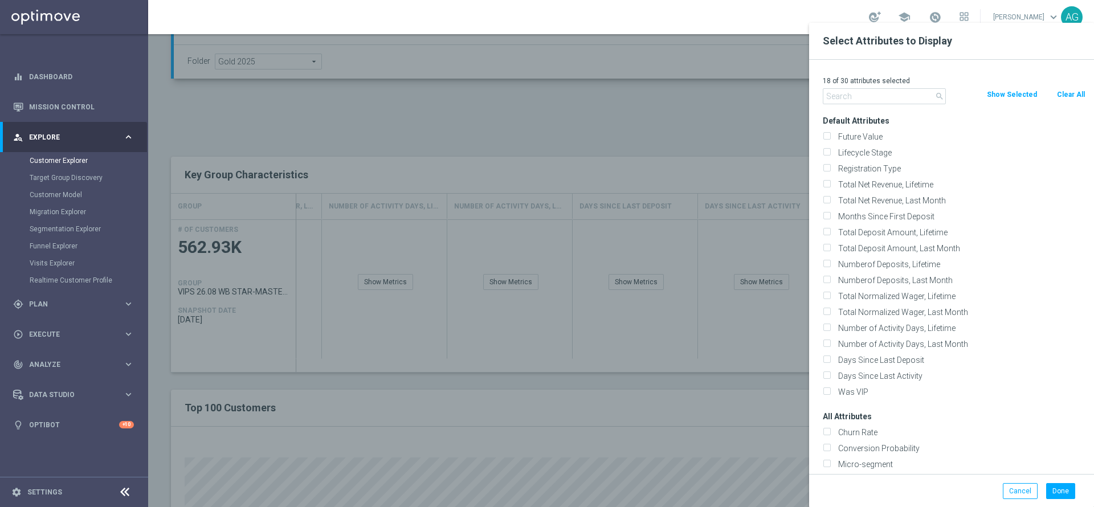
checkbox input "false"
click at [841, 97] on input "text" at bounding box center [883, 96] width 123 height 16
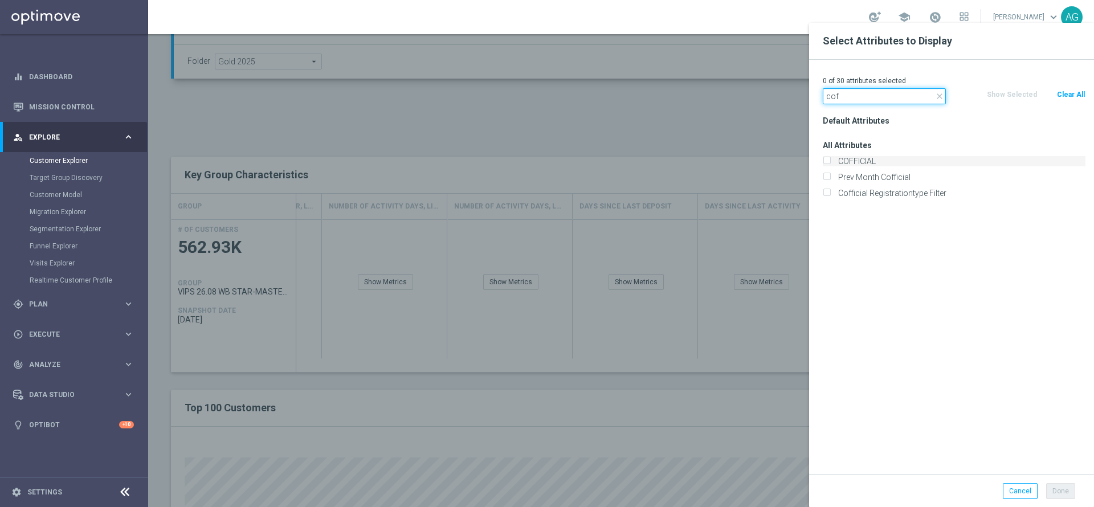
type input "cof"
click at [836, 157] on label "COFFICIAL" at bounding box center [959, 161] width 251 height 10
click at [830, 159] on input "COFFICIAL" at bounding box center [825, 162] width 7 height 7
checkbox input "true"
click at [1055, 489] on button "Done" at bounding box center [1060, 491] width 29 height 16
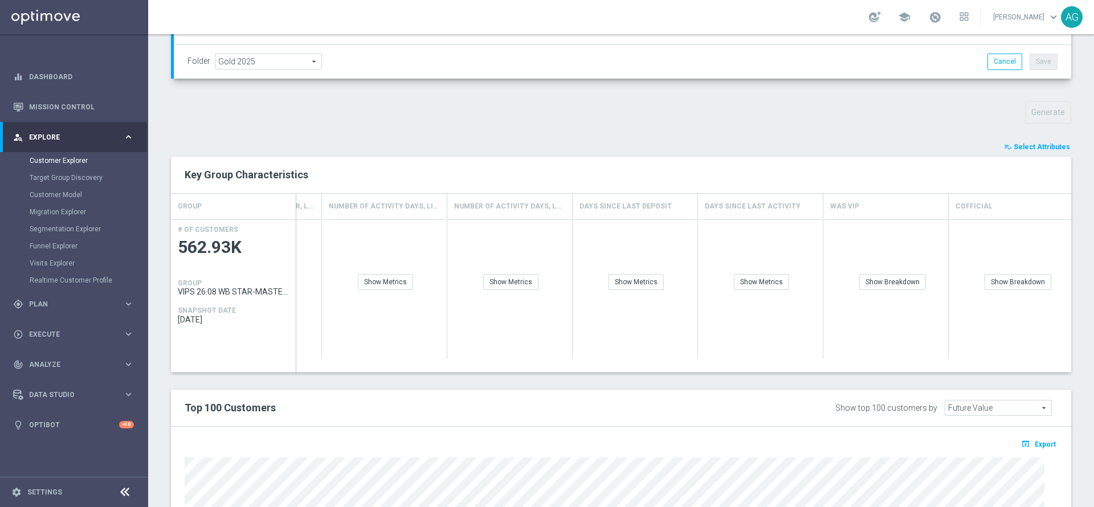
type input "Search"
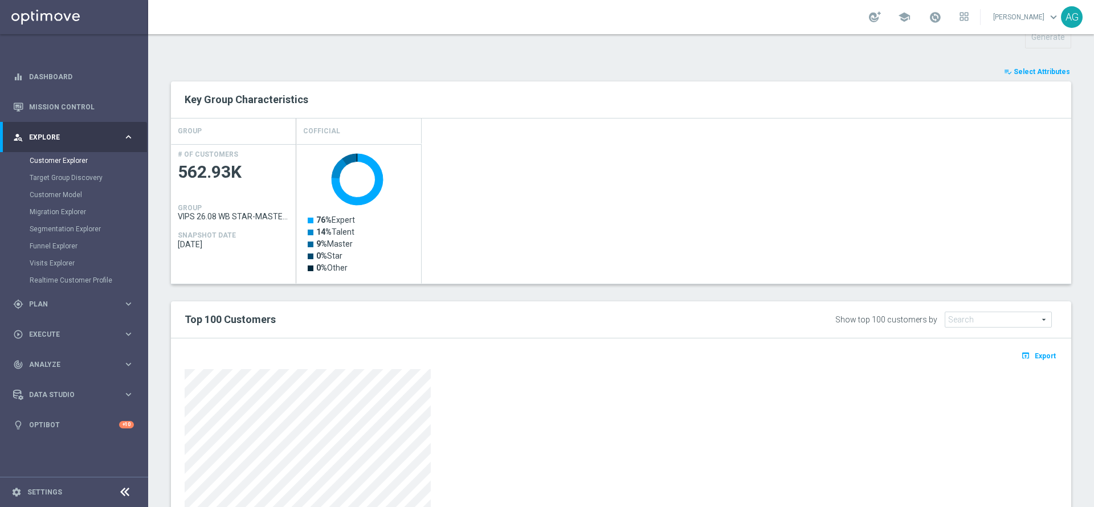
scroll to position [420, 0]
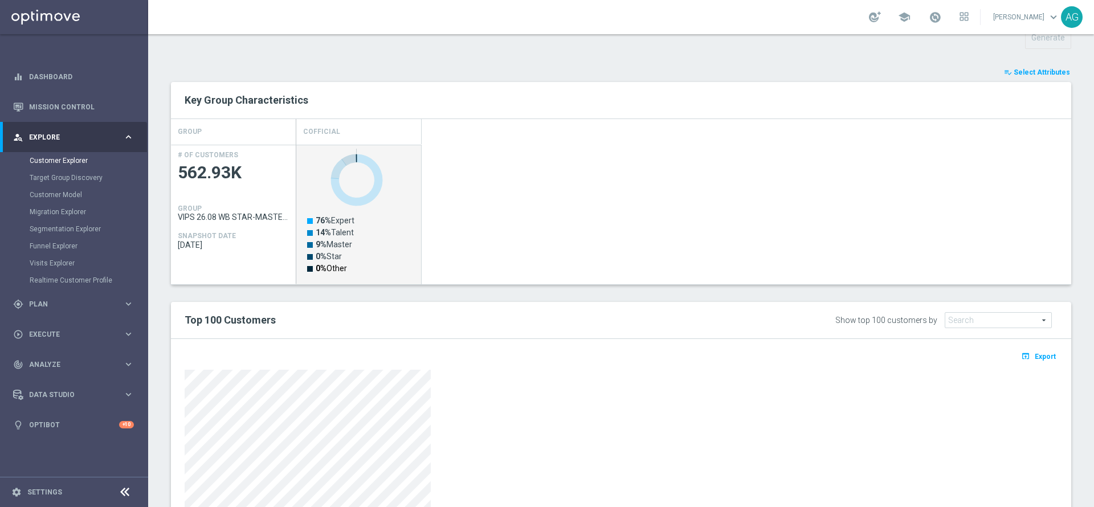
click at [330, 269] on text "0% Other" at bounding box center [331, 268] width 31 height 9
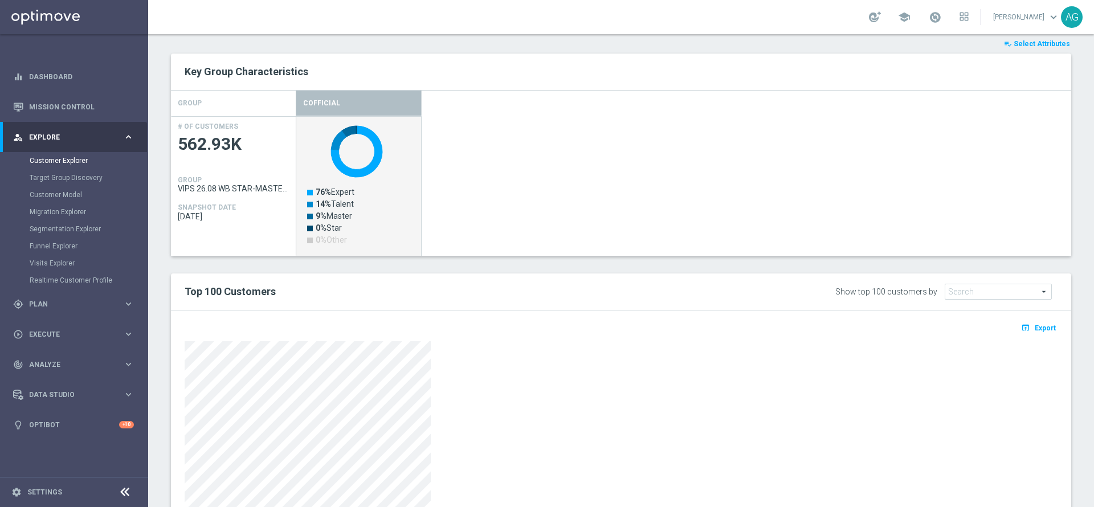
scroll to position [447, 0]
click at [338, 242] on text "0% Other" at bounding box center [331, 240] width 31 height 9
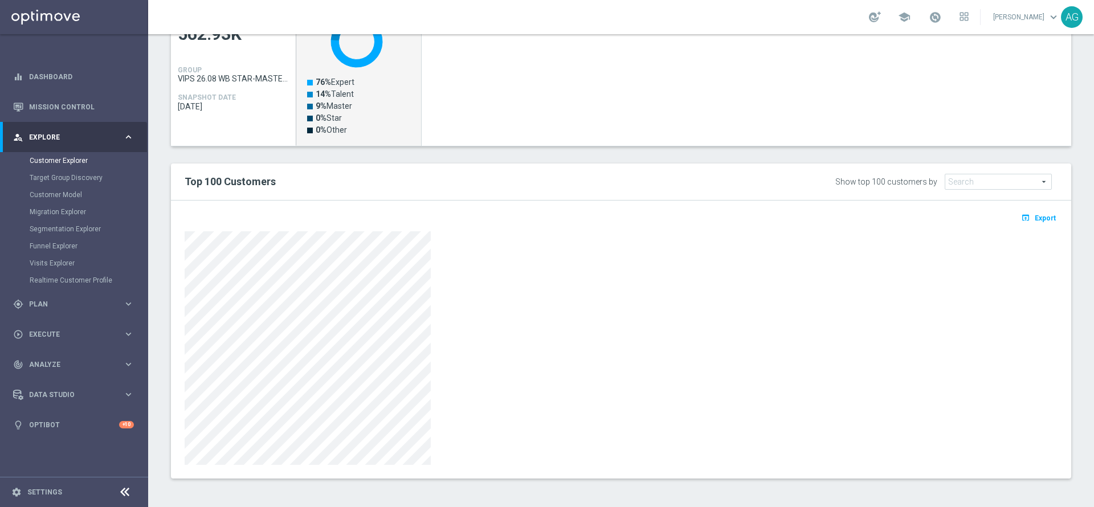
click at [1004, 182] on span "Future Value" at bounding box center [998, 181] width 106 height 15
click at [985, 184] on input "search" at bounding box center [998, 182] width 106 height 16
click at [1000, 185] on input "starter" at bounding box center [998, 182] width 106 height 16
type input "s"
click at [1045, 294] on div at bounding box center [621, 346] width 890 height 236
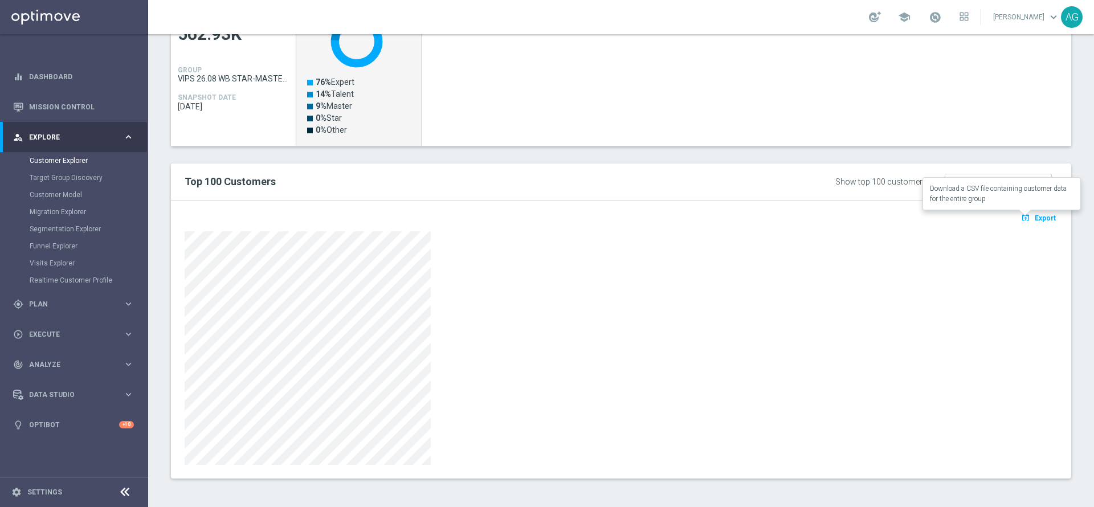
click at [1021, 219] on icon "open_in_browser" at bounding box center [1027, 217] width 12 height 9
